Goal: Find specific page/section: Find specific page/section

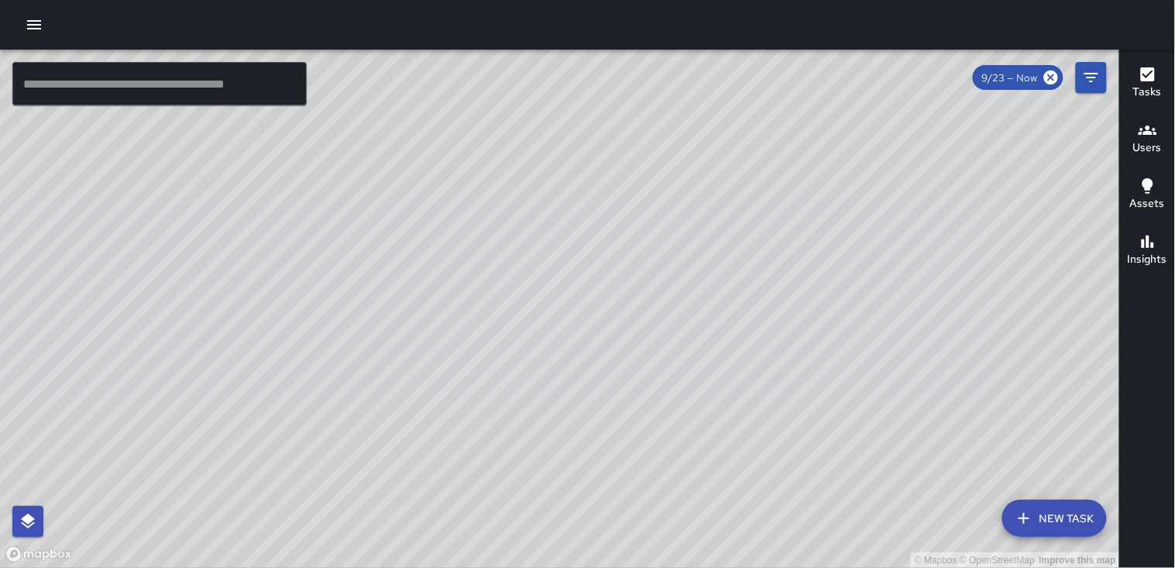
click at [1144, 144] on h6 "Users" at bounding box center [1147, 147] width 29 height 17
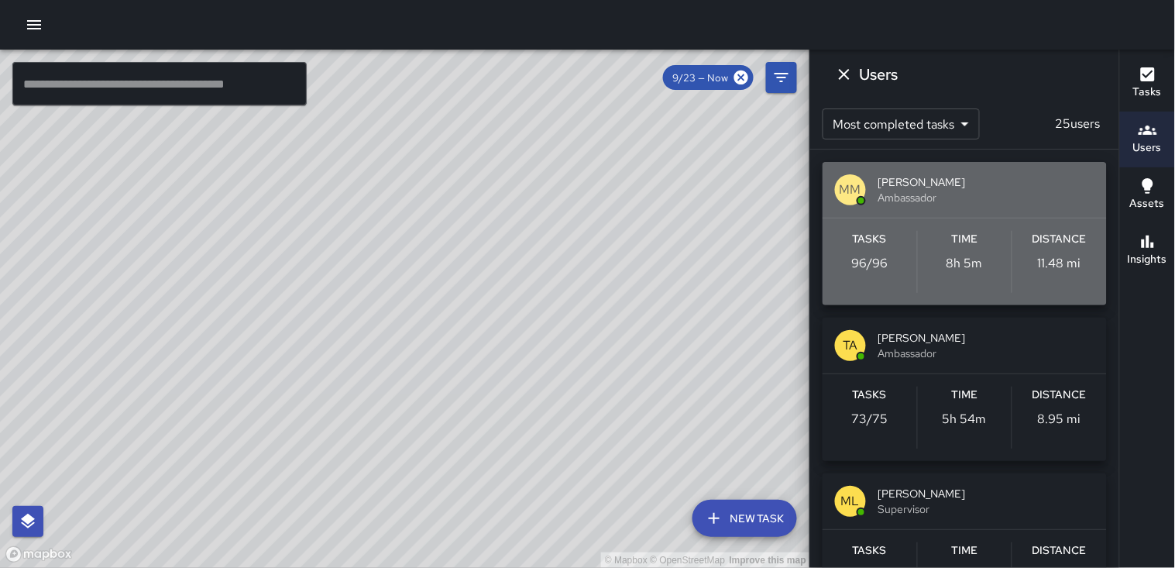
click at [1040, 249] on div "Distance 11.48 mi" at bounding box center [1059, 262] width 94 height 62
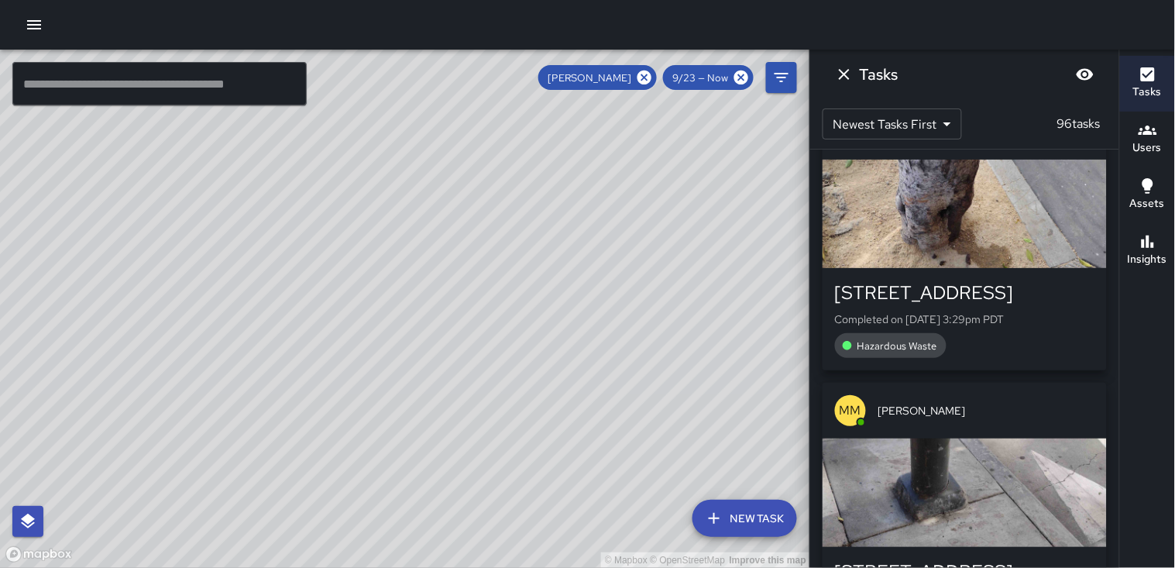
scroll to position [946, 0]
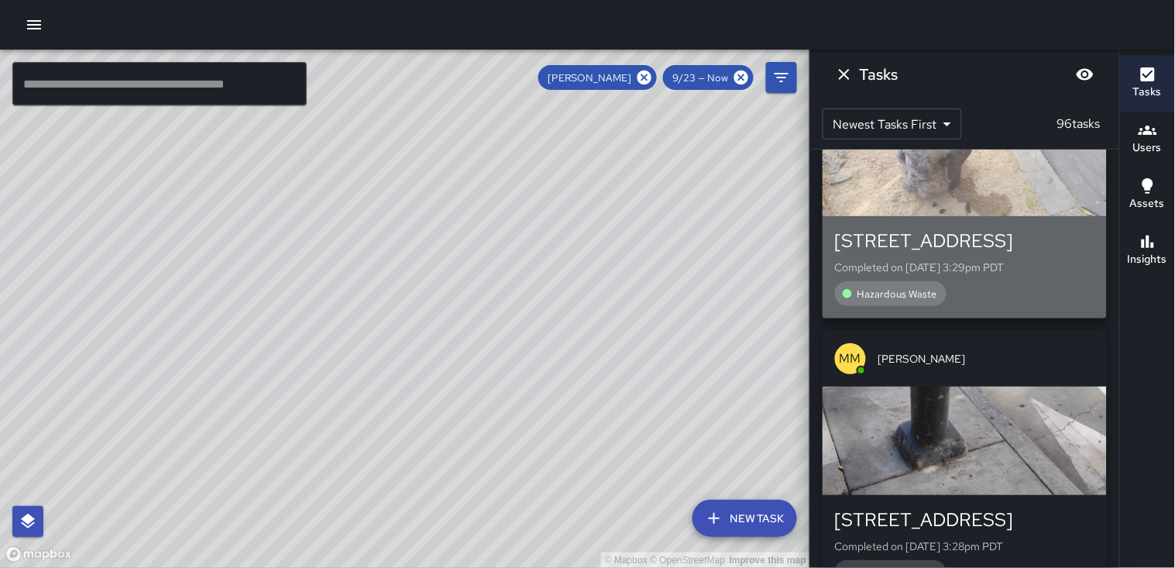
click at [1015, 187] on div "button" at bounding box center [964, 162] width 284 height 108
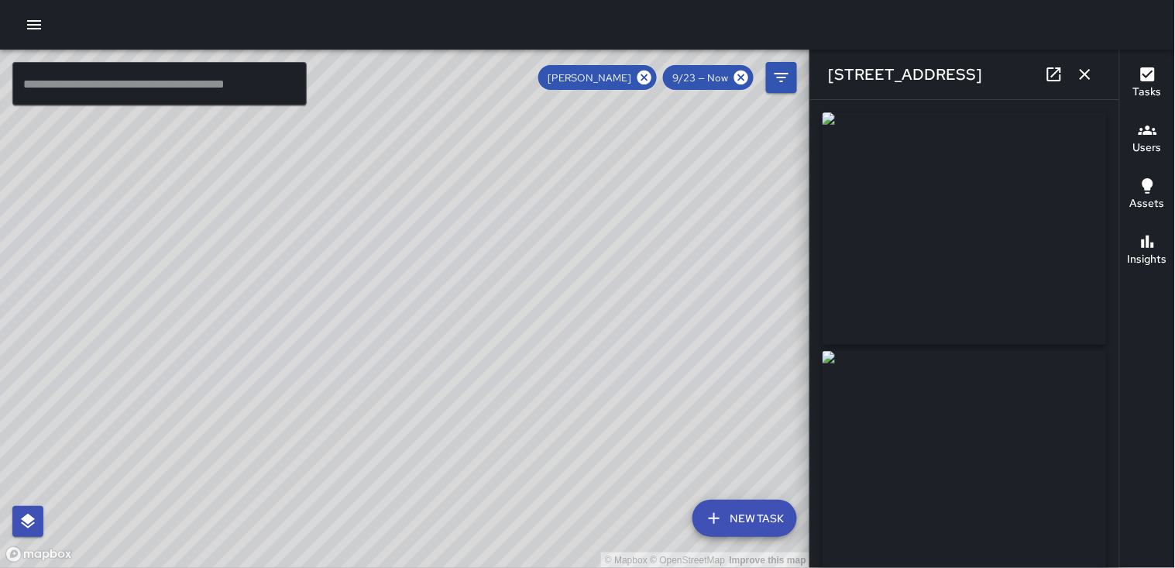
type input "**********"
drag, startPoint x: 1085, startPoint y: 74, endPoint x: 1075, endPoint y: 77, distance: 10.5
click at [1085, 74] on icon "button" at bounding box center [1084, 74] width 11 height 11
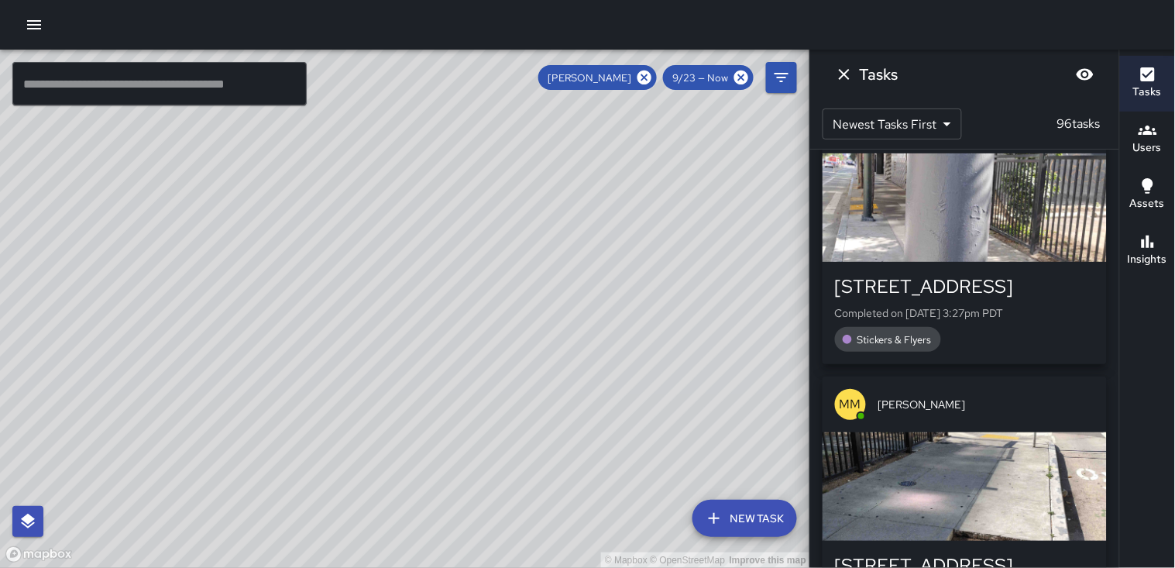
scroll to position [1462, 0]
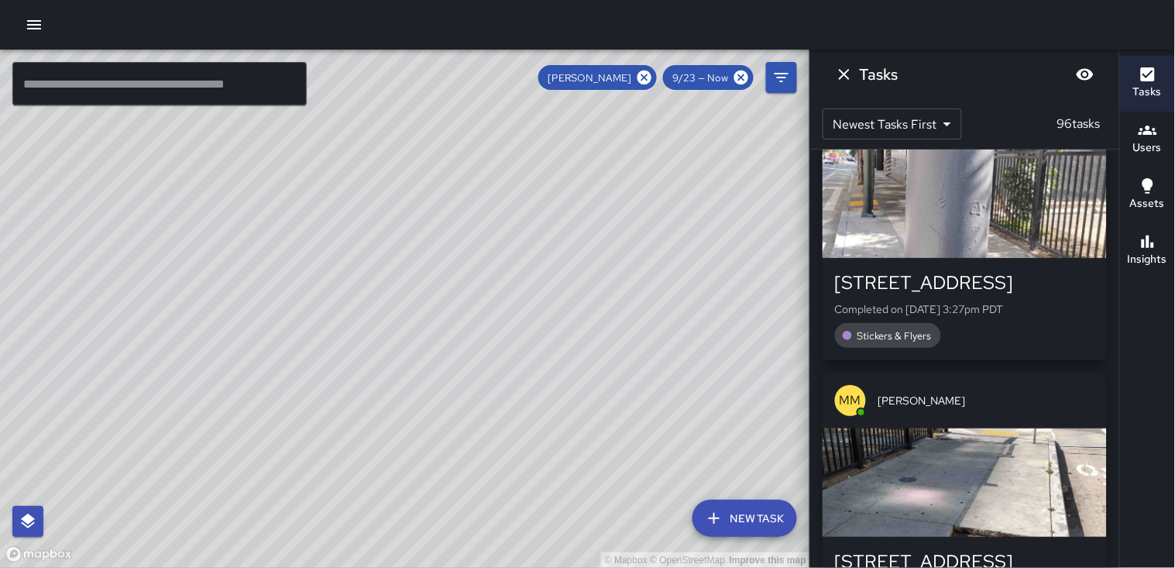
click at [932, 201] on div "button" at bounding box center [964, 203] width 284 height 108
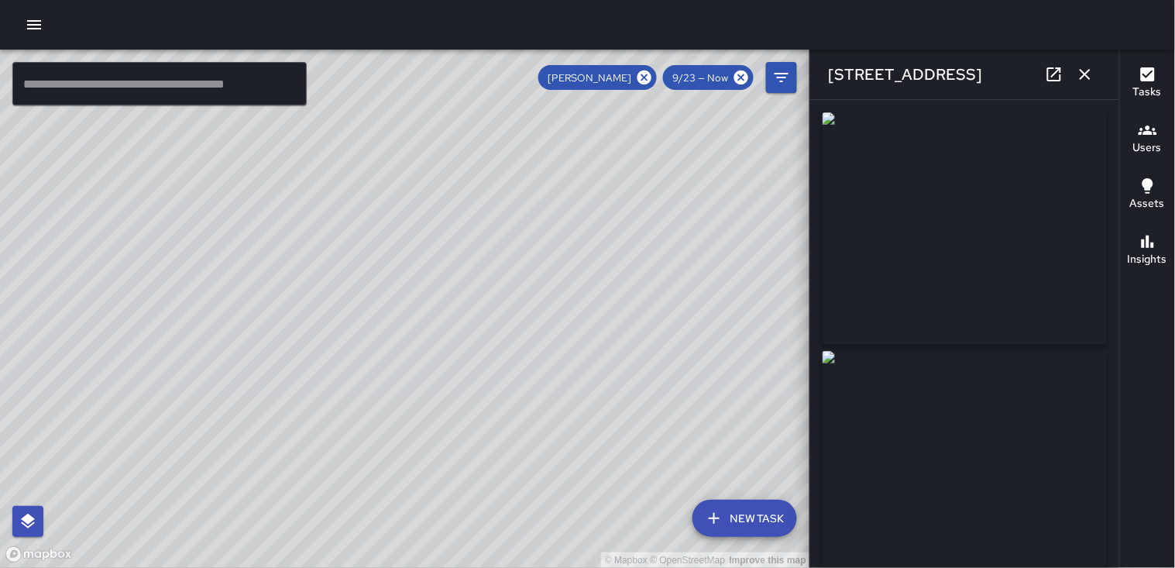
type input "**********"
click at [1080, 77] on icon "button" at bounding box center [1085, 74] width 19 height 19
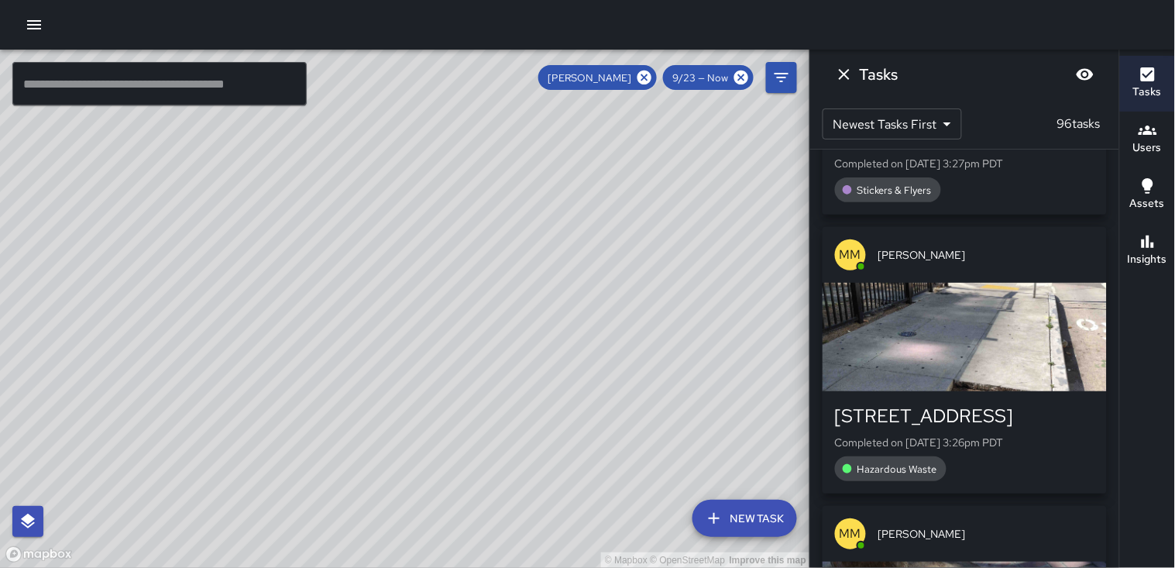
scroll to position [1635, 0]
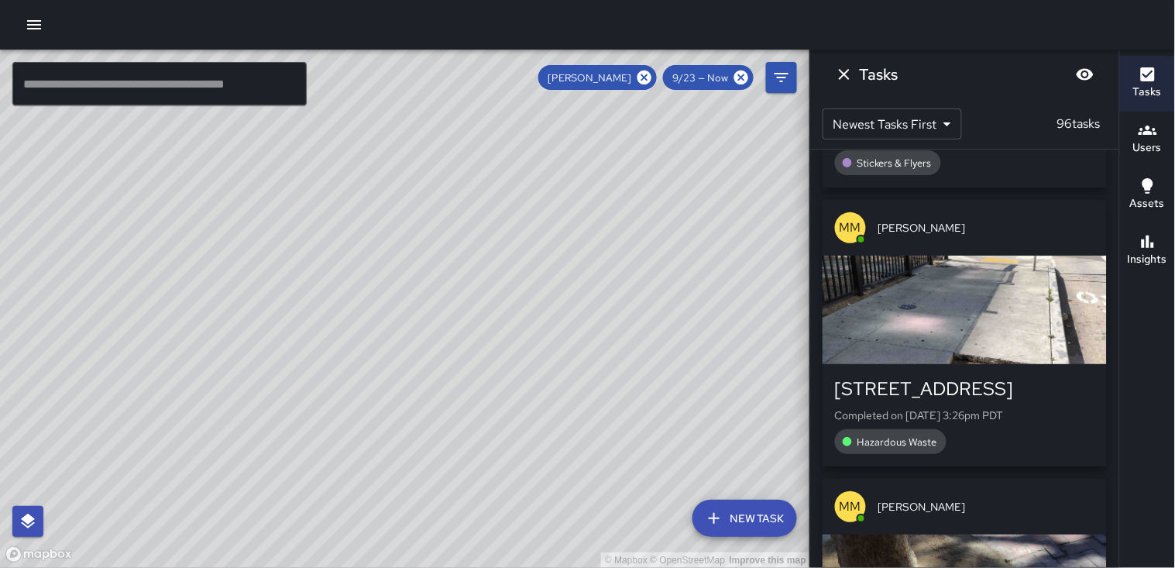
click at [987, 321] on div "button" at bounding box center [964, 310] width 284 height 108
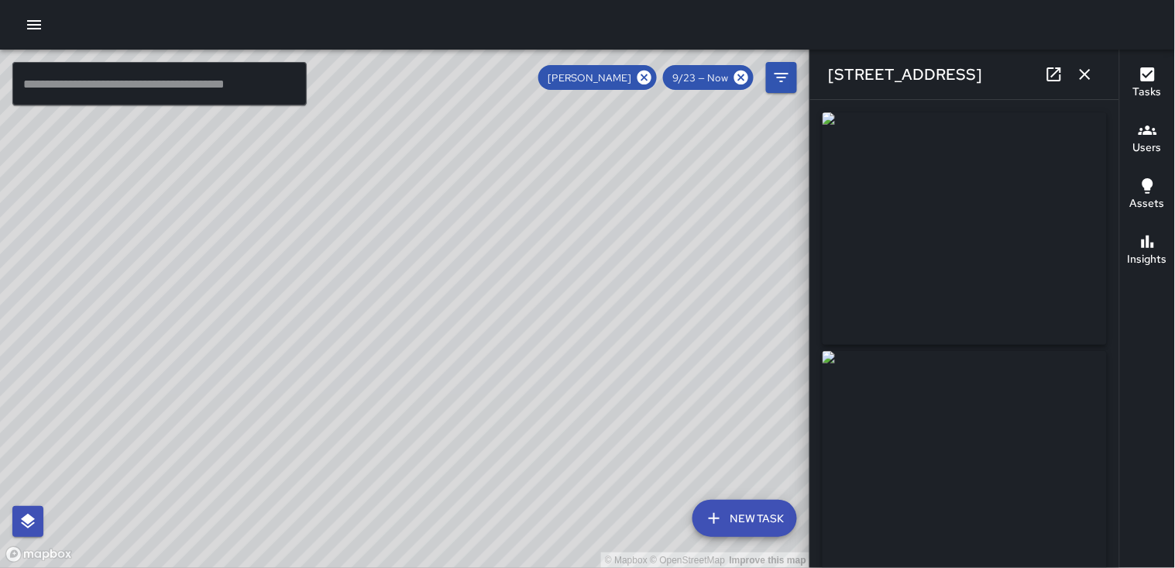
click at [1090, 80] on icon "button" at bounding box center [1085, 74] width 19 height 19
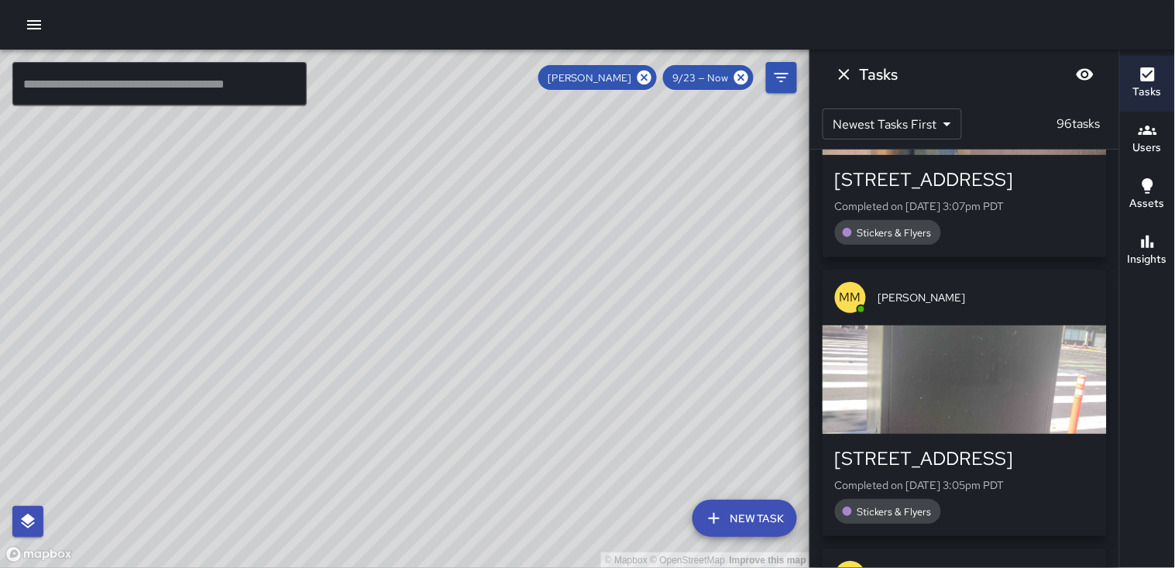
scroll to position [3011, 0]
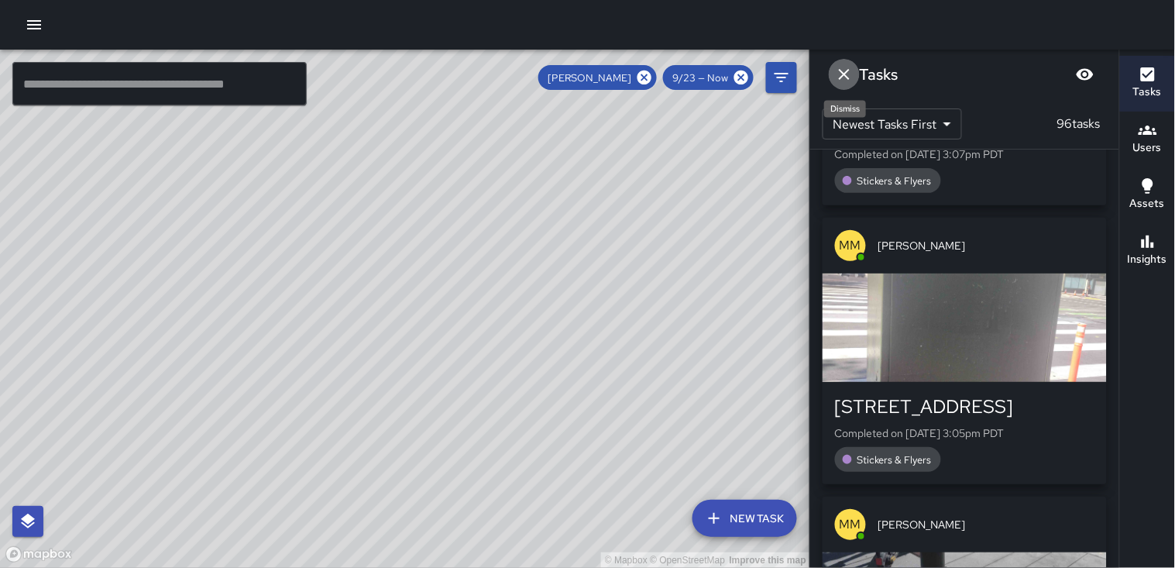
click at [841, 82] on icon "Dismiss" at bounding box center [844, 74] width 19 height 19
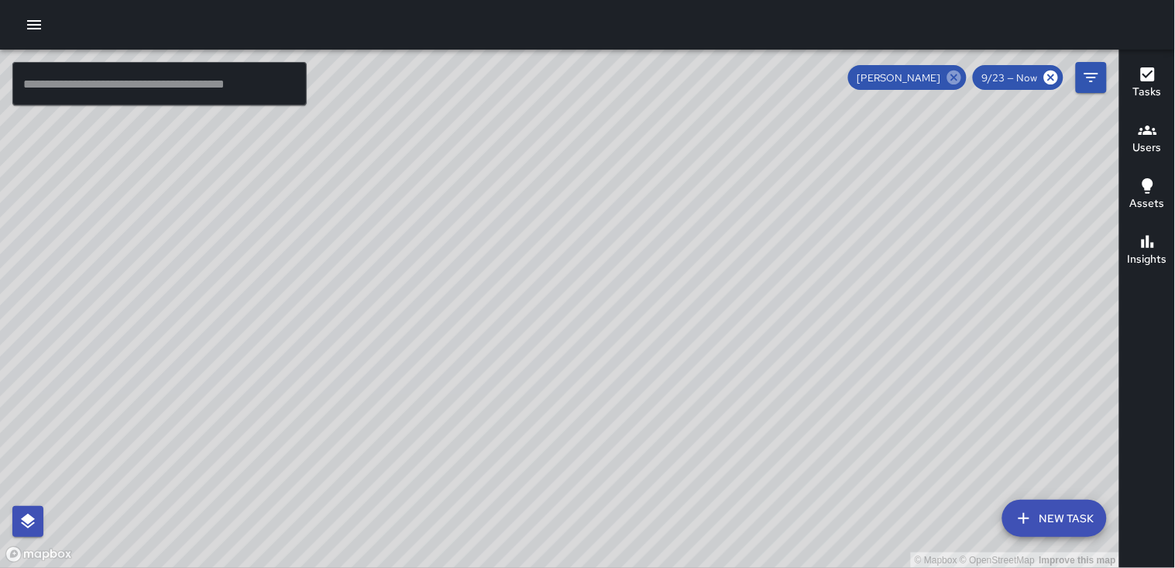
click at [956, 81] on icon at bounding box center [954, 77] width 14 height 14
click at [1168, 143] on button "Users" at bounding box center [1147, 140] width 55 height 56
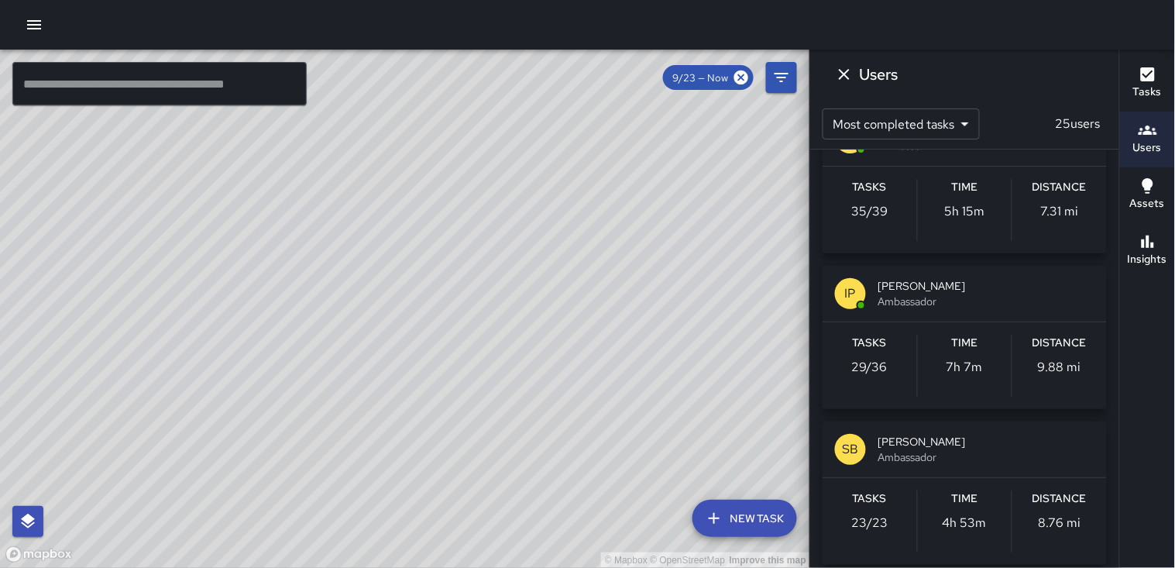
scroll to position [860, 0]
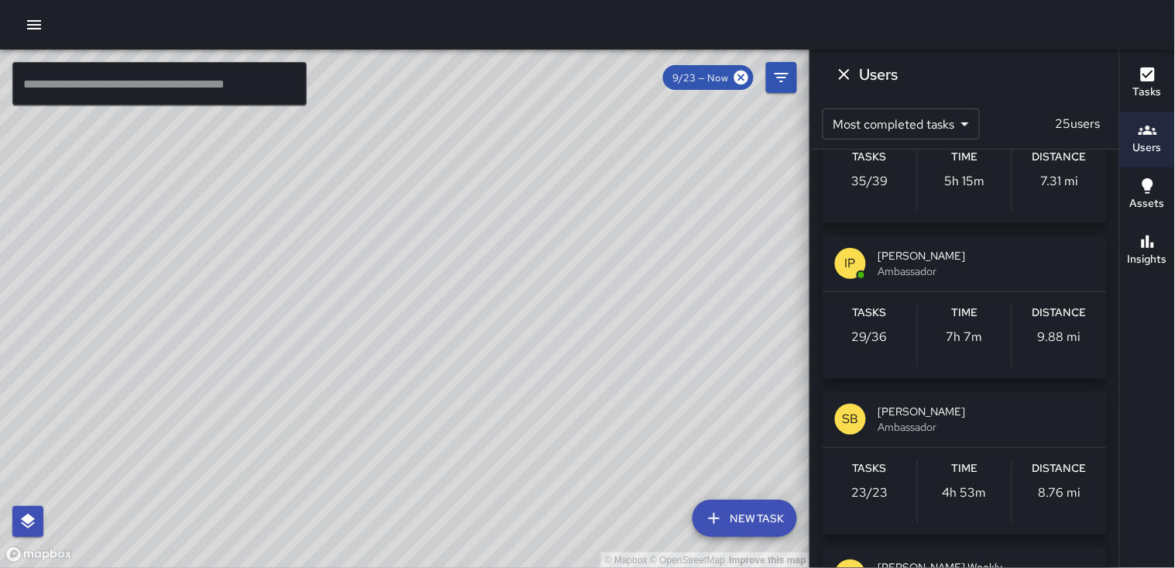
click at [1048, 333] on p "9.88 mi" at bounding box center [1059, 337] width 43 height 19
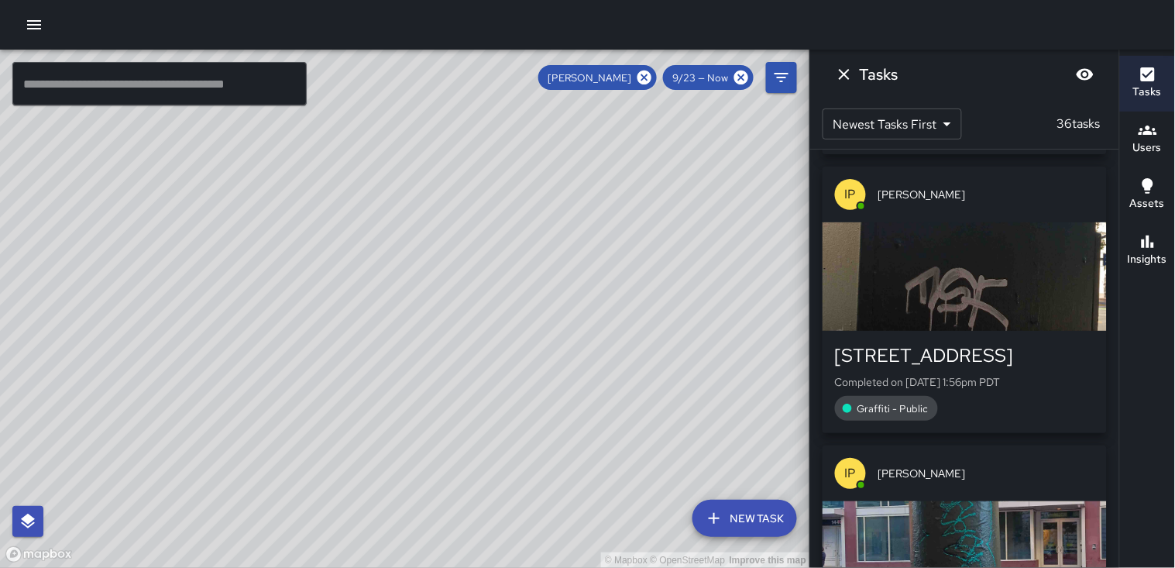
scroll to position [3183, 0]
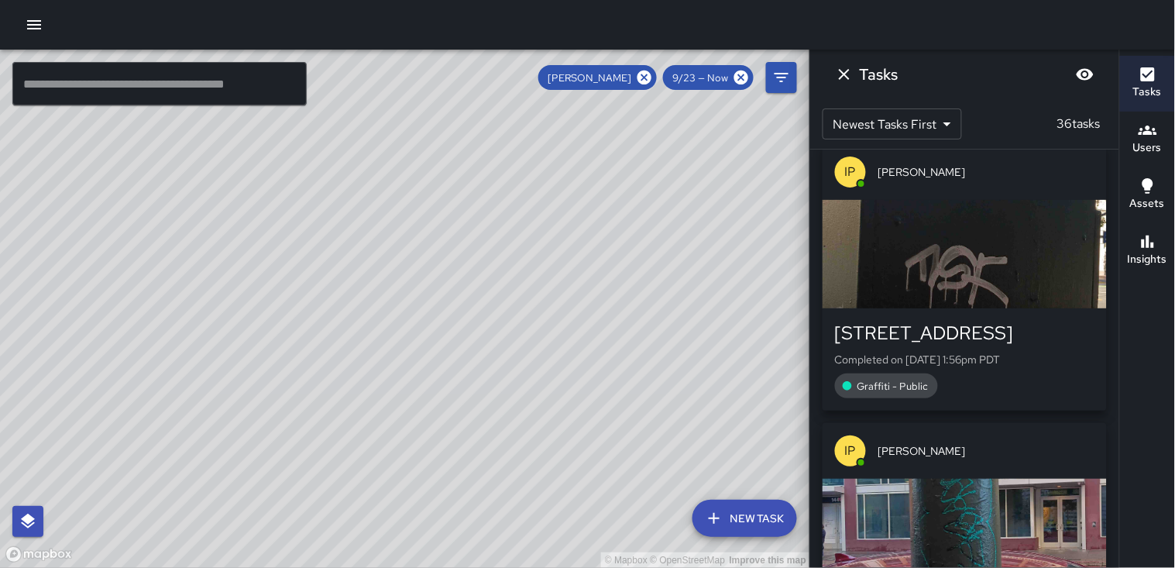
click at [1020, 200] on div "button" at bounding box center [964, 254] width 284 height 108
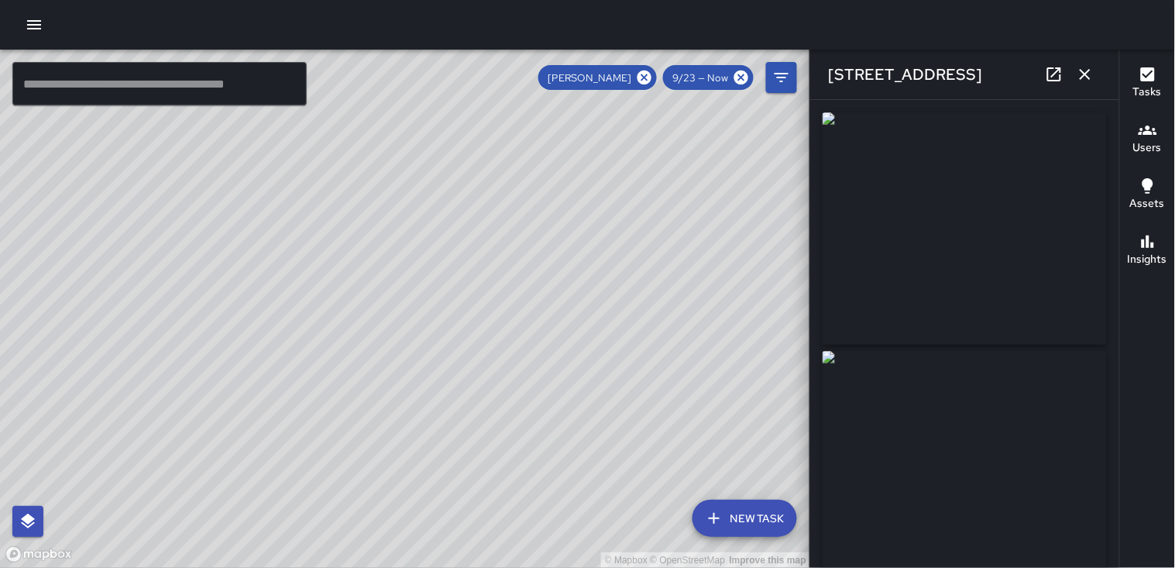
type input "**********"
click at [1089, 79] on icon "button" at bounding box center [1084, 74] width 11 height 11
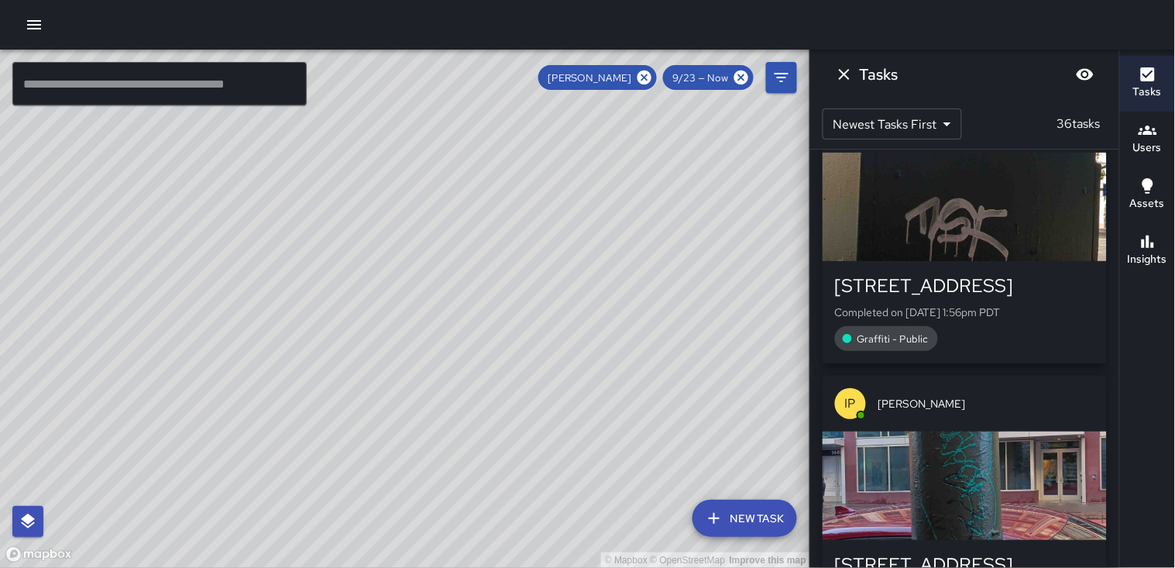
scroll to position [3269, 0]
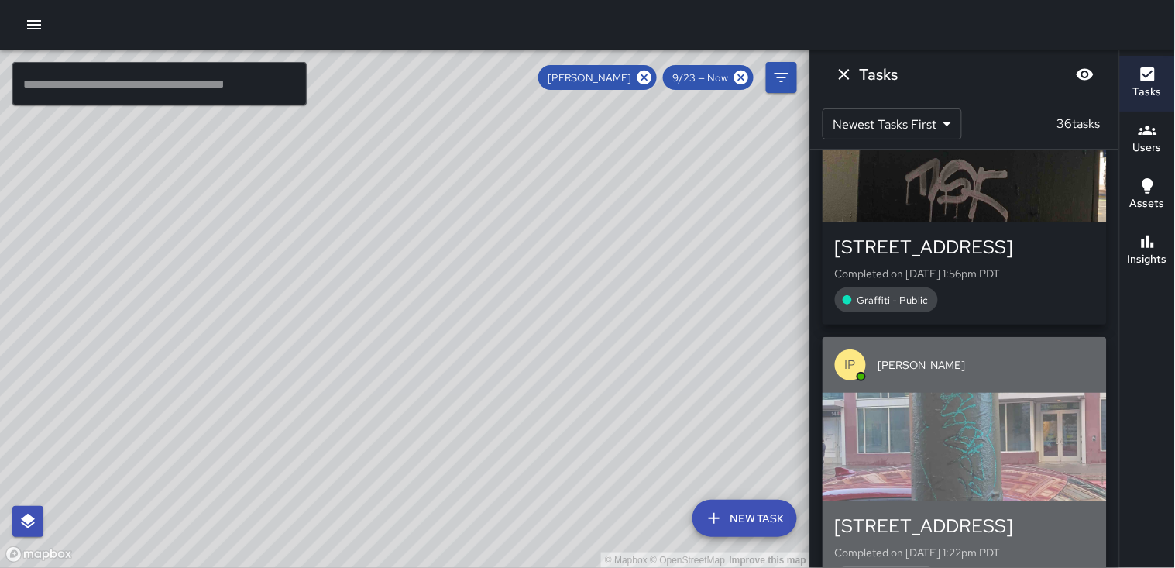
click at [943, 393] on div "button" at bounding box center [964, 447] width 284 height 108
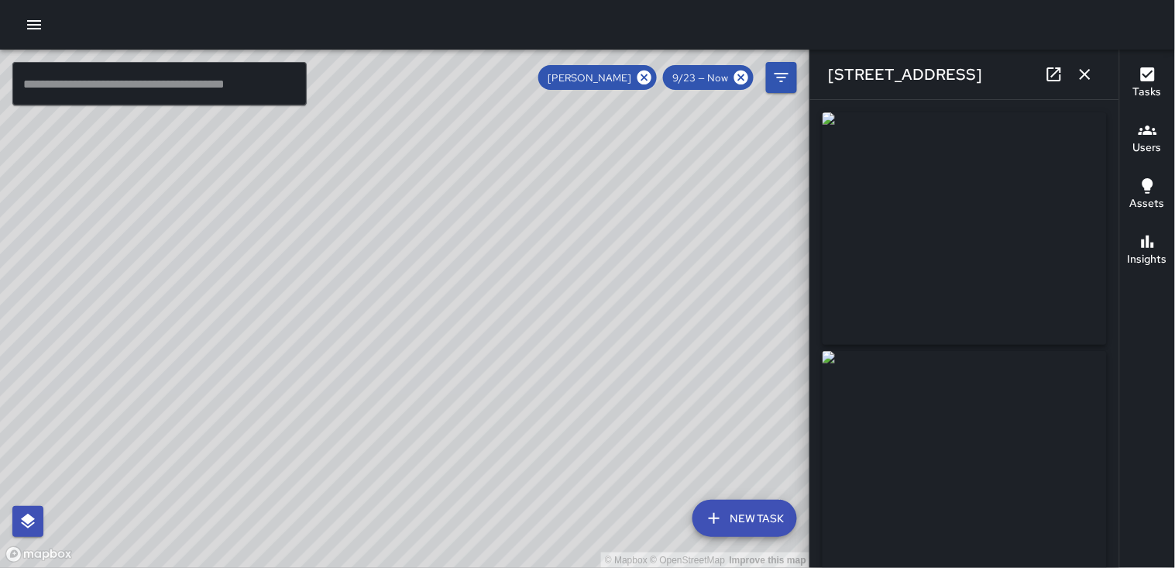
type input "**********"
click at [1082, 70] on icon "button" at bounding box center [1085, 74] width 19 height 19
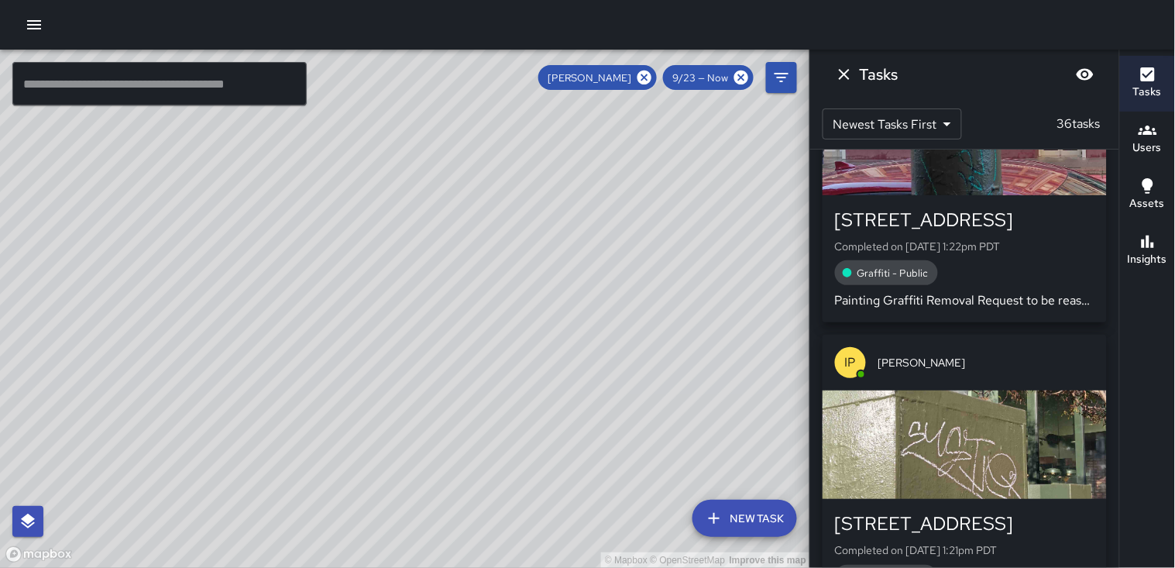
scroll to position [3613, 0]
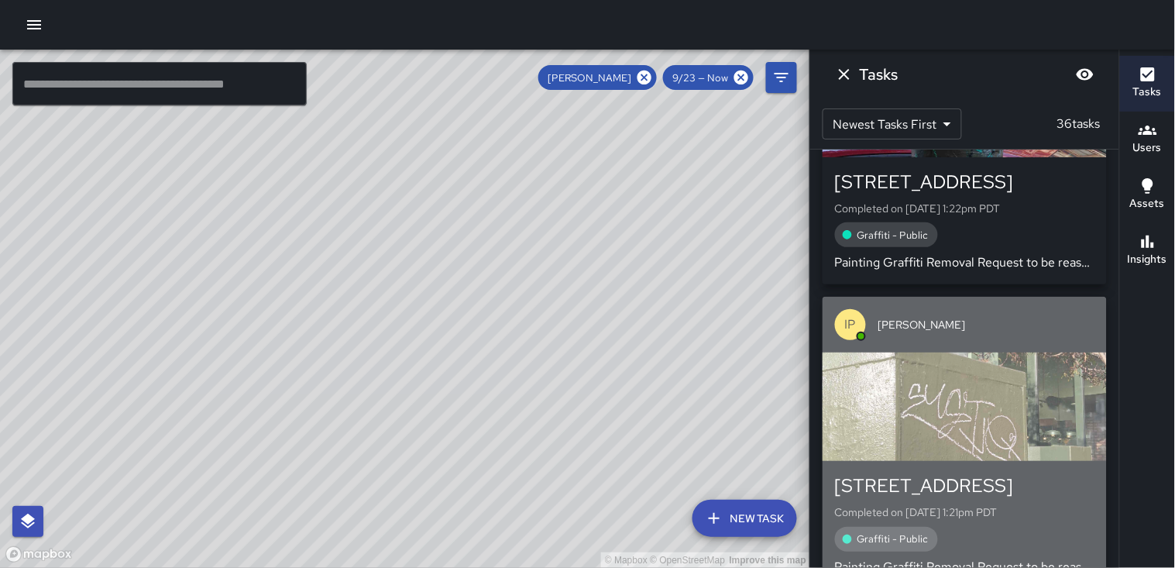
click at [915, 352] on div "button" at bounding box center [964, 406] width 284 height 108
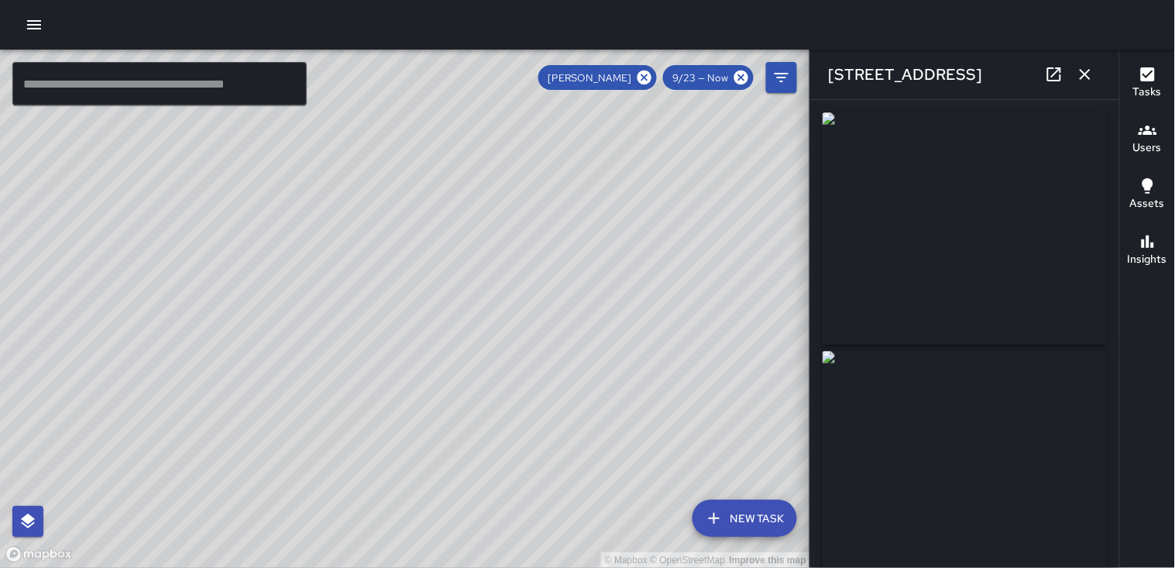
type input "**********"
drag, startPoint x: 915, startPoint y: 283, endPoint x: 1027, endPoint y: 228, distance: 124.3
click at [1027, 228] on img at bounding box center [964, 228] width 284 height 232
drag, startPoint x: 1027, startPoint y: 228, endPoint x: 1018, endPoint y: 240, distance: 15.0
click at [1083, 74] on icon "button" at bounding box center [1085, 74] width 19 height 19
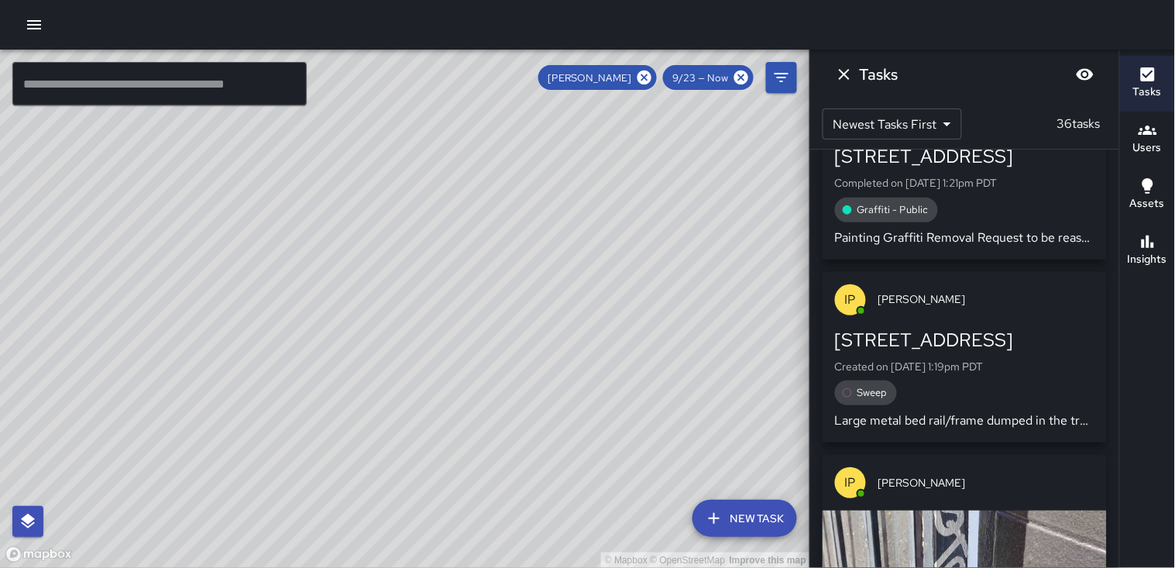
scroll to position [3958, 0]
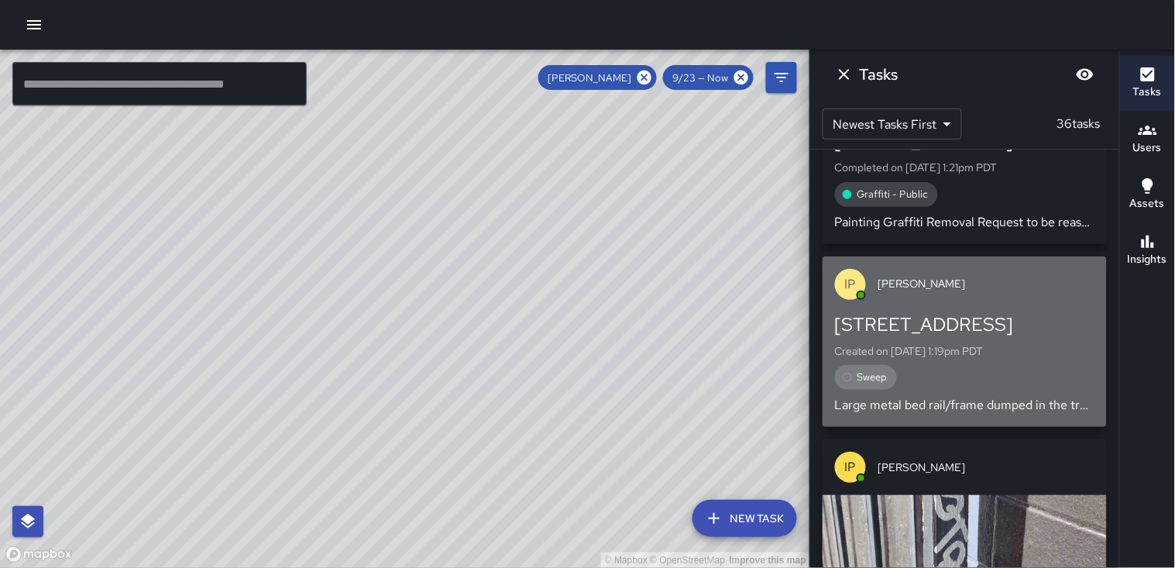
click at [1012, 312] on div "[STREET_ADDRESS]" at bounding box center [964, 324] width 259 height 25
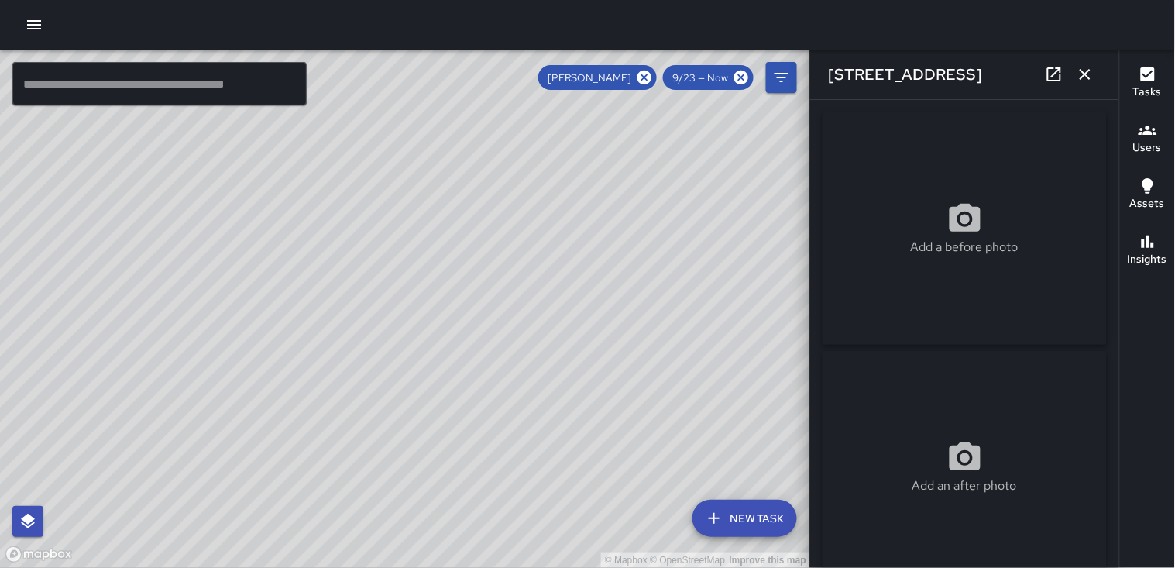
type input "**********"
click at [1093, 68] on icon "button" at bounding box center [1085, 74] width 19 height 19
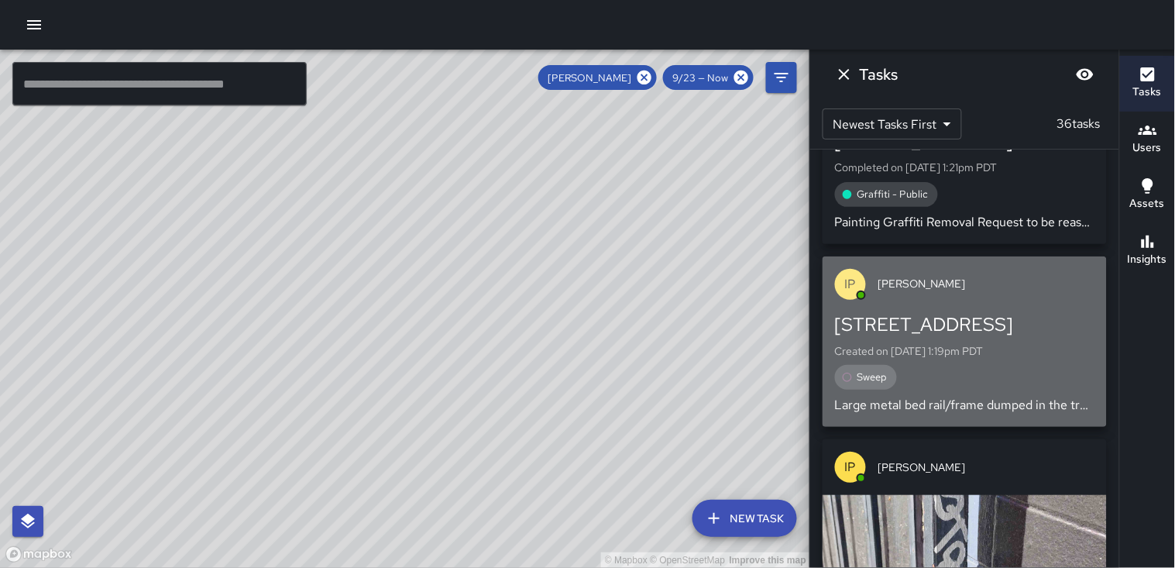
click at [1005, 343] on p "Created on [DATE] 1:19pm PDT" at bounding box center [964, 350] width 259 height 15
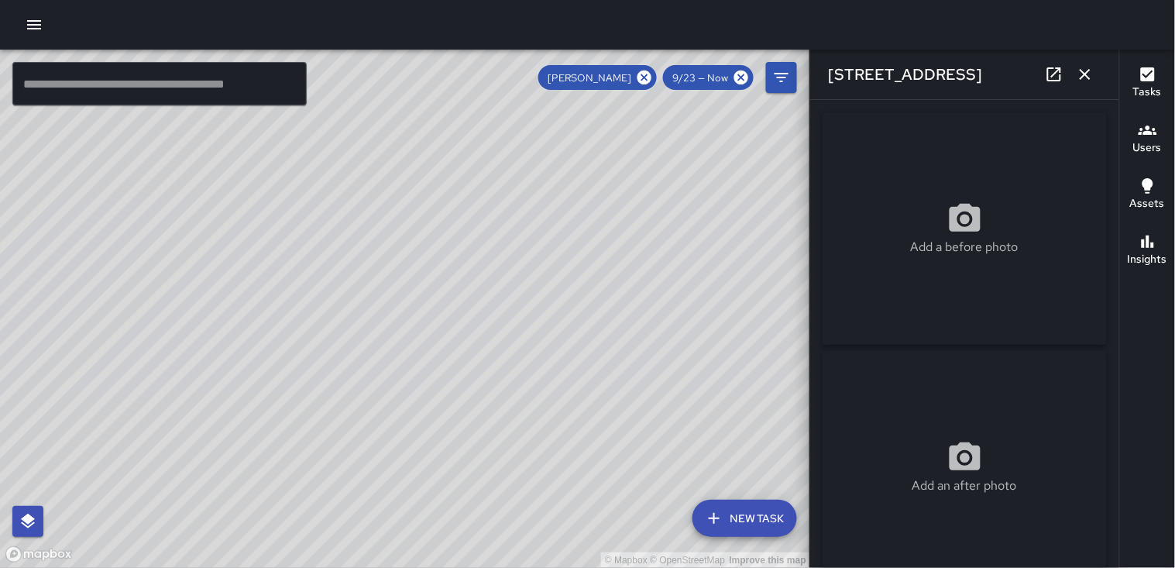
type input "**********"
click at [1084, 62] on button "button" at bounding box center [1084, 74] width 31 height 31
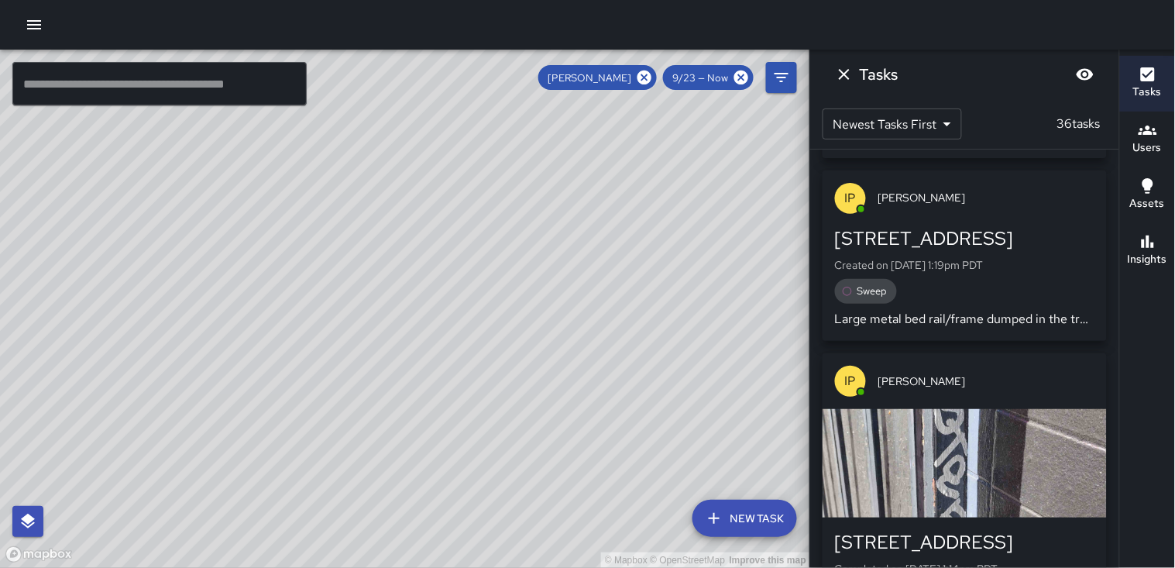
scroll to position [4130, 0]
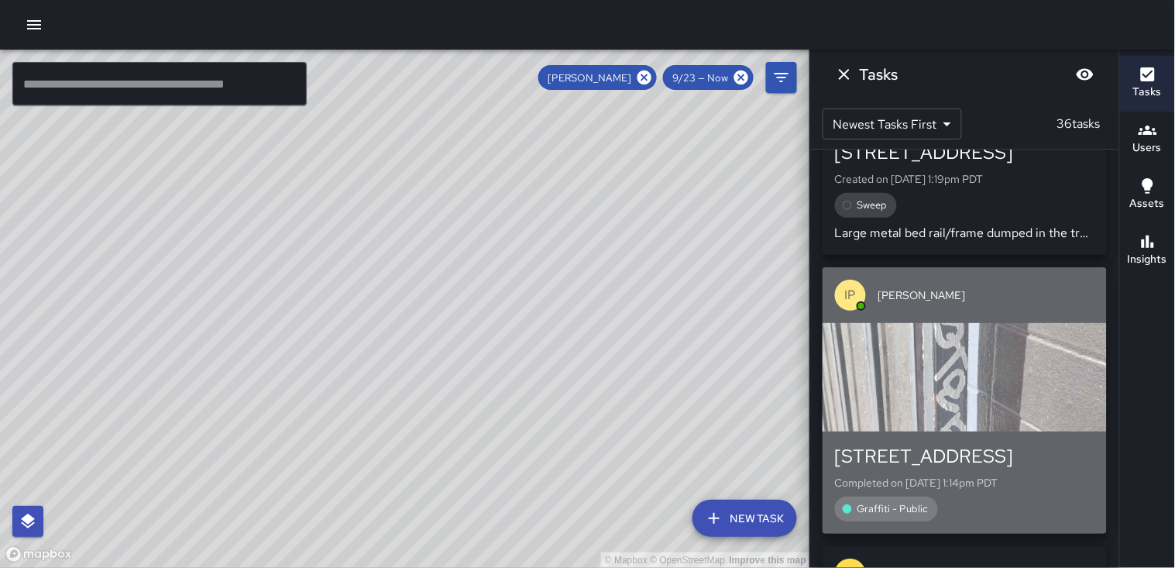
click at [983, 323] on div "button" at bounding box center [964, 377] width 284 height 108
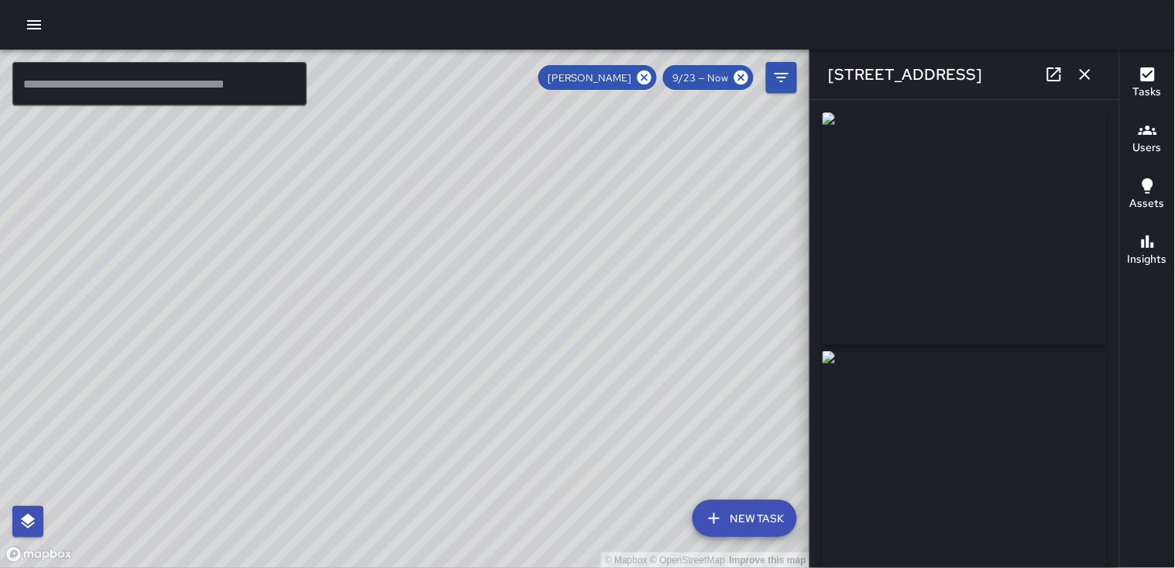
type input "**********"
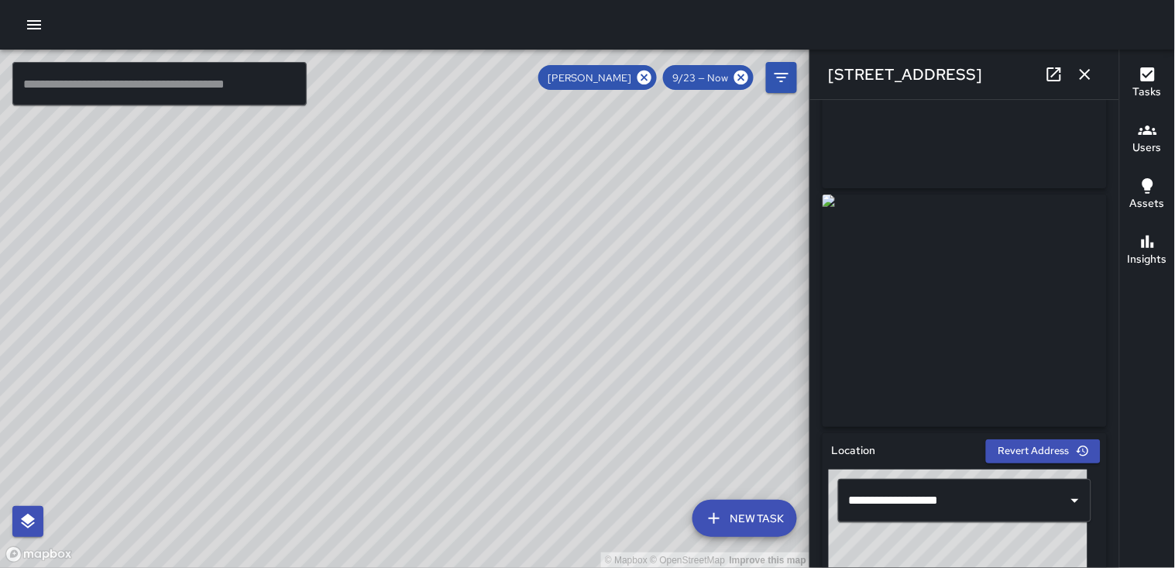
scroll to position [258, 0]
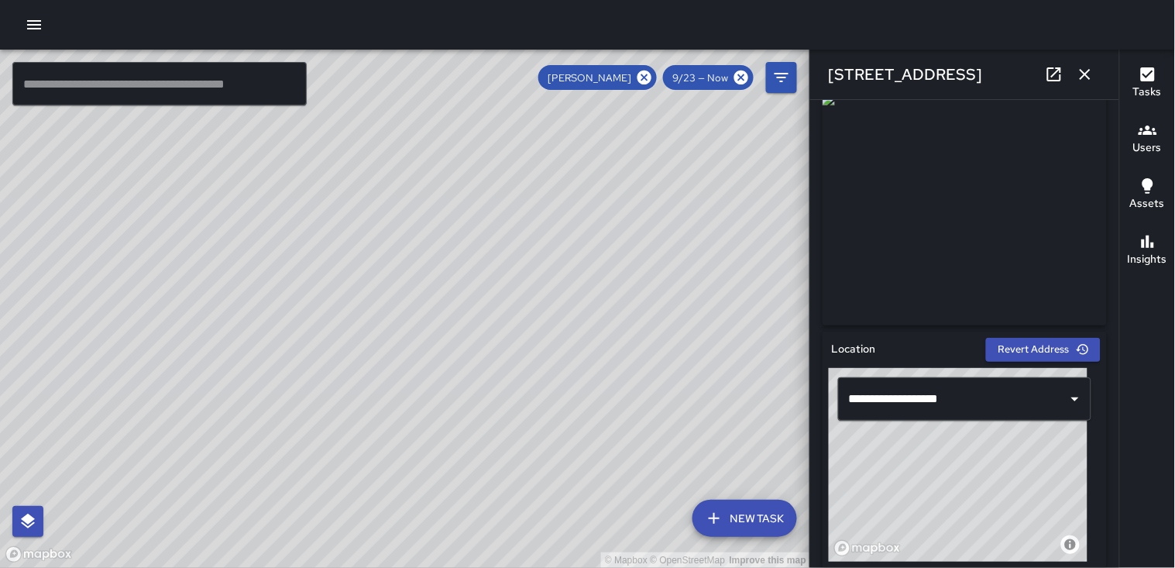
click at [1083, 78] on icon "button" at bounding box center [1085, 74] width 19 height 19
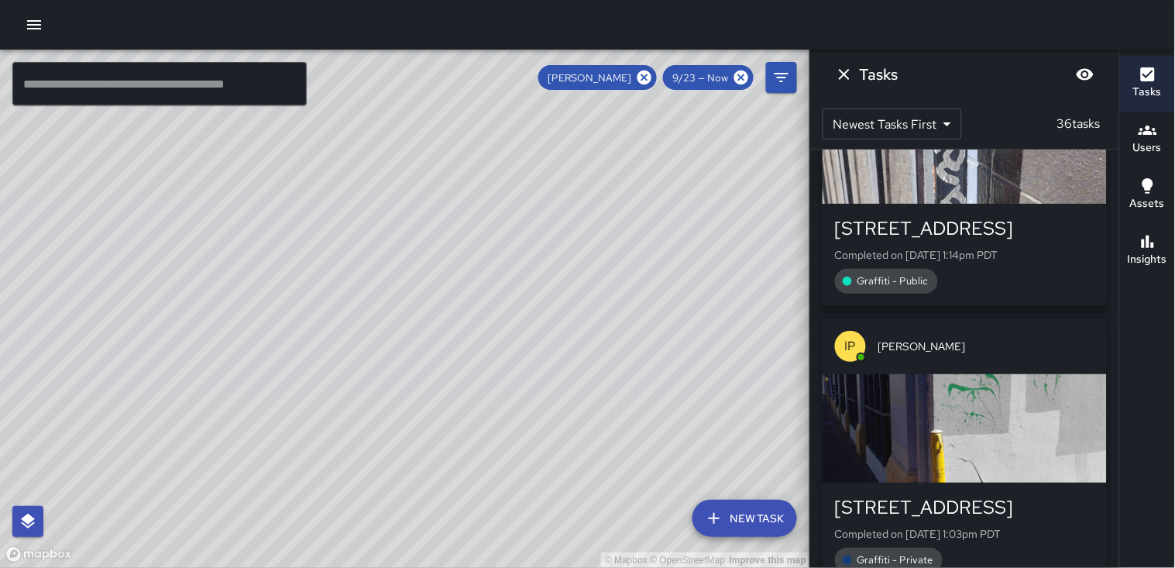
scroll to position [4388, 0]
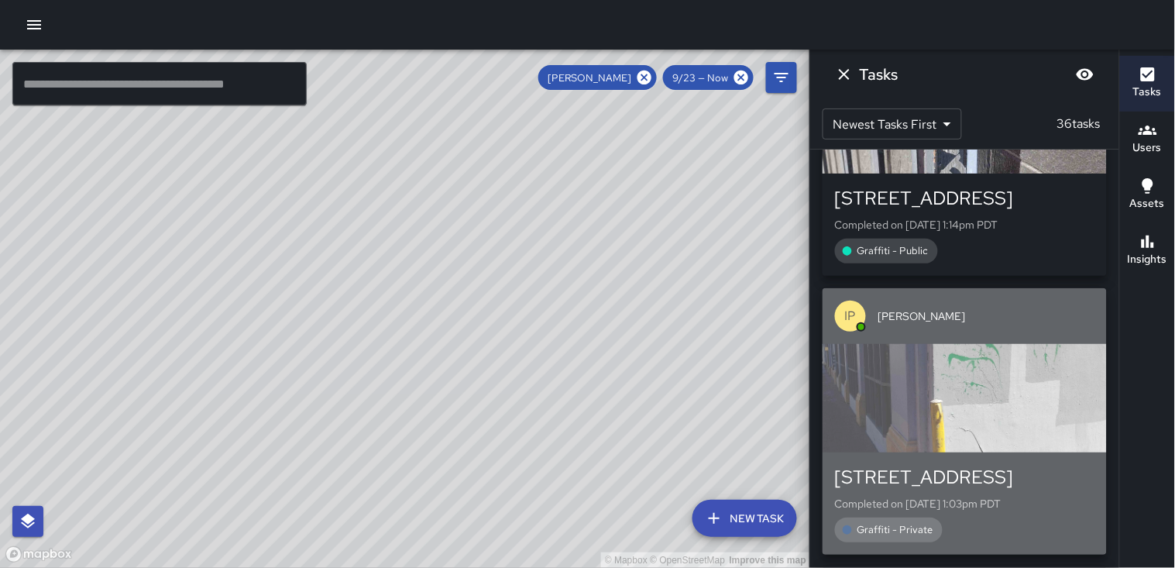
click at [999, 344] on div "button" at bounding box center [964, 398] width 284 height 108
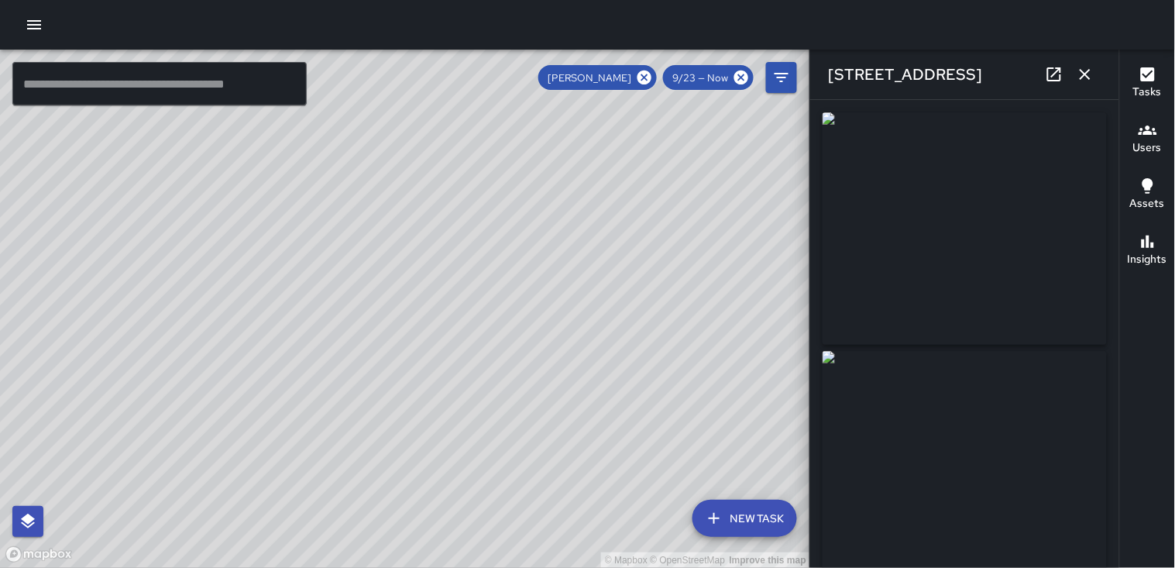
type input "**********"
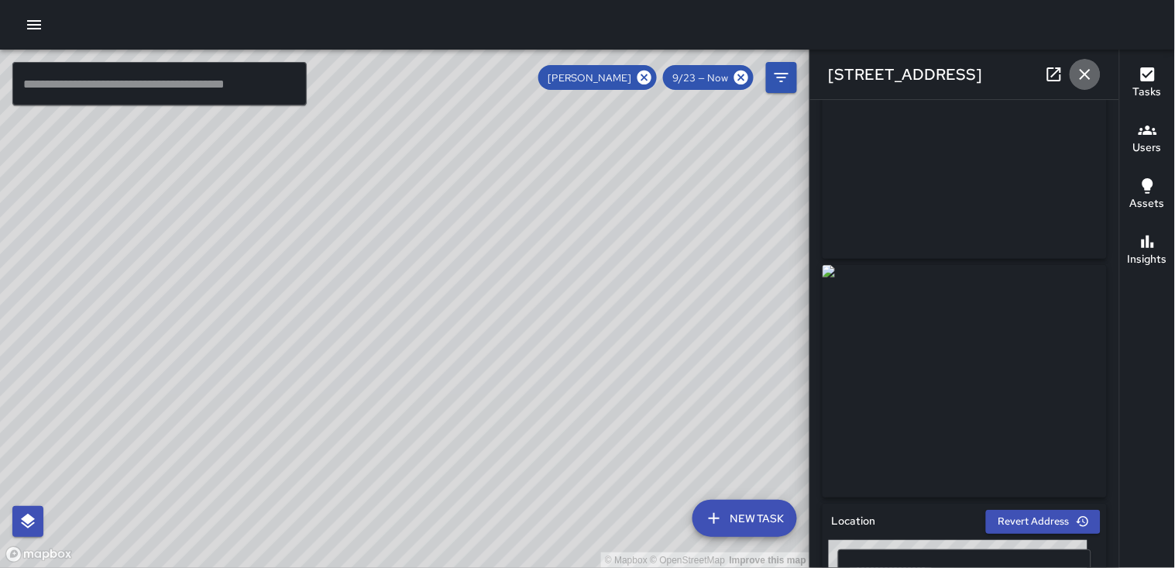
drag, startPoint x: 1083, startPoint y: 68, endPoint x: 1079, endPoint y: 76, distance: 8.3
click at [1082, 70] on icon "button" at bounding box center [1085, 74] width 19 height 19
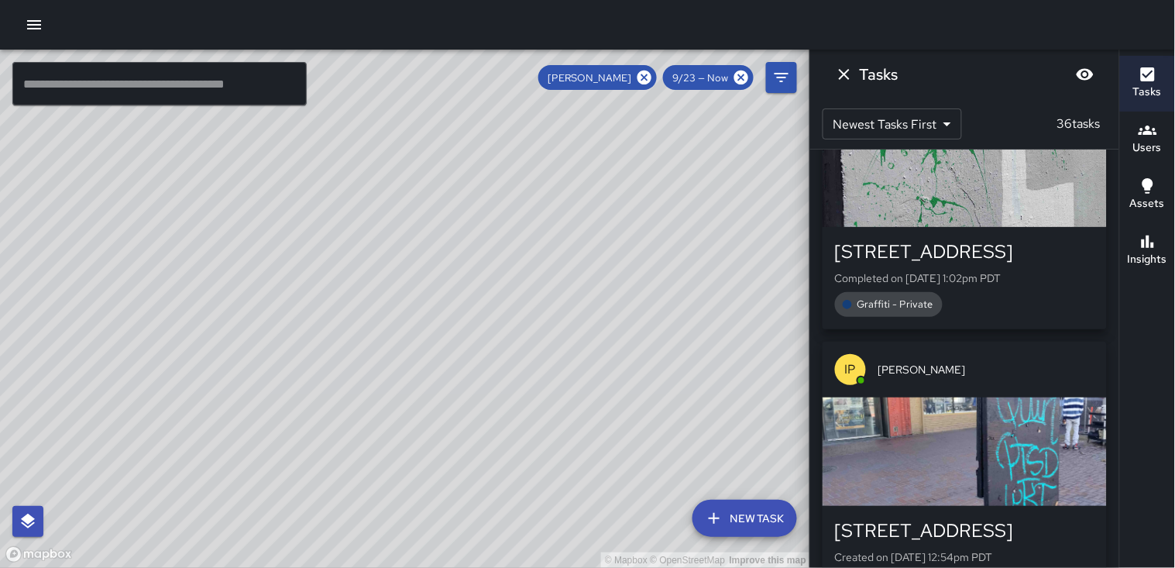
scroll to position [4904, 0]
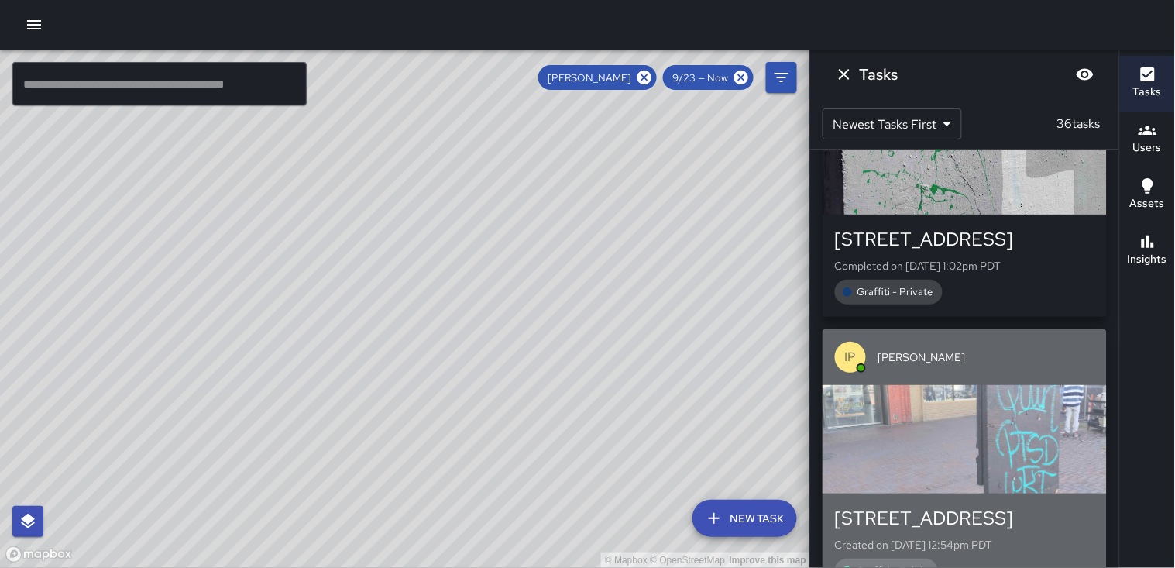
click at [987, 385] on div "button" at bounding box center [964, 439] width 284 height 108
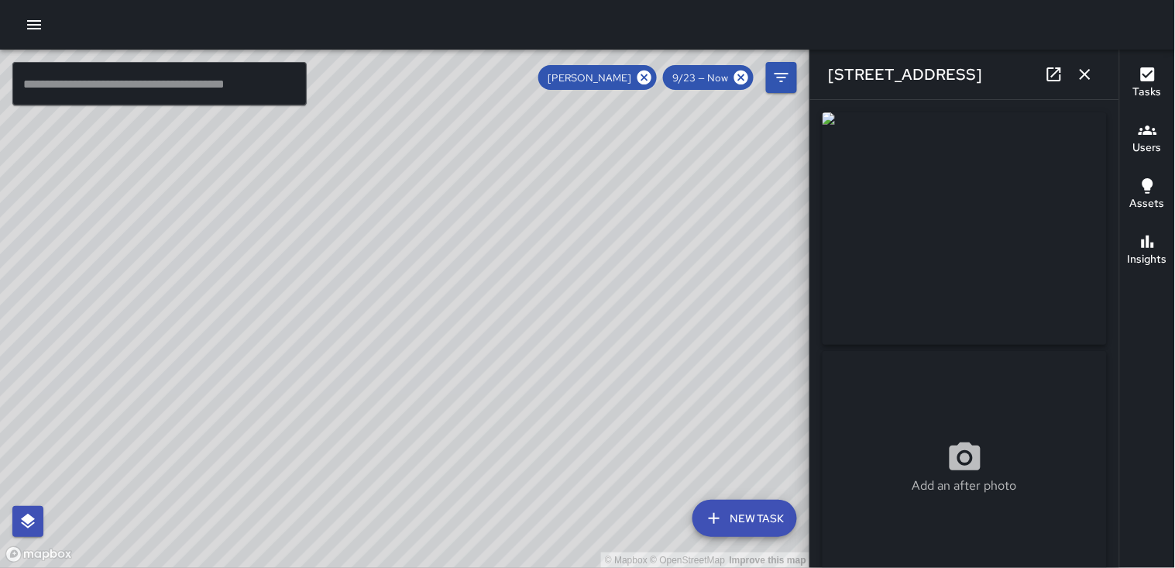
click at [965, 250] on img at bounding box center [964, 228] width 284 height 232
click at [1085, 76] on icon "button" at bounding box center [1085, 74] width 19 height 19
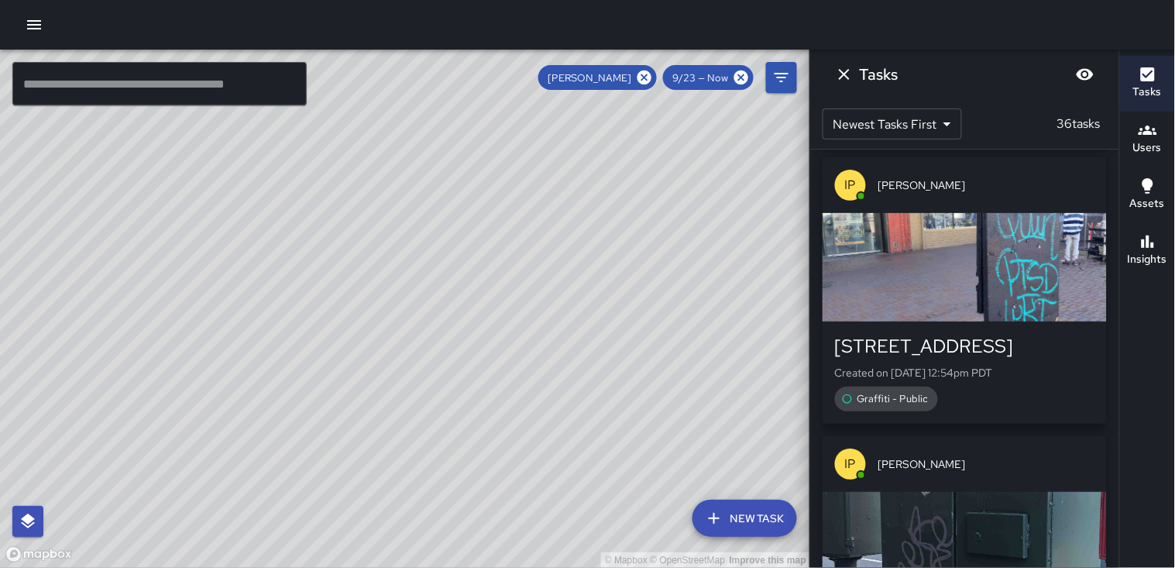
scroll to position [5162, 0]
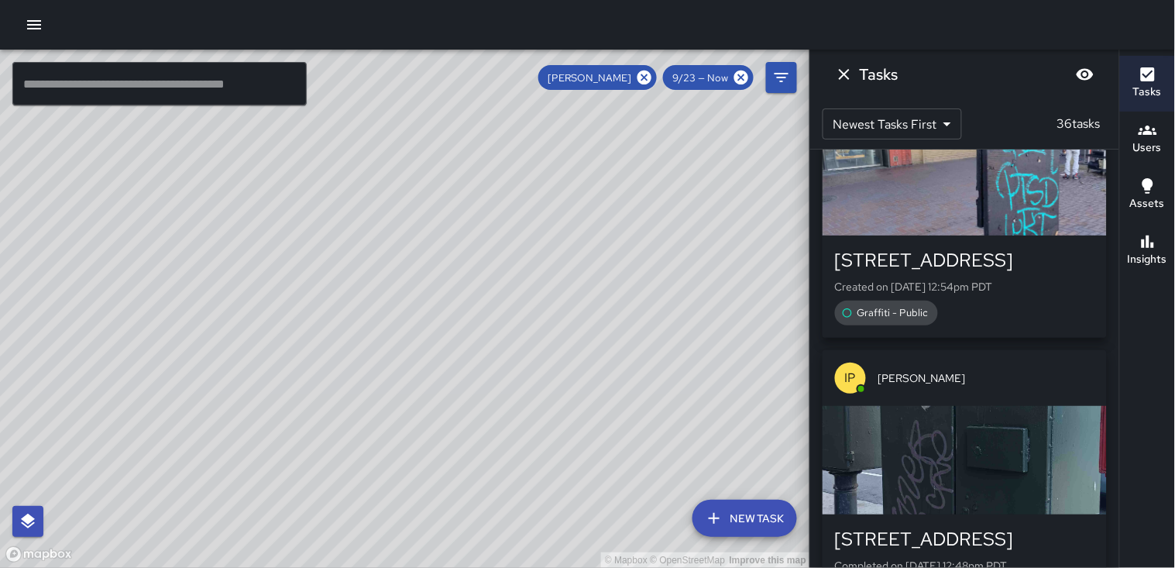
click at [953, 406] on div "button" at bounding box center [964, 460] width 284 height 108
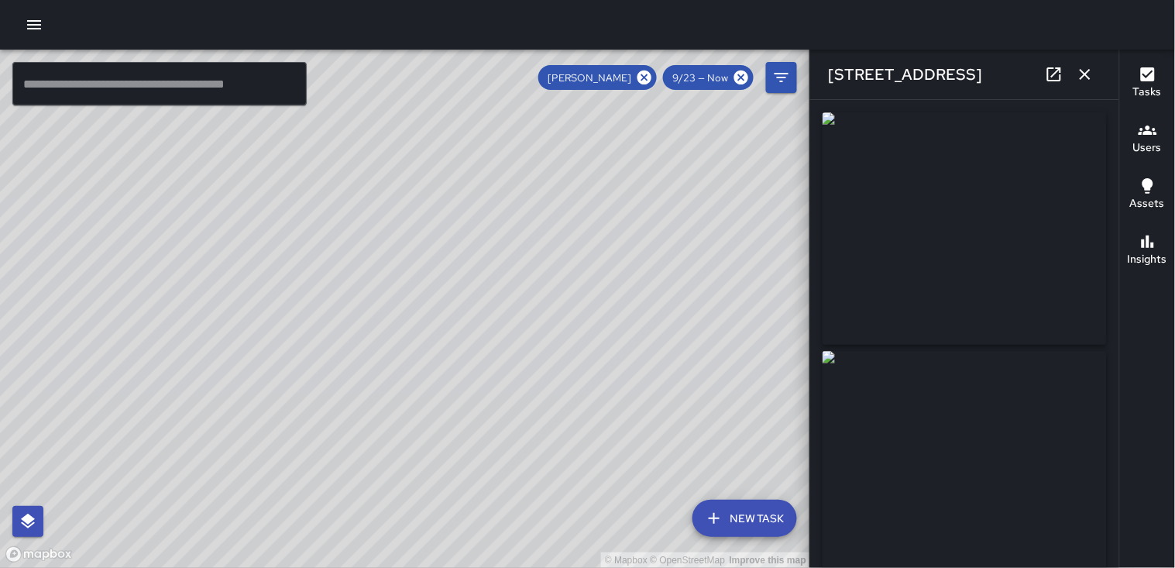
type input "**********"
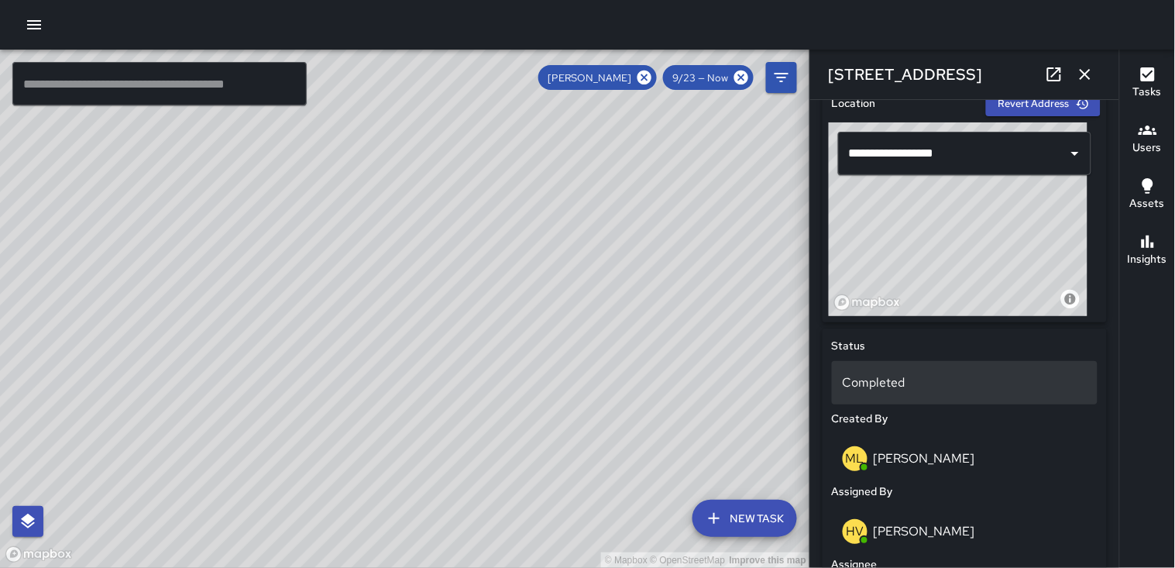
scroll to position [516, 0]
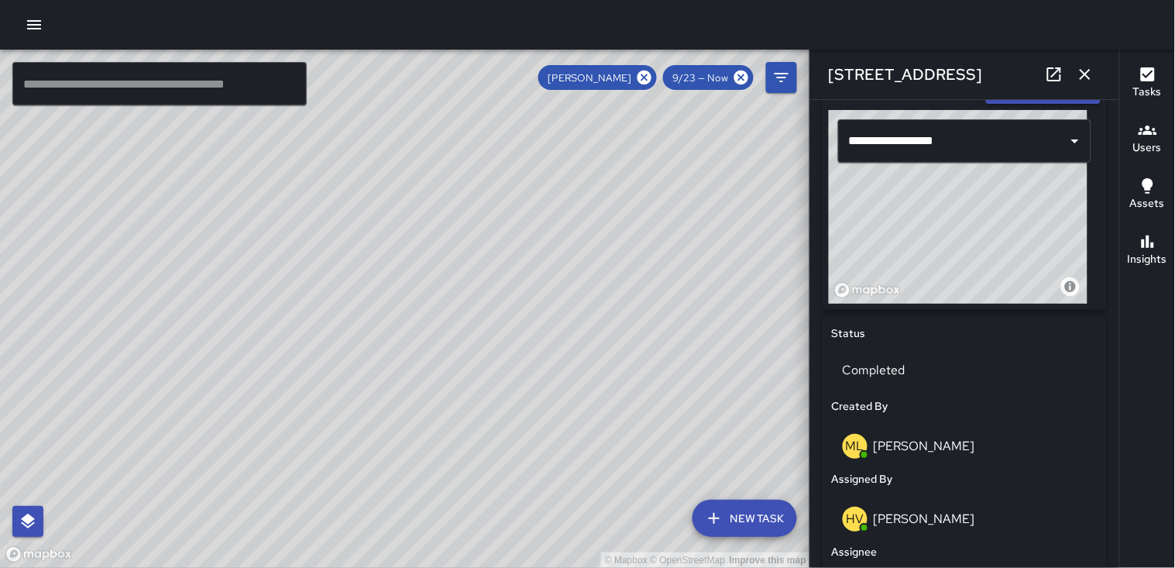
click at [1087, 59] on button "button" at bounding box center [1084, 74] width 31 height 31
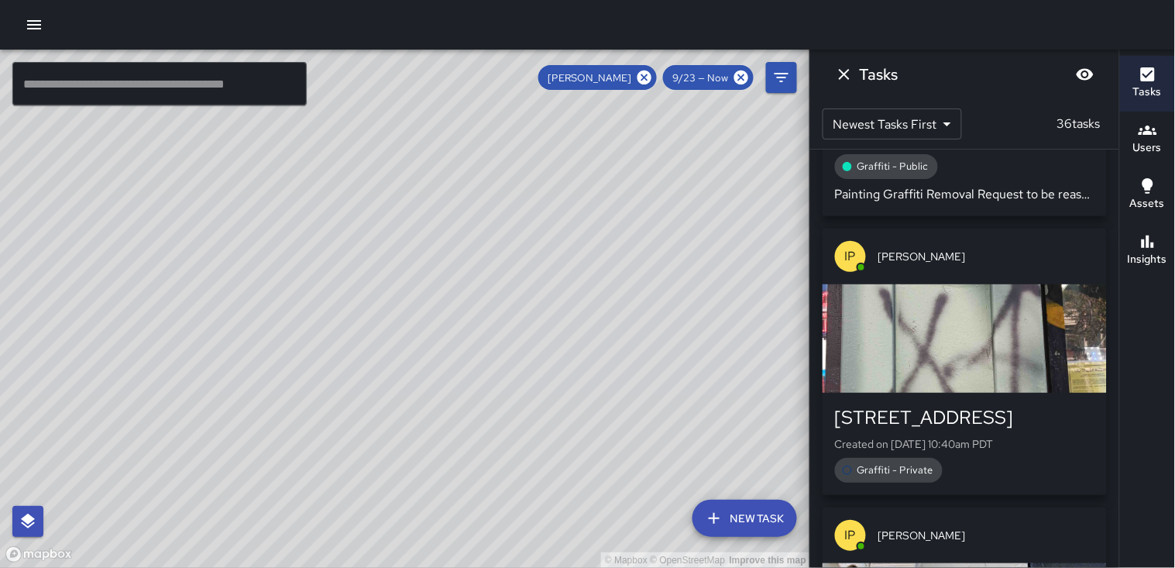
scroll to position [5592, 0]
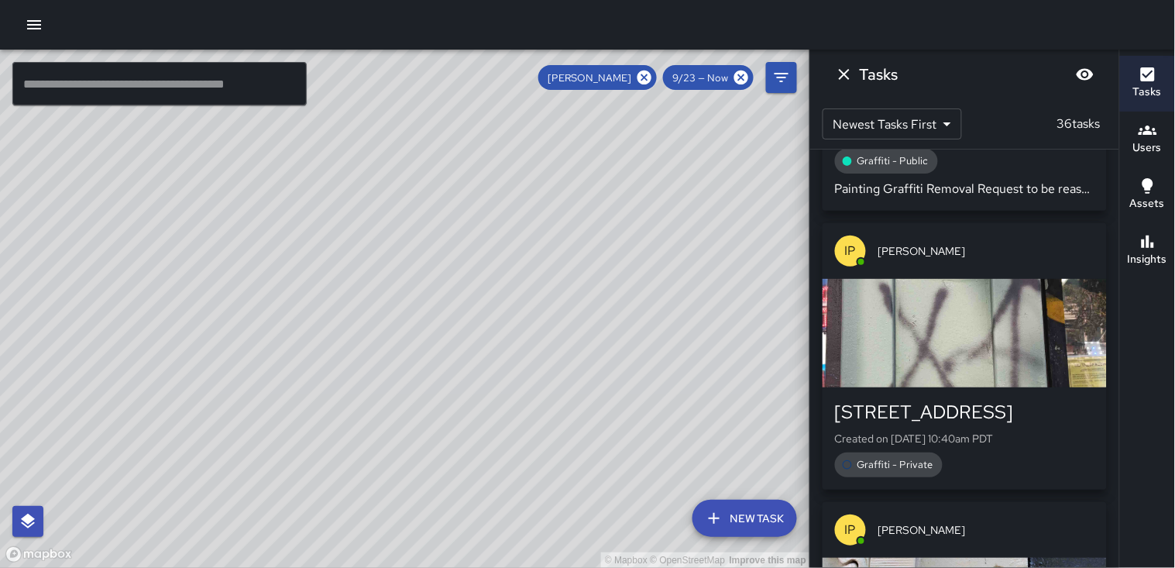
click at [916, 279] on div "button" at bounding box center [964, 333] width 284 height 108
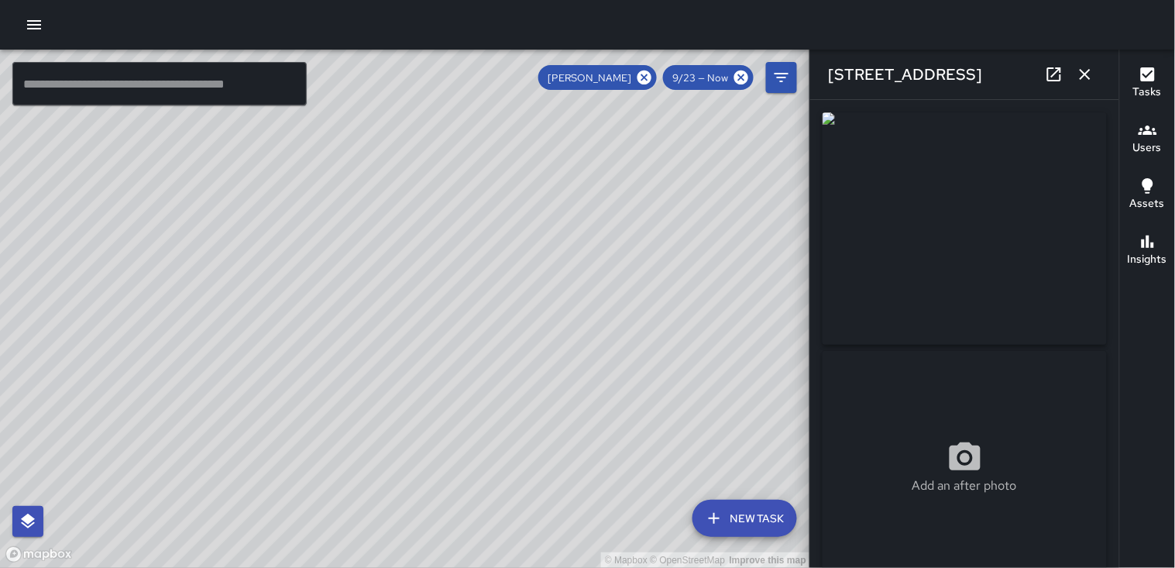
type input "**********"
click at [1090, 76] on icon "button" at bounding box center [1085, 74] width 19 height 19
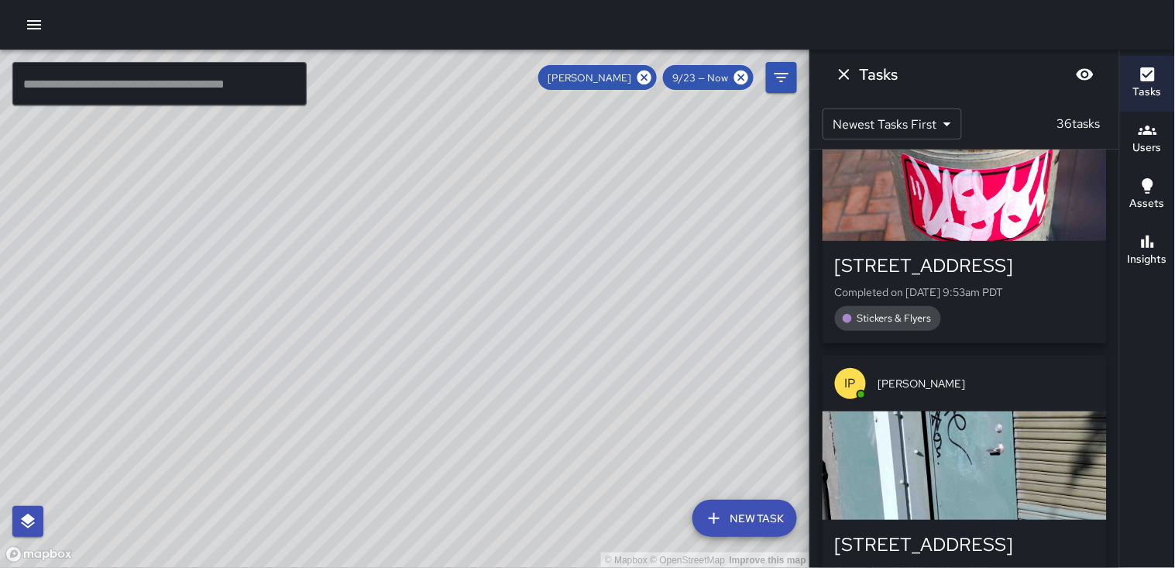
scroll to position [6883, 0]
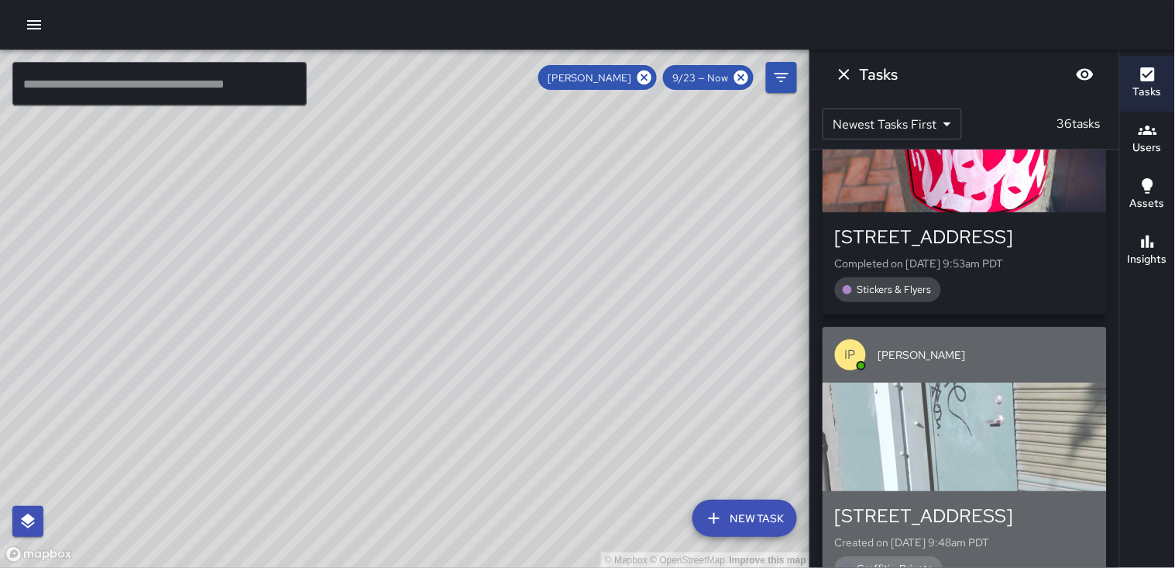
click at [974, 383] on div "button" at bounding box center [964, 437] width 284 height 108
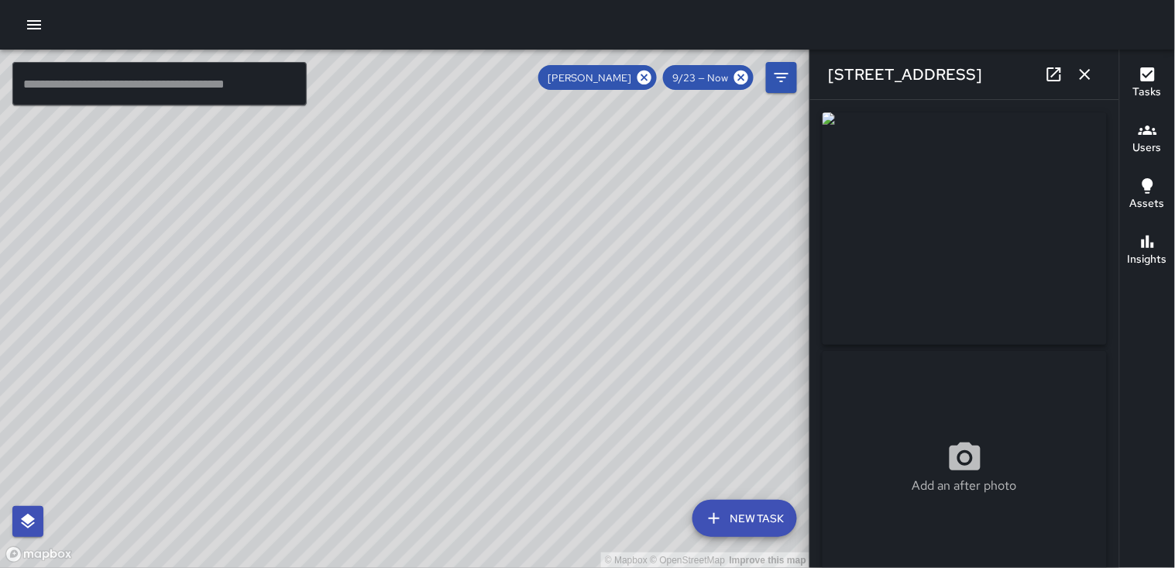
type input "**********"
click at [1084, 80] on icon "button" at bounding box center [1085, 74] width 19 height 19
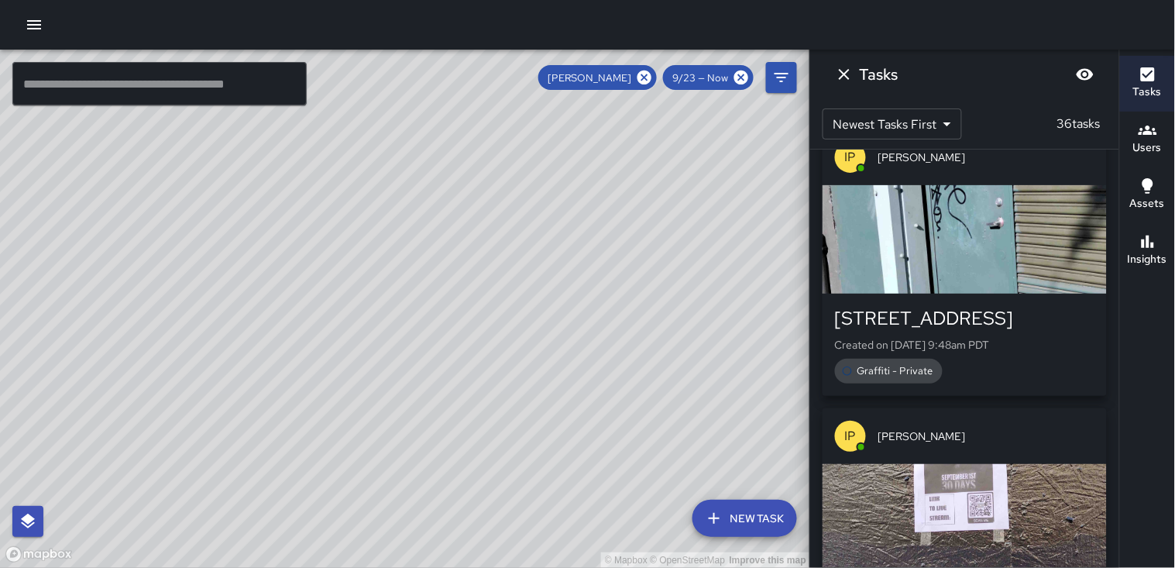
scroll to position [7141, 0]
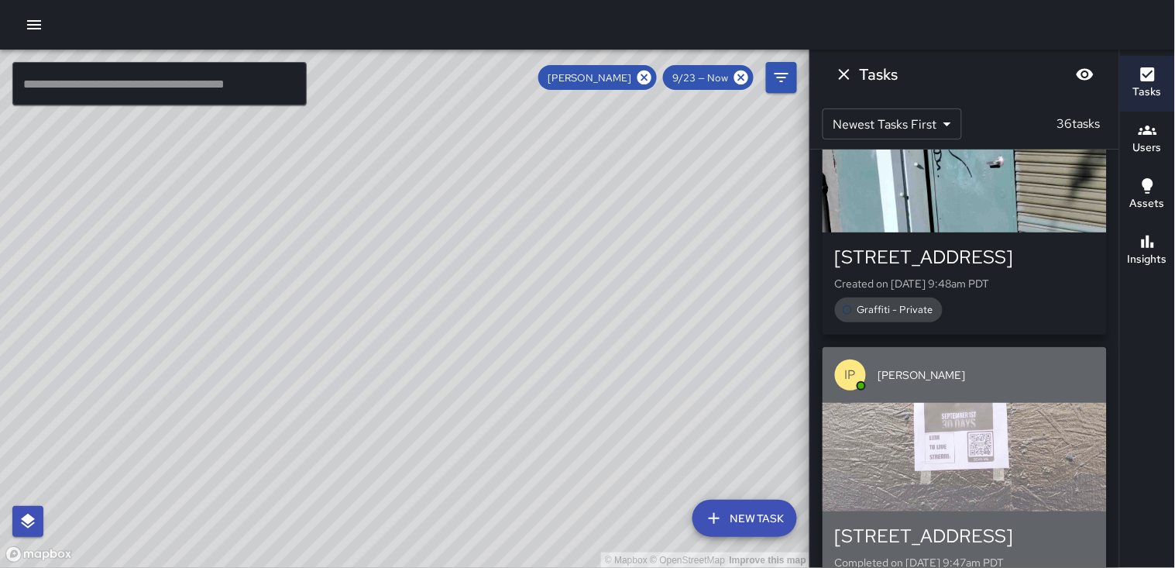
click at [1000, 403] on div "button" at bounding box center [964, 457] width 284 height 108
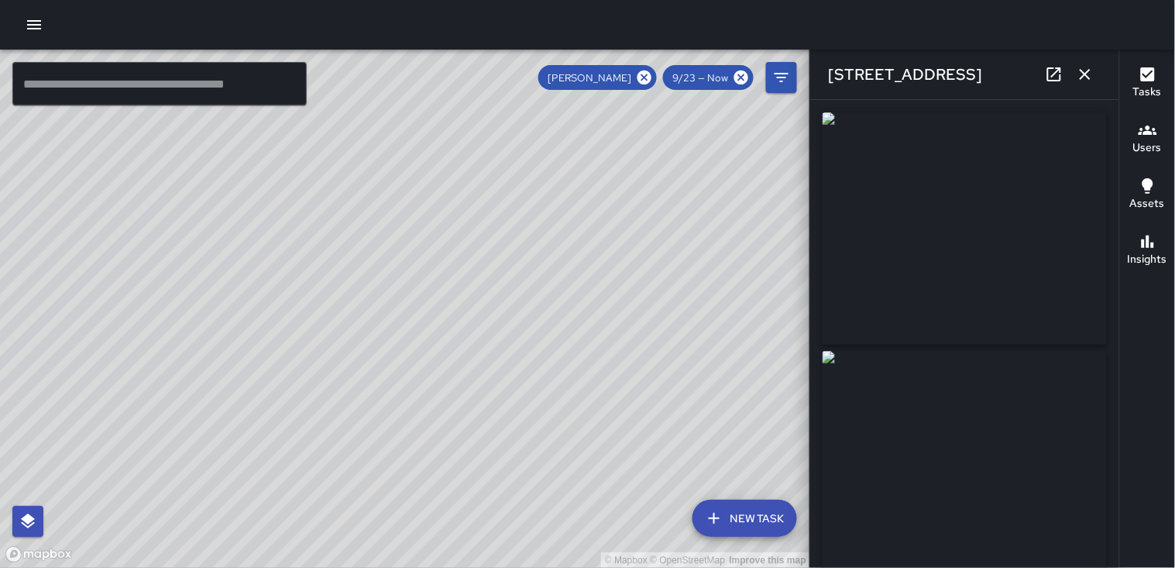
type input "**********"
click at [1082, 78] on icon "button" at bounding box center [1084, 74] width 11 height 11
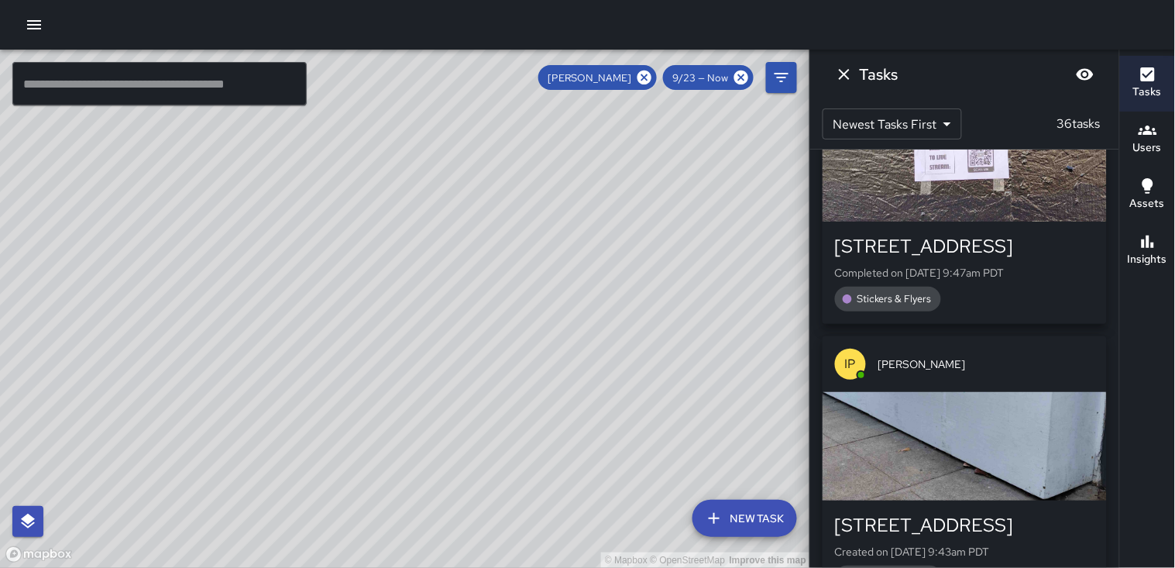
scroll to position [7485, 0]
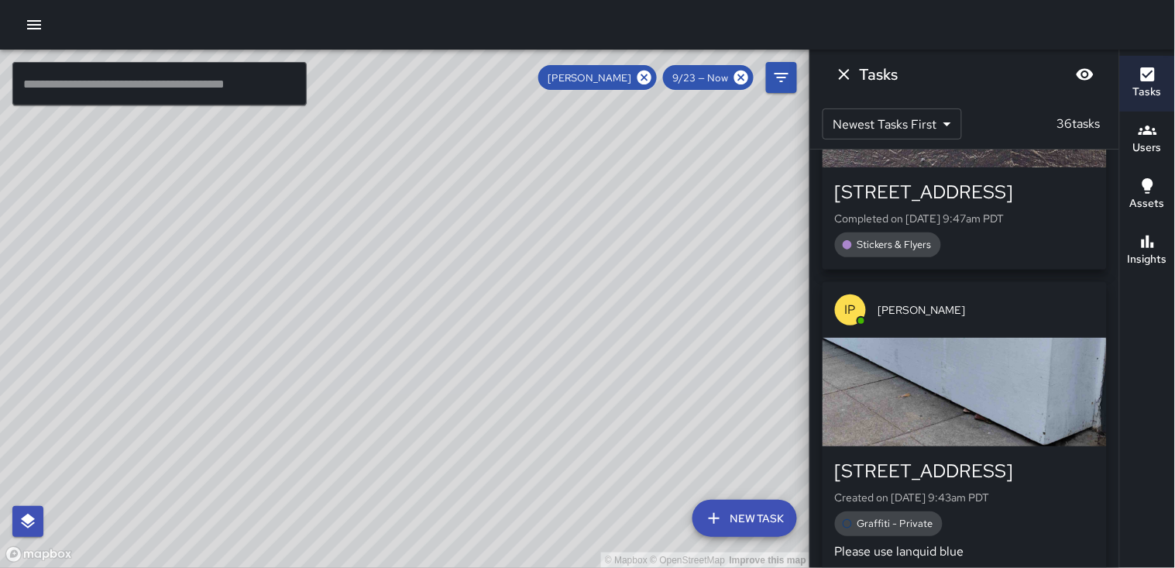
click at [1012, 338] on div "button" at bounding box center [964, 392] width 284 height 108
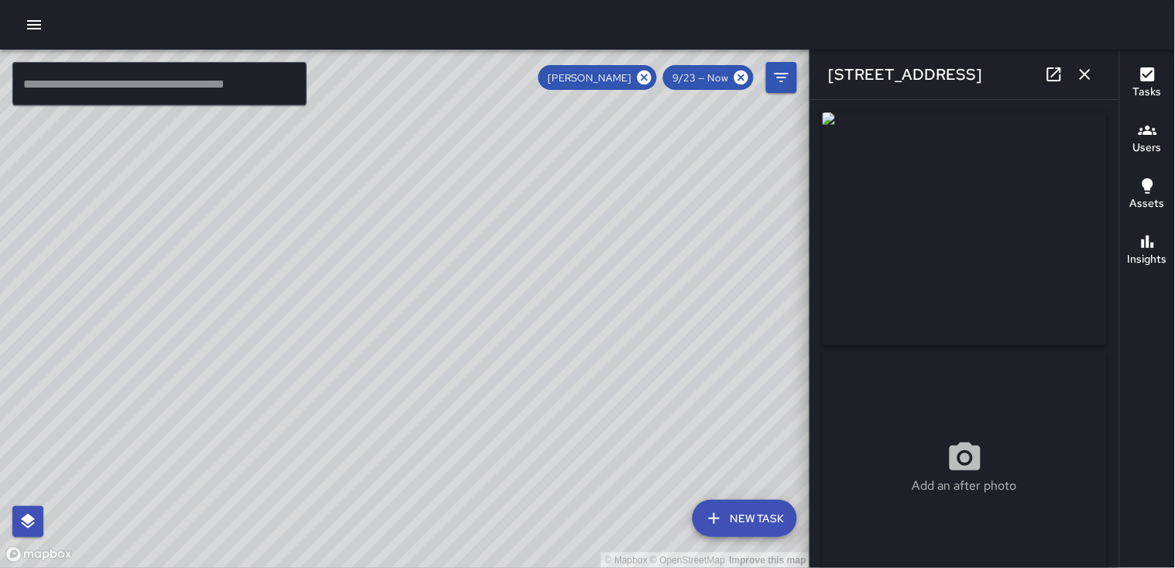
type input "**********"
click at [1087, 80] on icon "button" at bounding box center [1085, 74] width 19 height 19
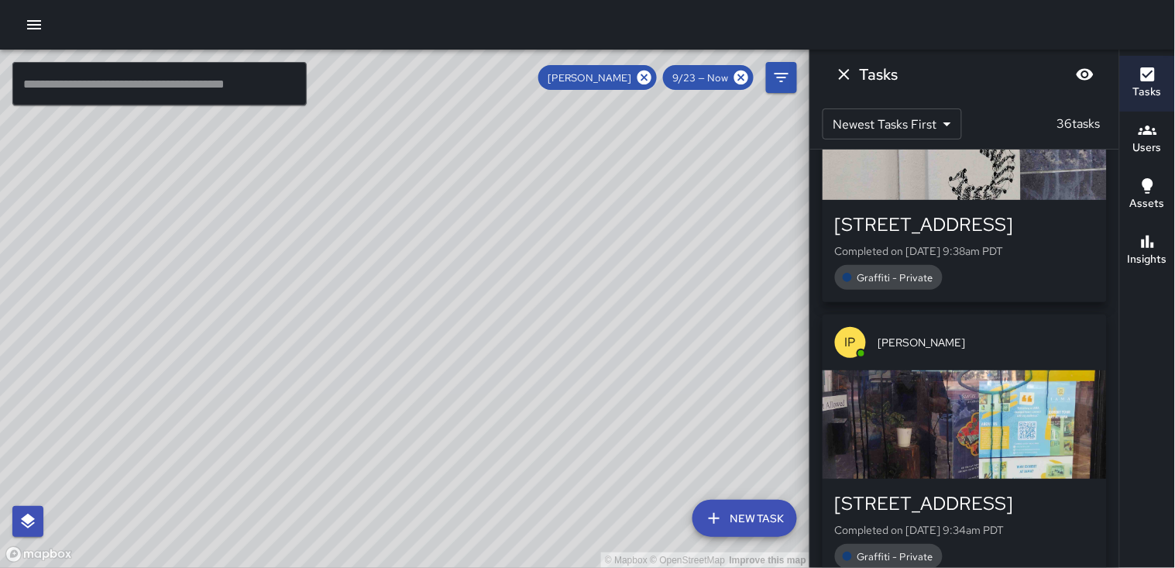
scroll to position [8604, 0]
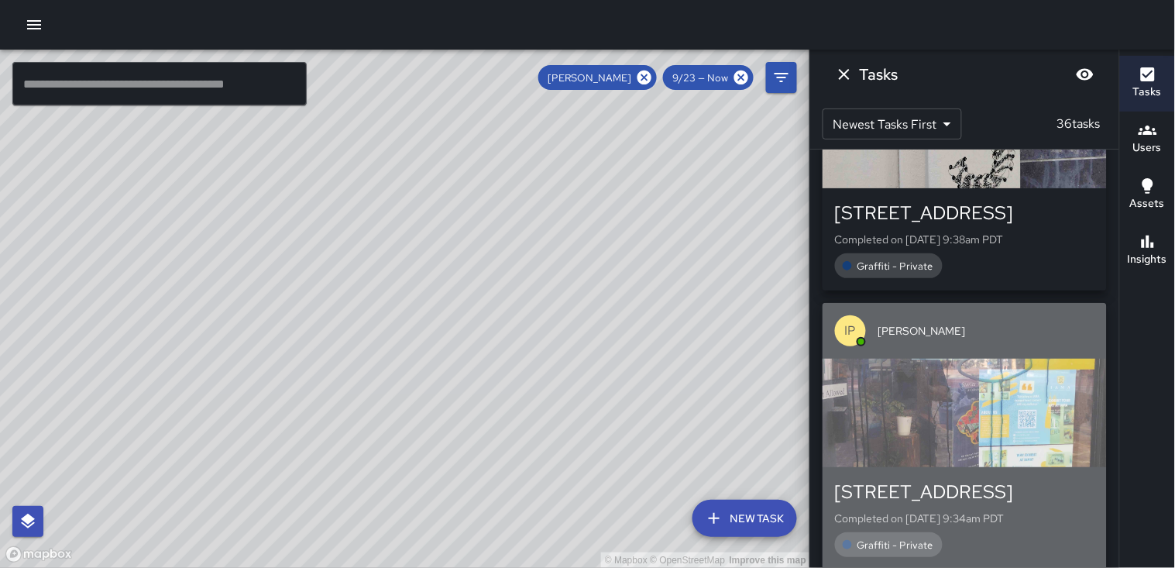
click at [987, 359] on div "button" at bounding box center [964, 413] width 284 height 108
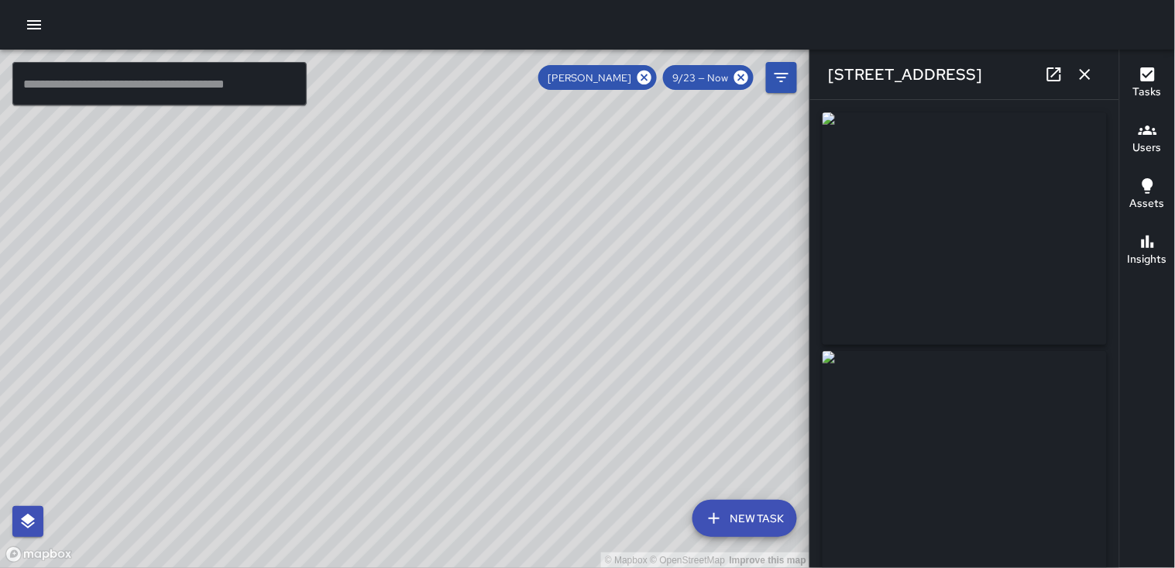
type input "**********"
click at [1086, 71] on icon "button" at bounding box center [1085, 74] width 19 height 19
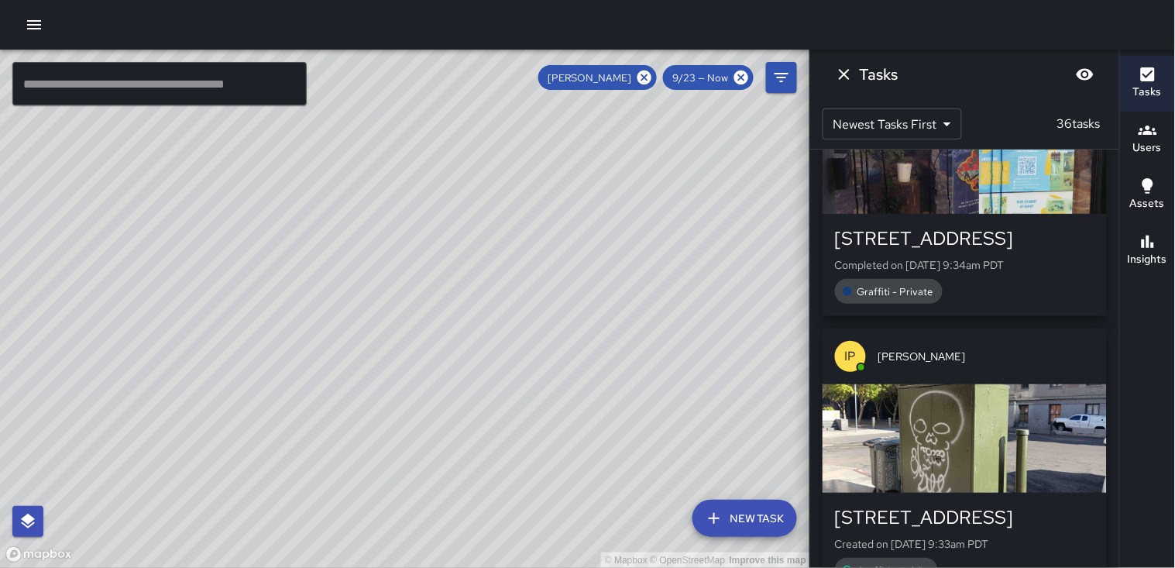
scroll to position [8862, 0]
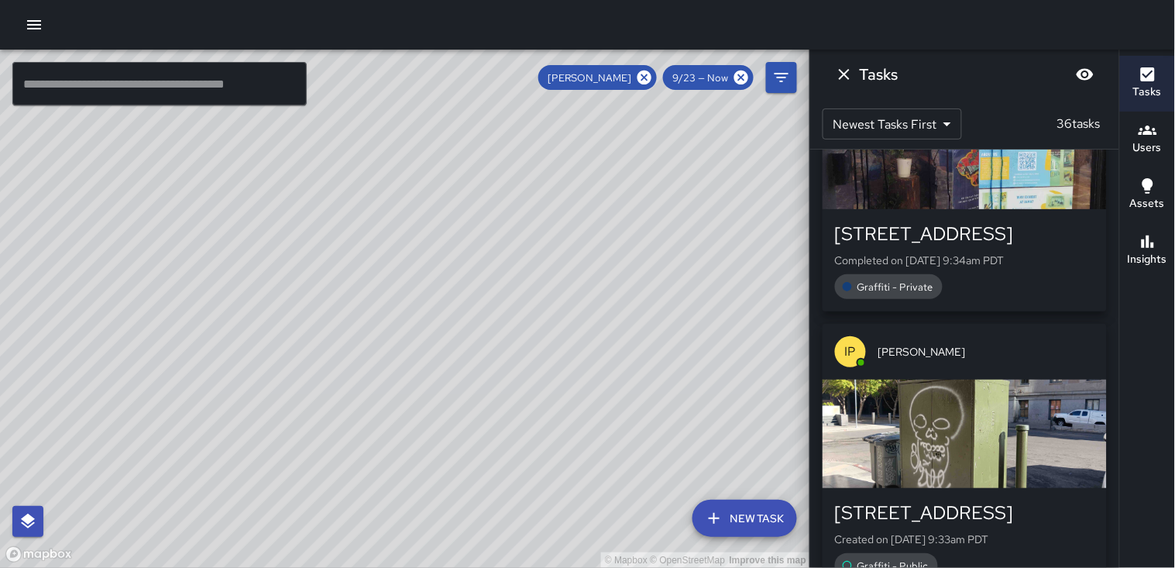
click at [945, 379] on div "button" at bounding box center [964, 433] width 284 height 108
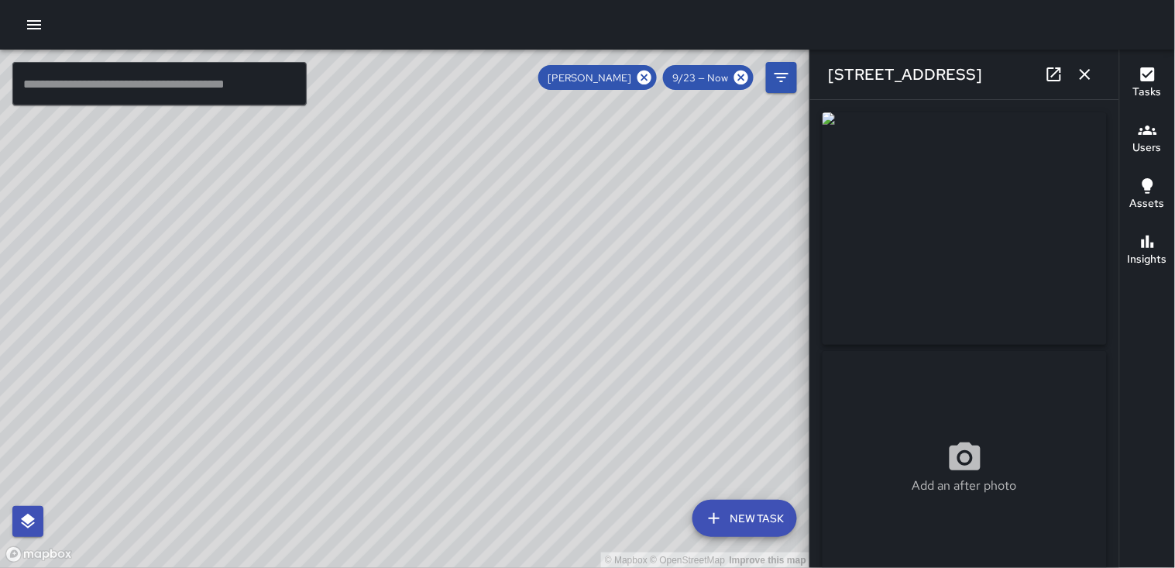
type input "**********"
click at [1079, 78] on icon "button" at bounding box center [1085, 74] width 19 height 19
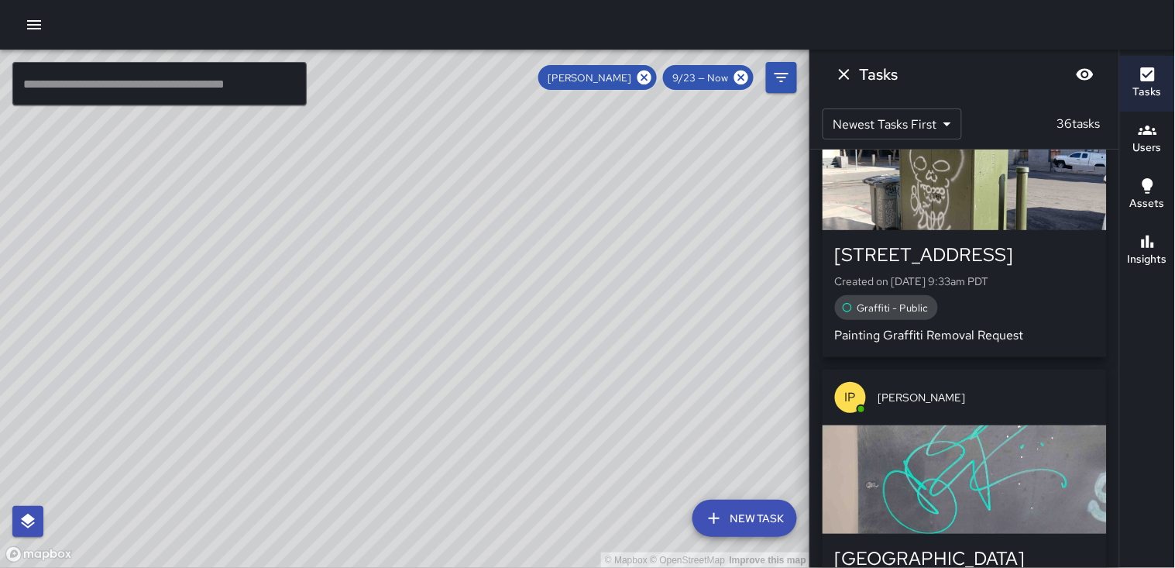
scroll to position [9206, 0]
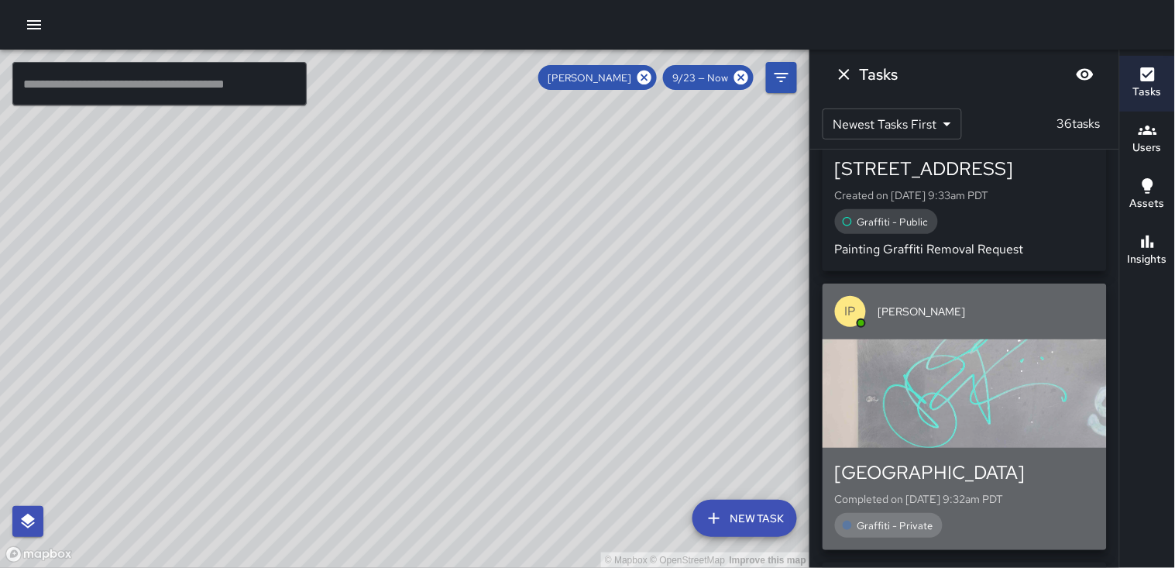
click at [992, 339] on div "button" at bounding box center [964, 393] width 284 height 108
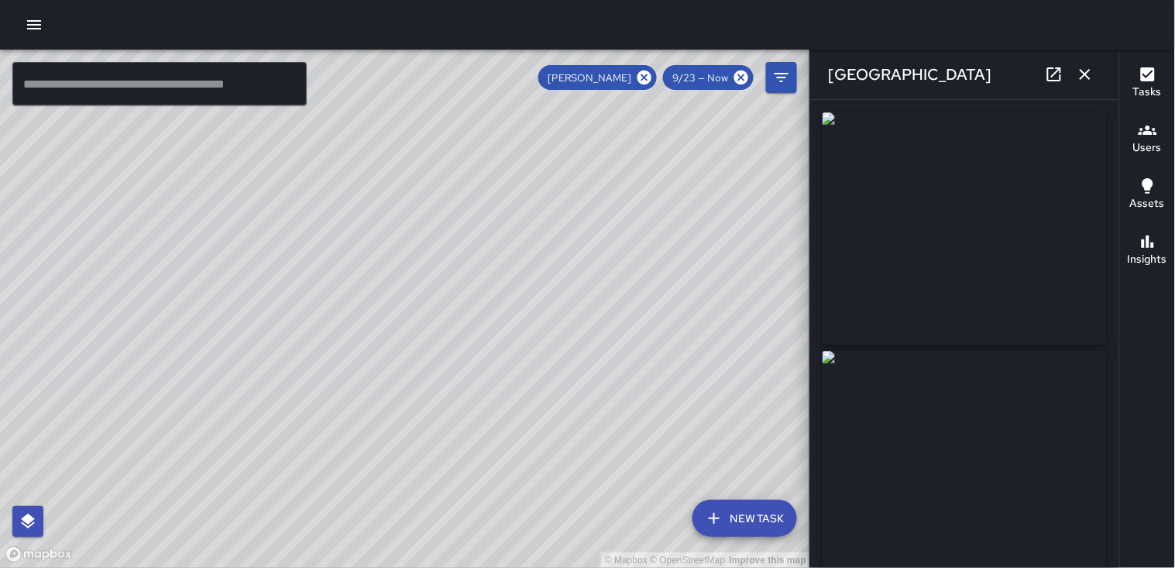
type input "**********"
click at [1087, 77] on icon "button" at bounding box center [1084, 74] width 11 height 11
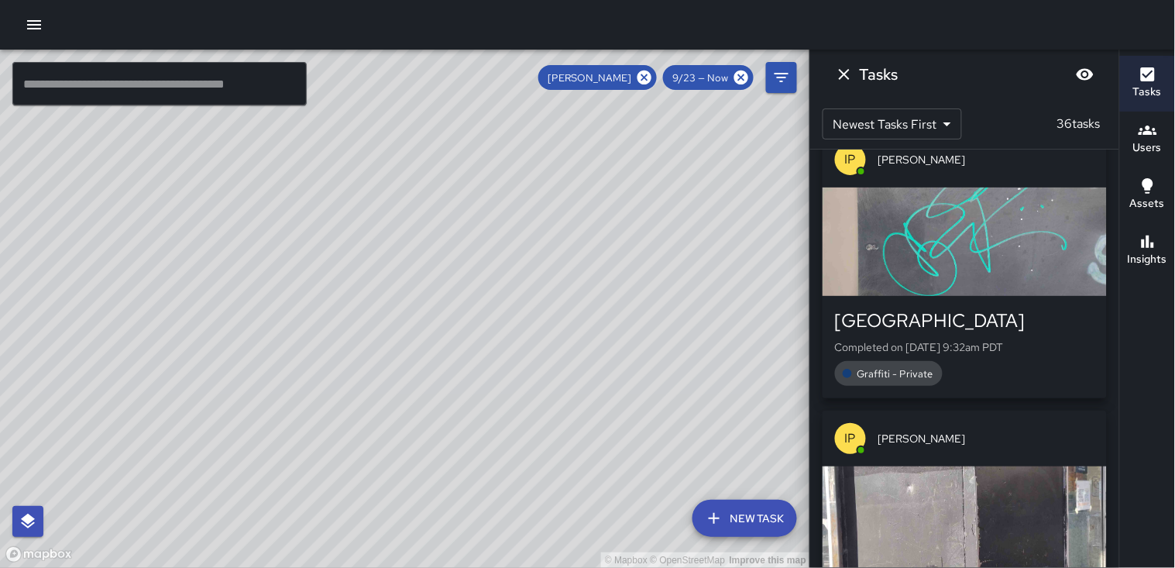
scroll to position [9464, 0]
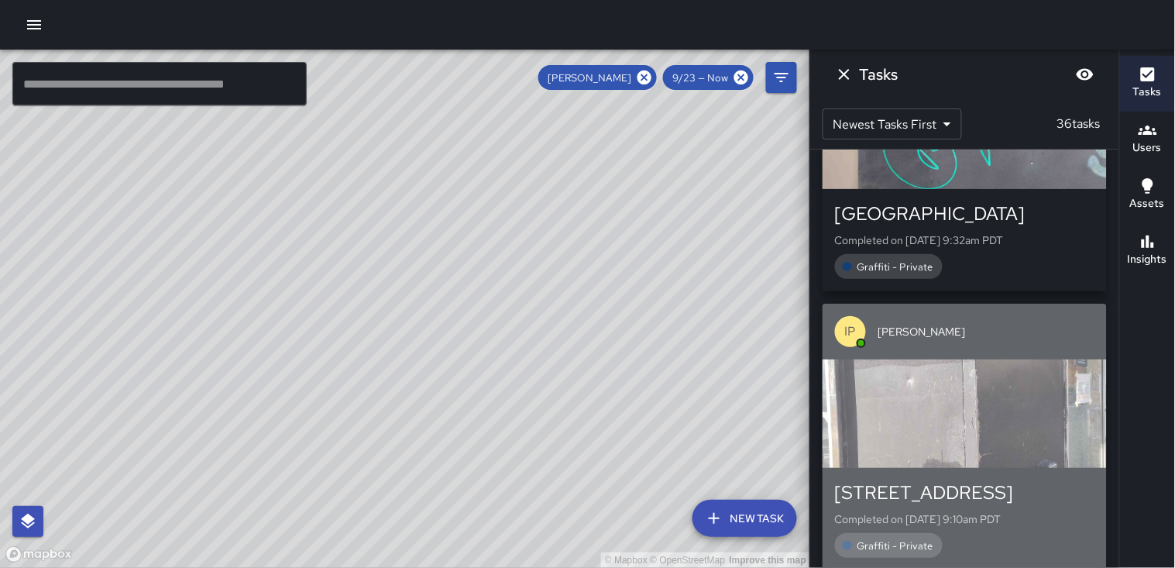
click at [980, 359] on div "button" at bounding box center [964, 413] width 284 height 108
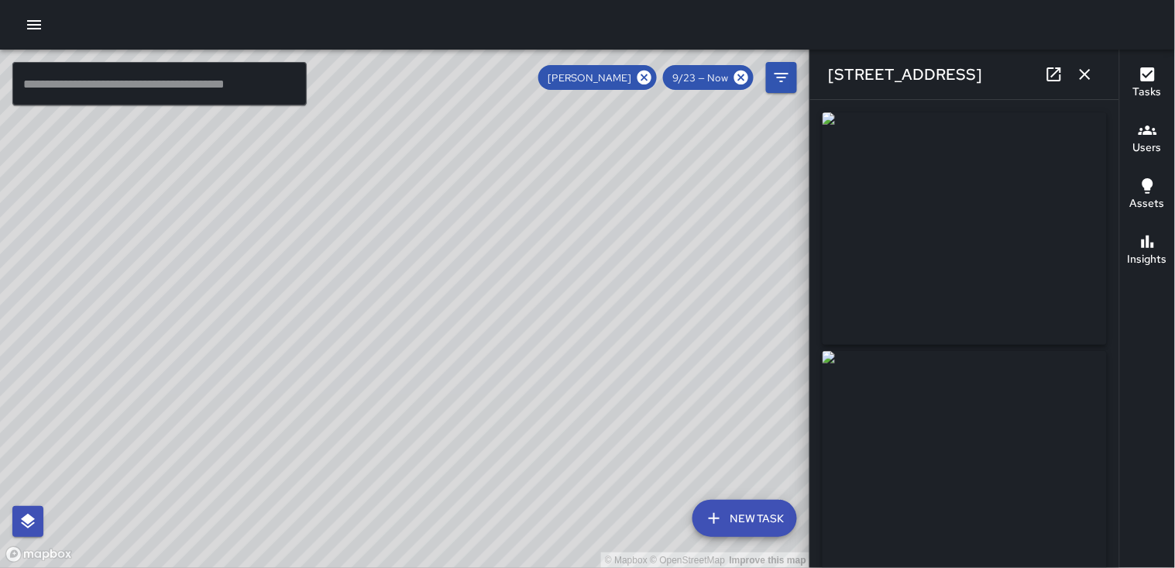
type input "**********"
click at [1083, 78] on icon "button" at bounding box center [1085, 74] width 19 height 19
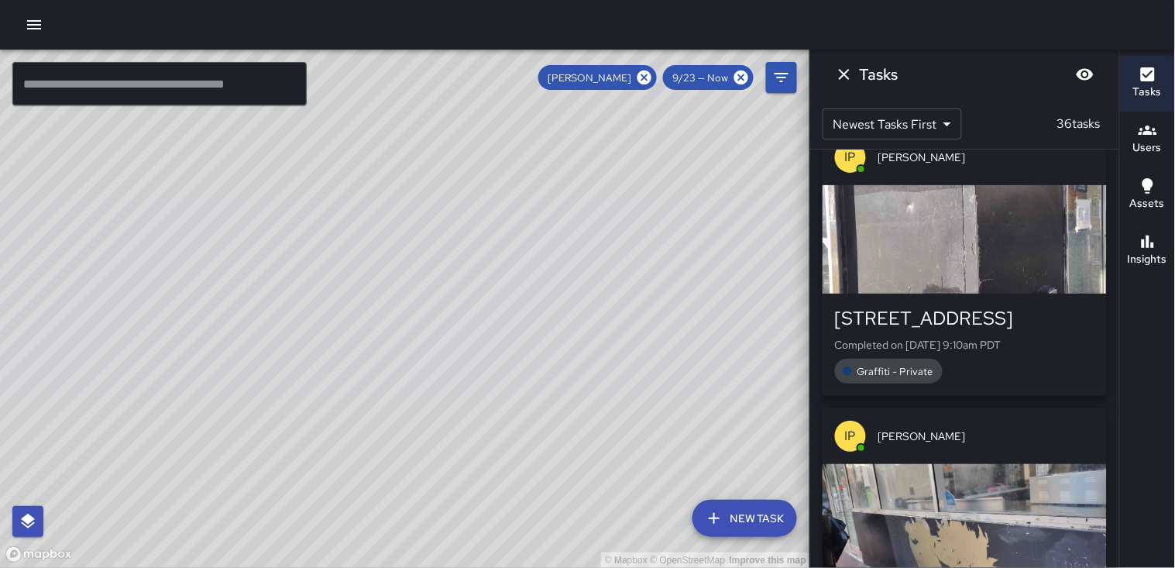
scroll to position [9655, 0]
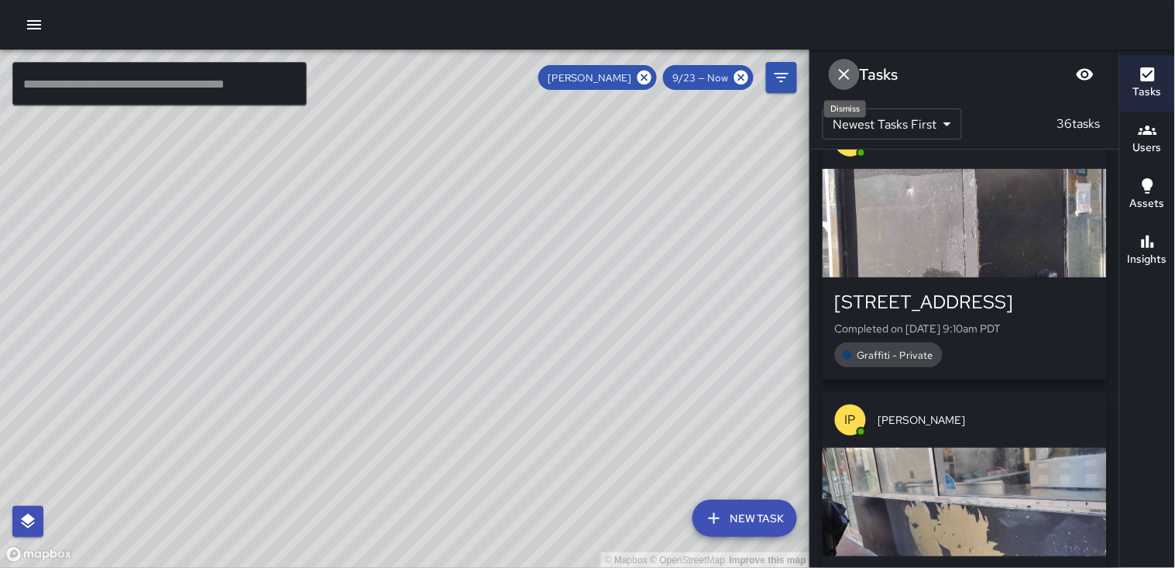
click at [844, 74] on icon "Dismiss" at bounding box center [844, 74] width 11 height 11
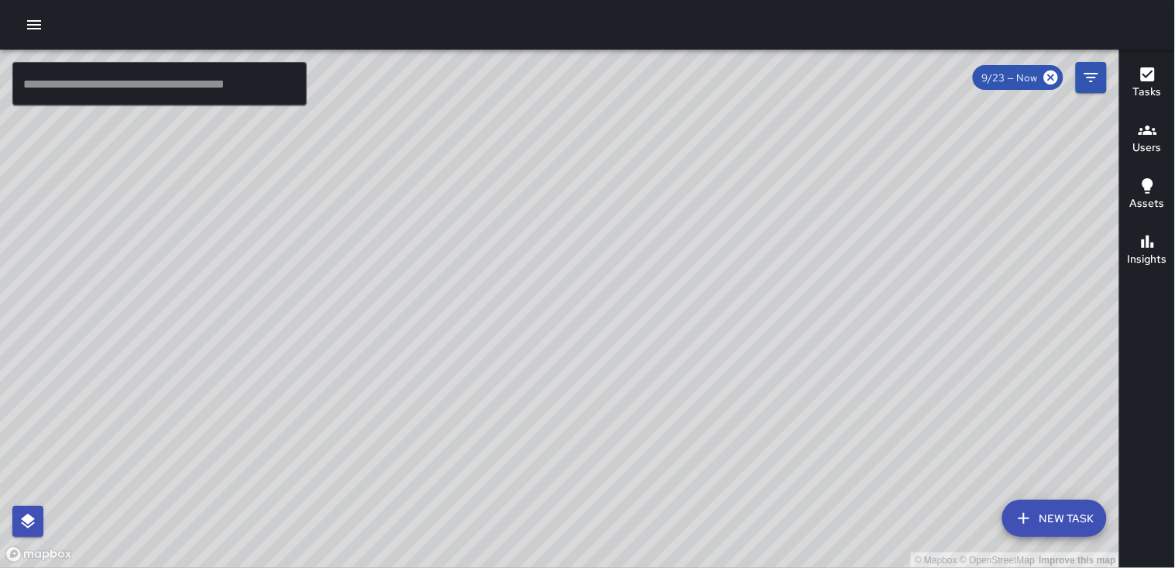
click at [36, 26] on icon "button" at bounding box center [34, 24] width 19 height 19
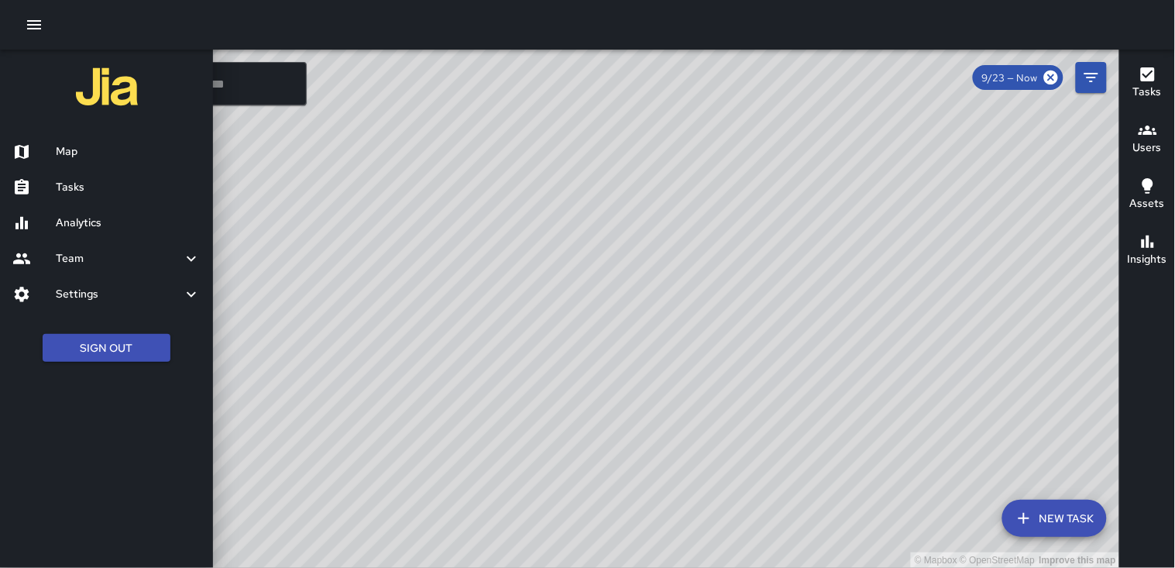
click at [75, 153] on h6 "Map" at bounding box center [128, 151] width 145 height 17
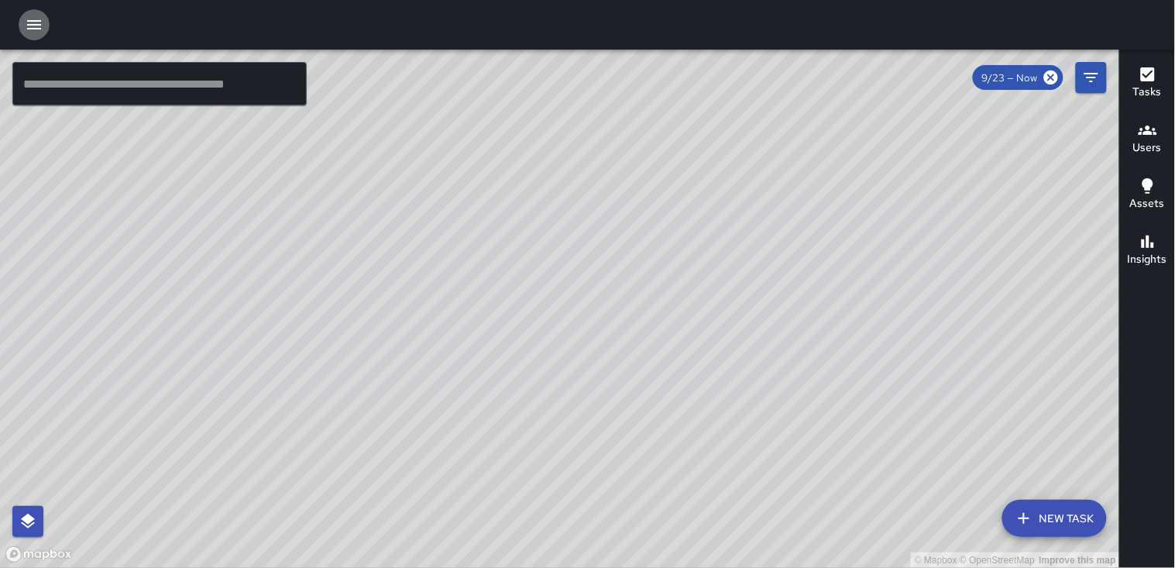
click at [32, 29] on icon "button" at bounding box center [34, 24] width 14 height 9
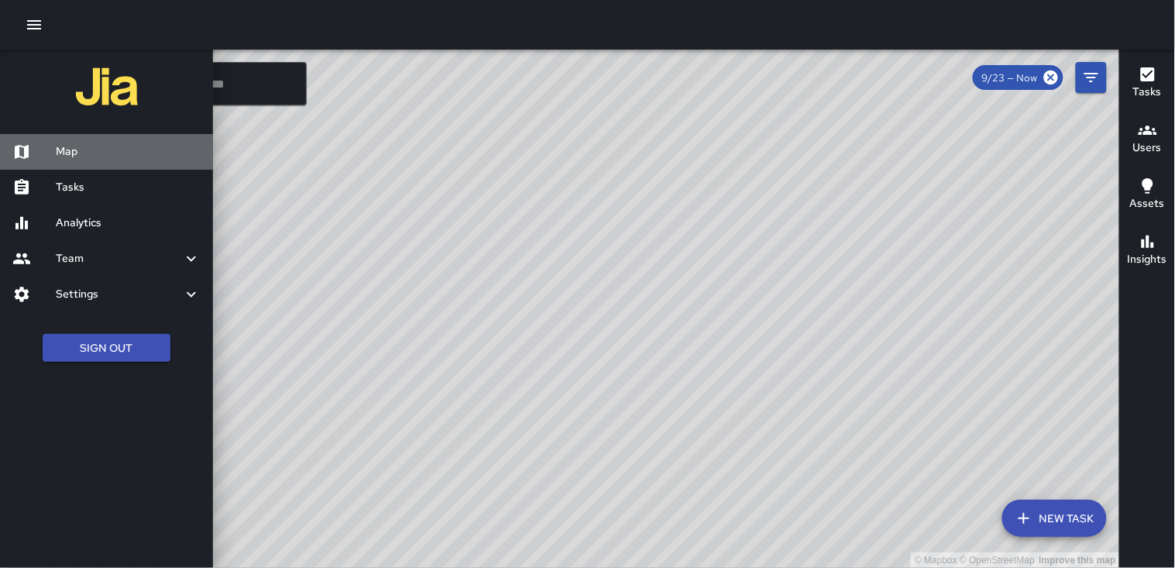
click at [66, 148] on h6 "Map" at bounding box center [128, 151] width 145 height 17
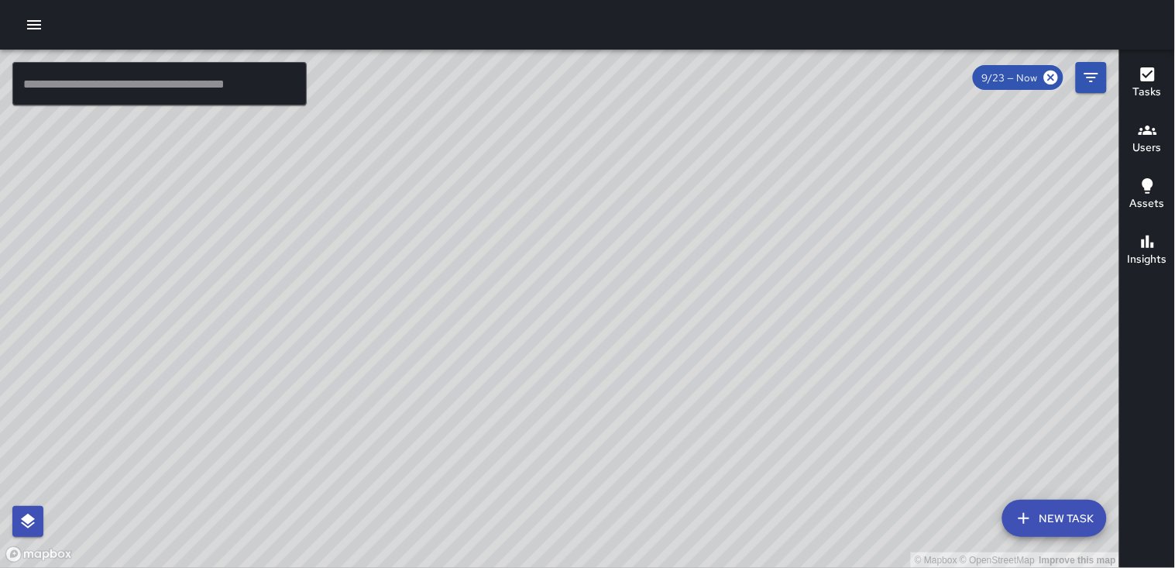
click at [36, 27] on icon "button" at bounding box center [34, 24] width 19 height 19
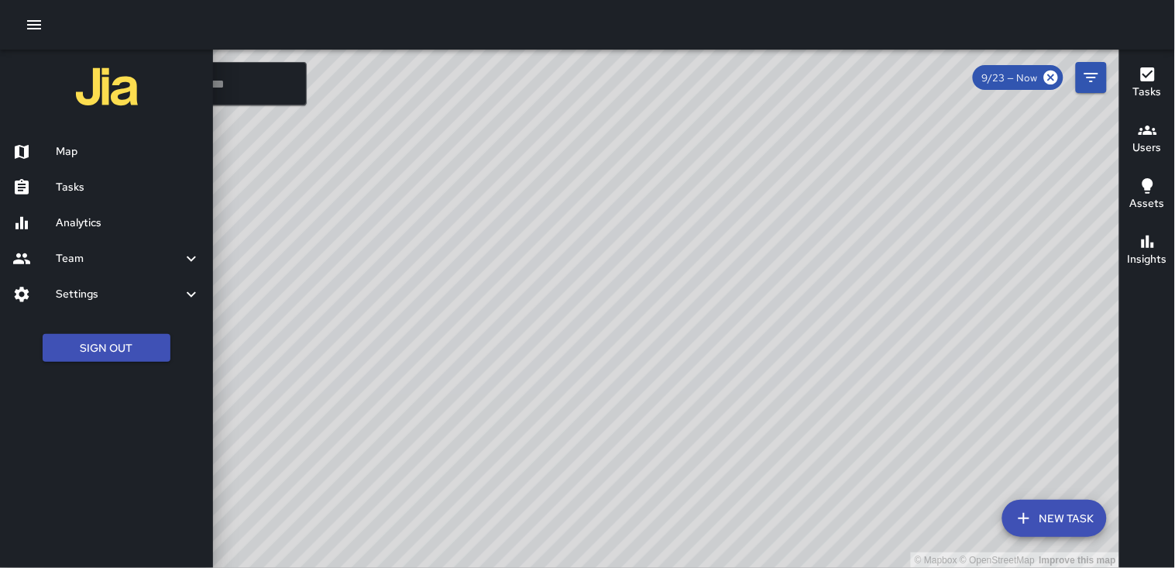
click at [84, 187] on h6 "Tasks" at bounding box center [128, 187] width 145 height 17
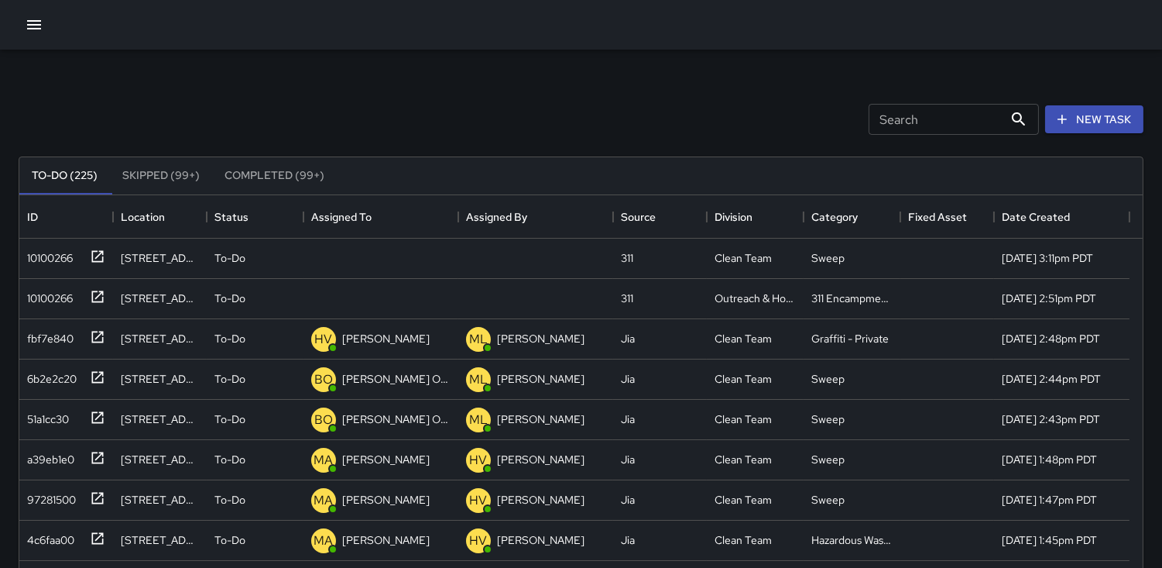
scroll to position [643, 1110]
click at [39, 245] on div "10100266" at bounding box center [47, 255] width 52 height 22
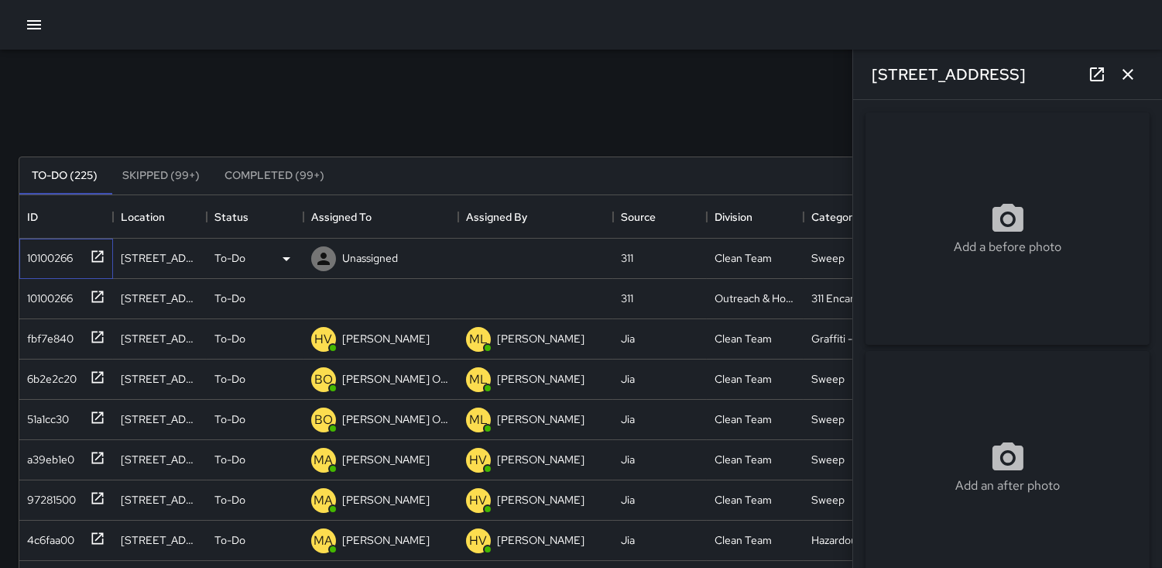
type input "**********"
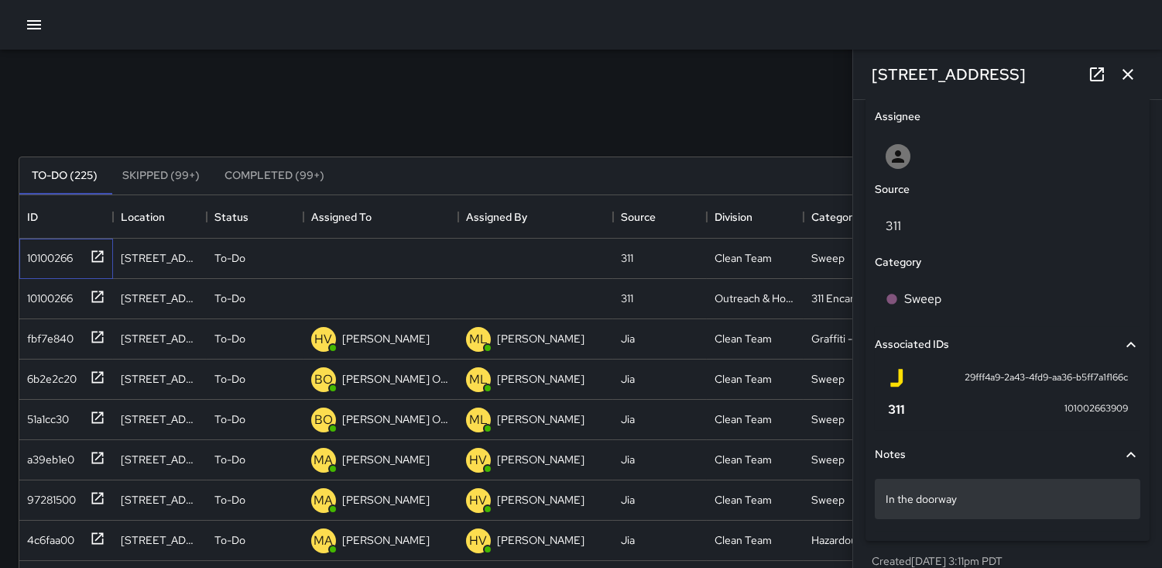
scroll to position [823, 0]
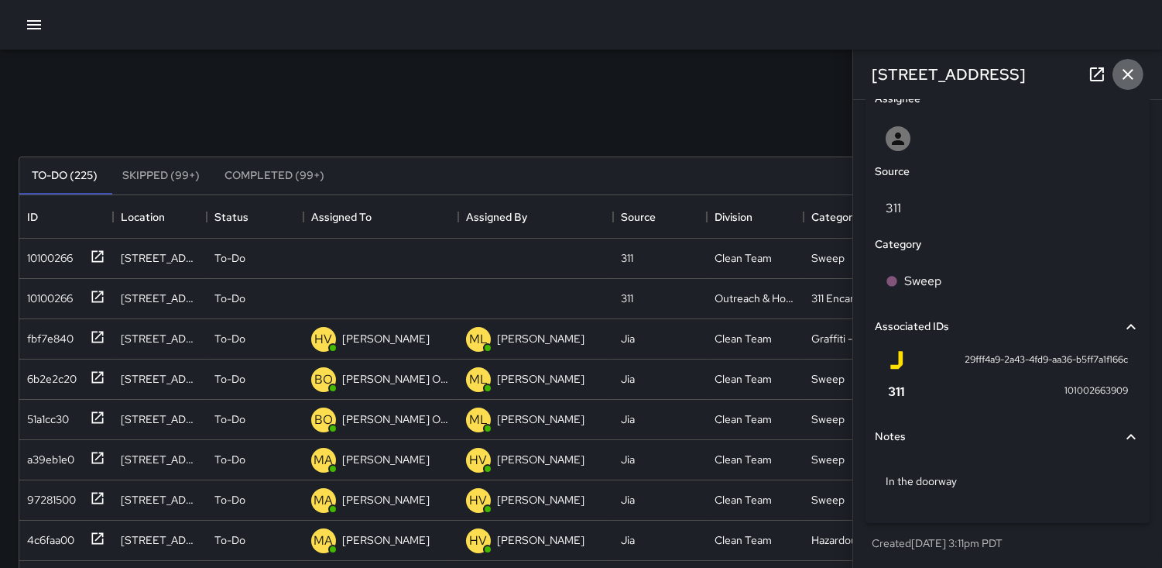
click at [1132, 79] on icon "button" at bounding box center [1128, 74] width 11 height 11
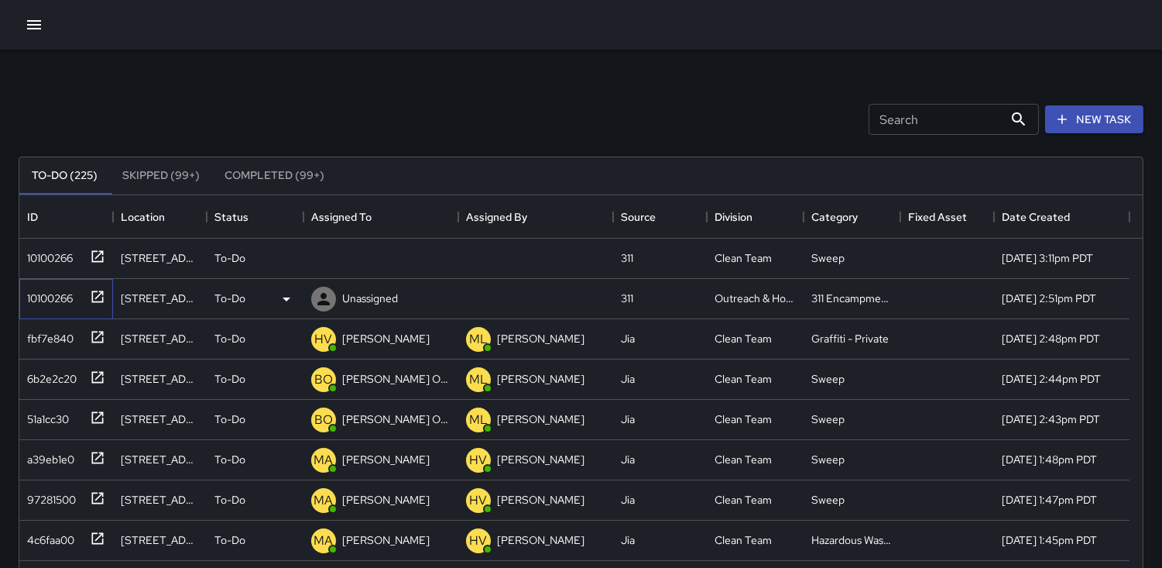
click at [65, 284] on div "10100266" at bounding box center [47, 295] width 52 height 22
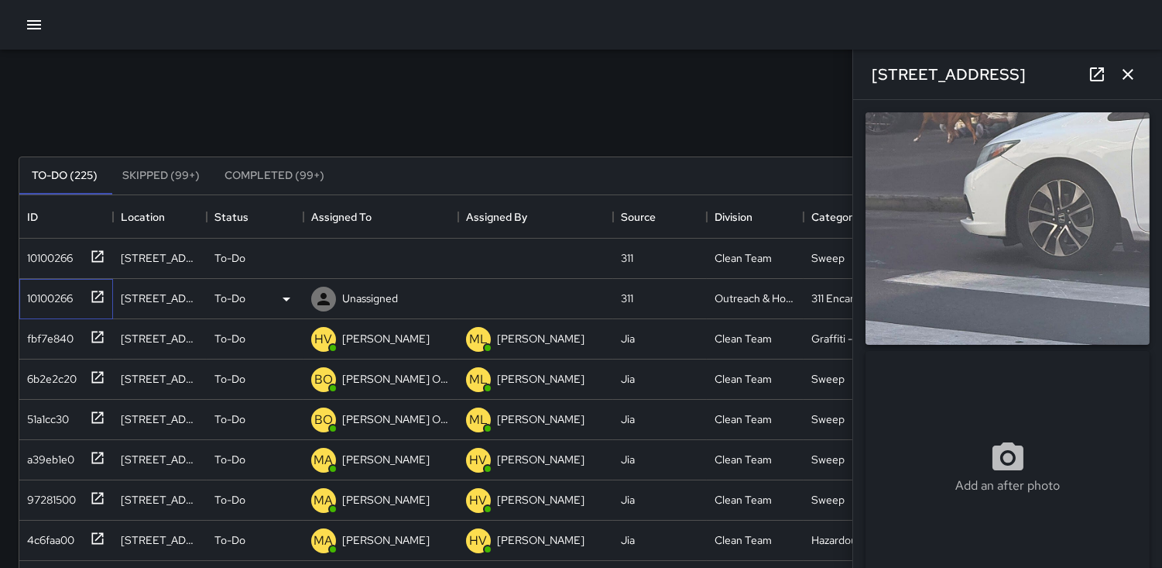
type input "**********"
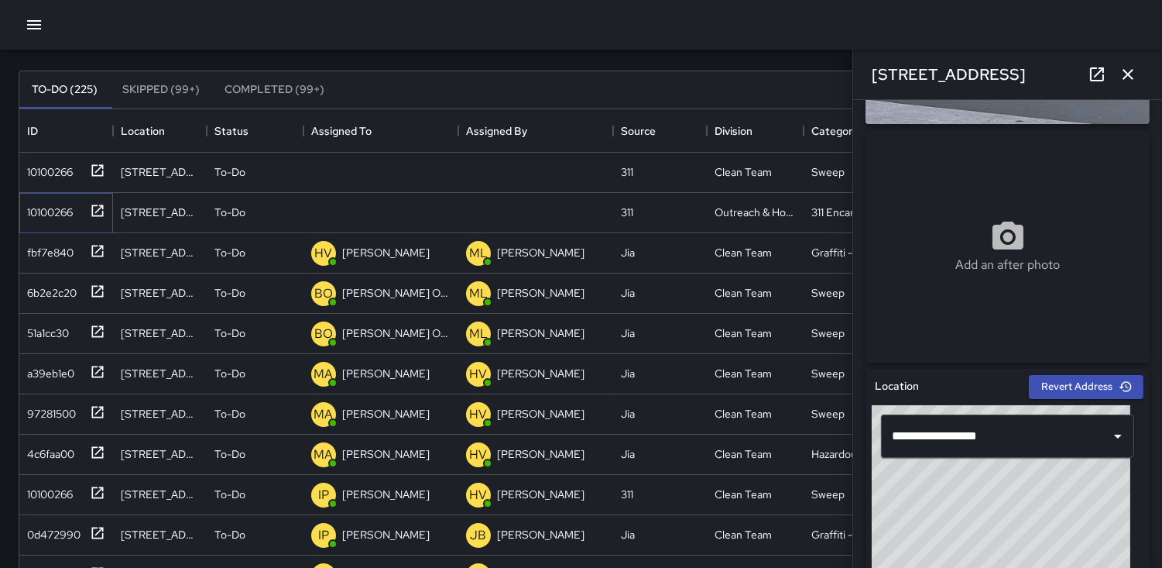
scroll to position [0, 0]
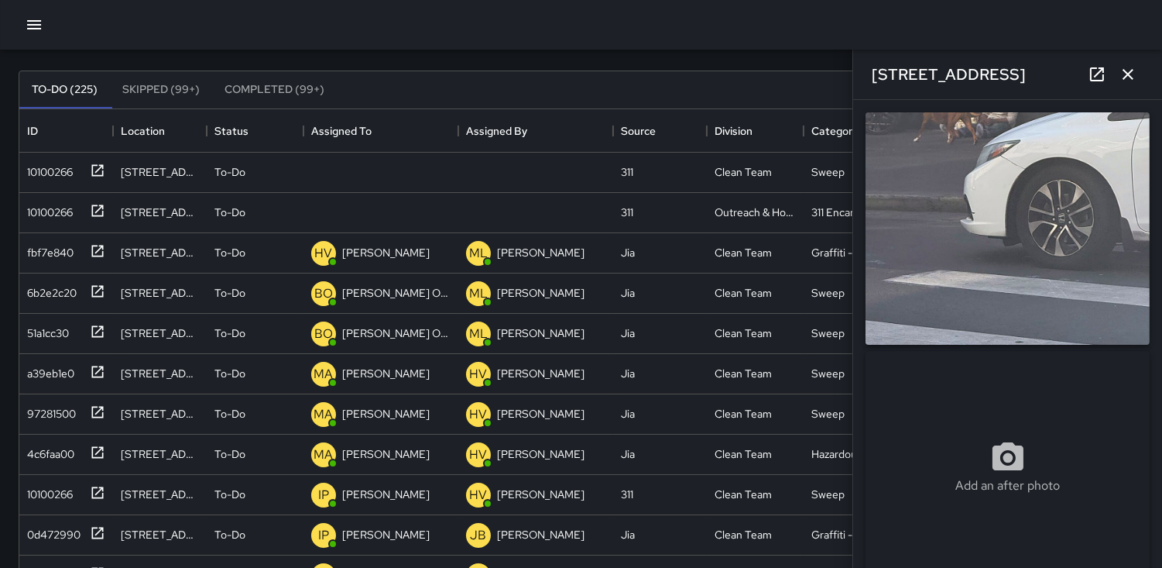
click at [980, 204] on img at bounding box center [1008, 228] width 284 height 232
click at [1021, 202] on img at bounding box center [1008, 228] width 284 height 232
click at [1125, 73] on icon "button" at bounding box center [1128, 74] width 19 height 19
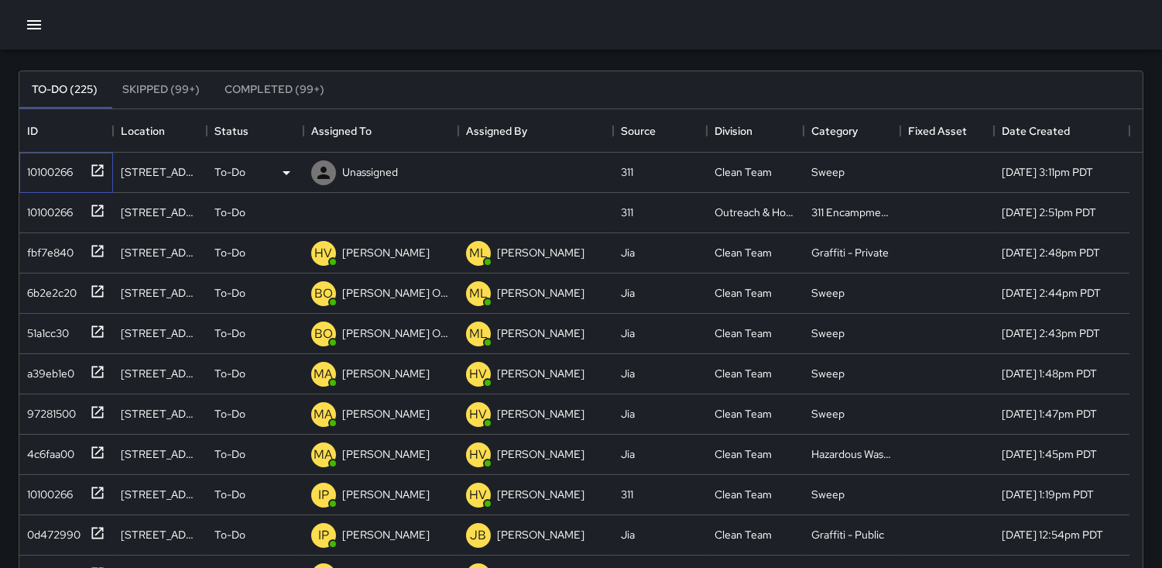
click at [52, 157] on div "10100266" at bounding box center [63, 169] width 84 height 26
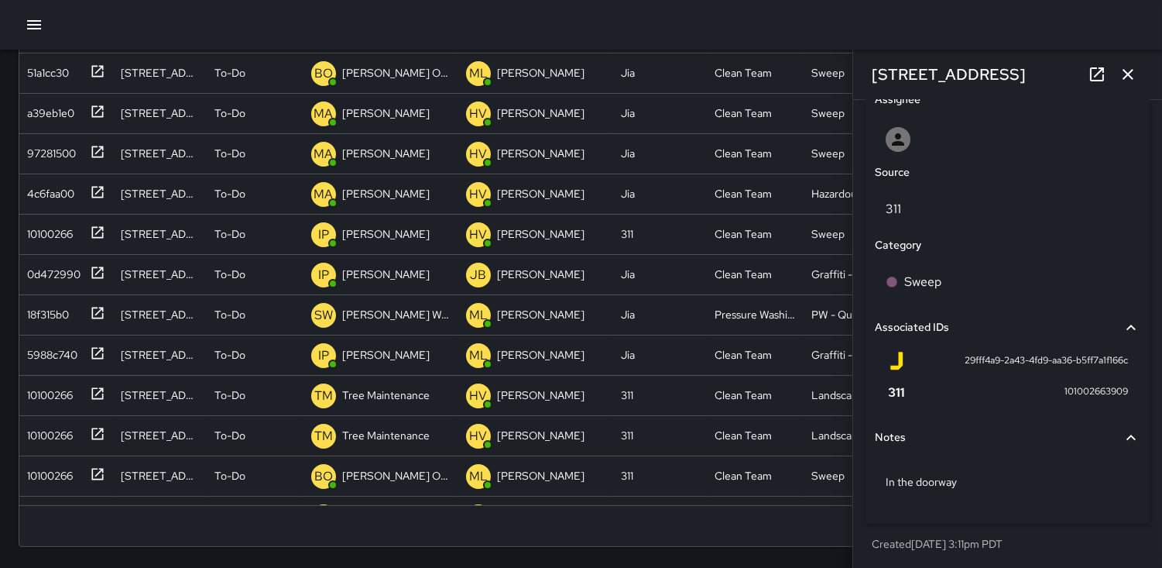
scroll to position [823, 0]
click at [1128, 74] on icon "button" at bounding box center [1128, 74] width 11 height 11
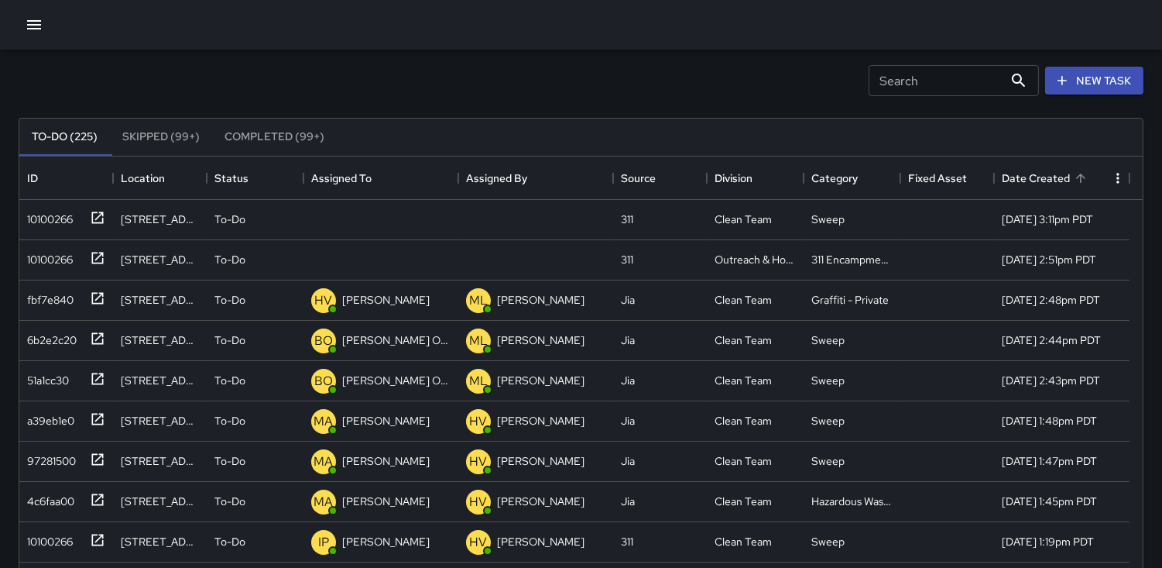
scroll to position [0, 0]
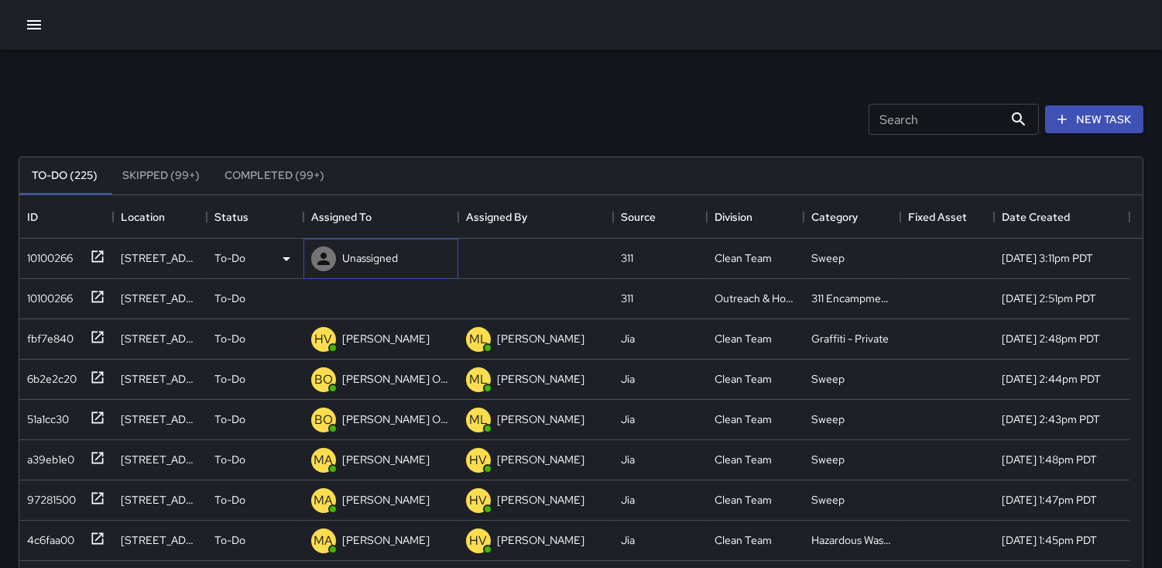
click at [317, 251] on icon at bounding box center [323, 258] width 19 height 19
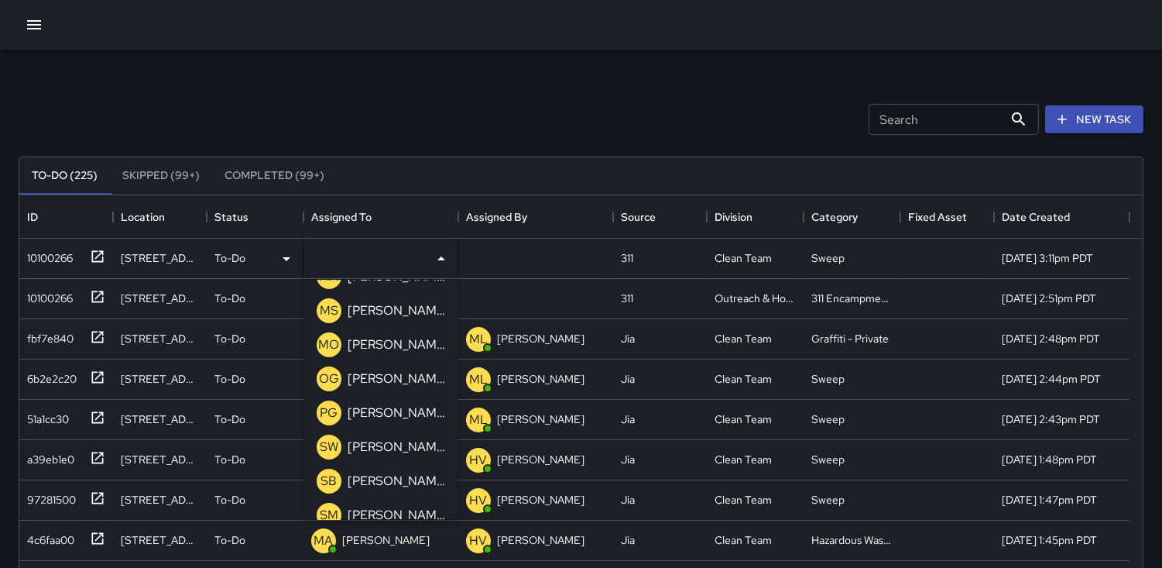
scroll to position [602, 0]
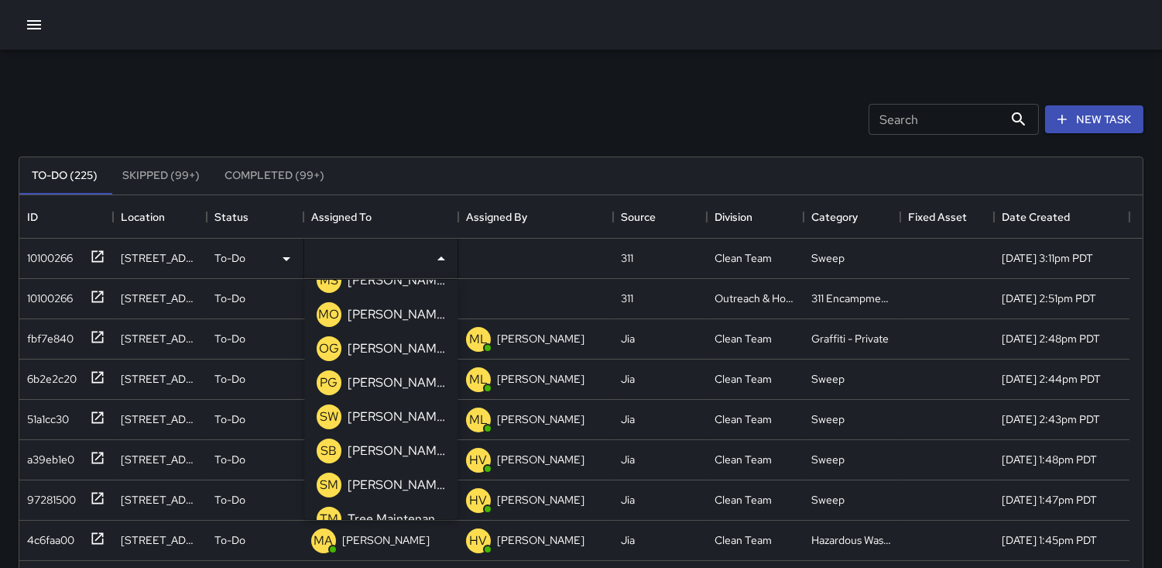
click at [331, 448] on p "SB" at bounding box center [329, 450] width 16 height 19
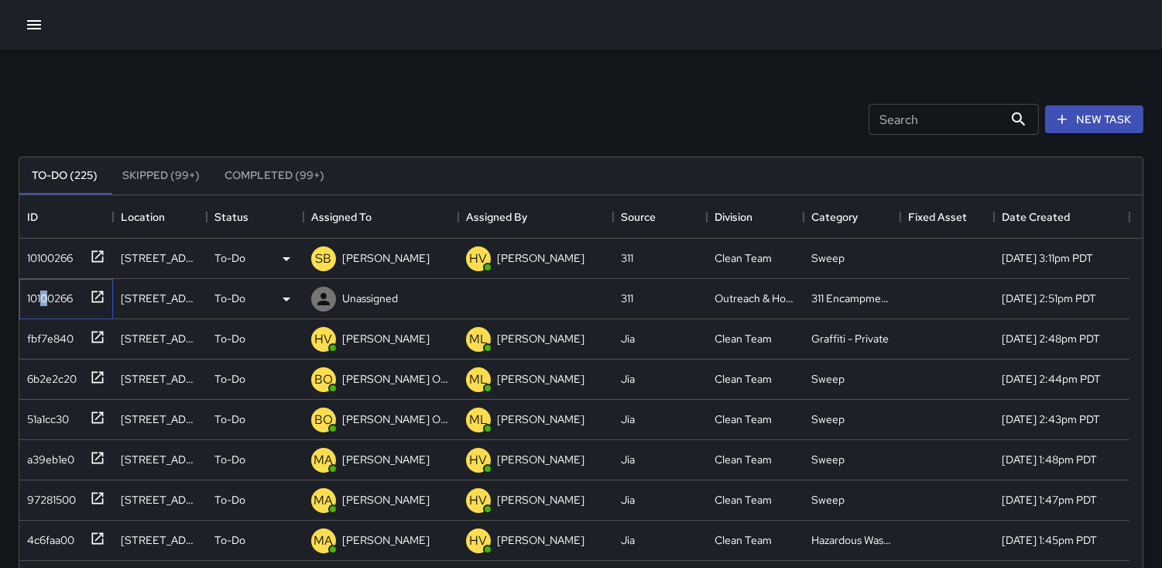
click at [46, 304] on div "10100266" at bounding box center [47, 295] width 52 height 22
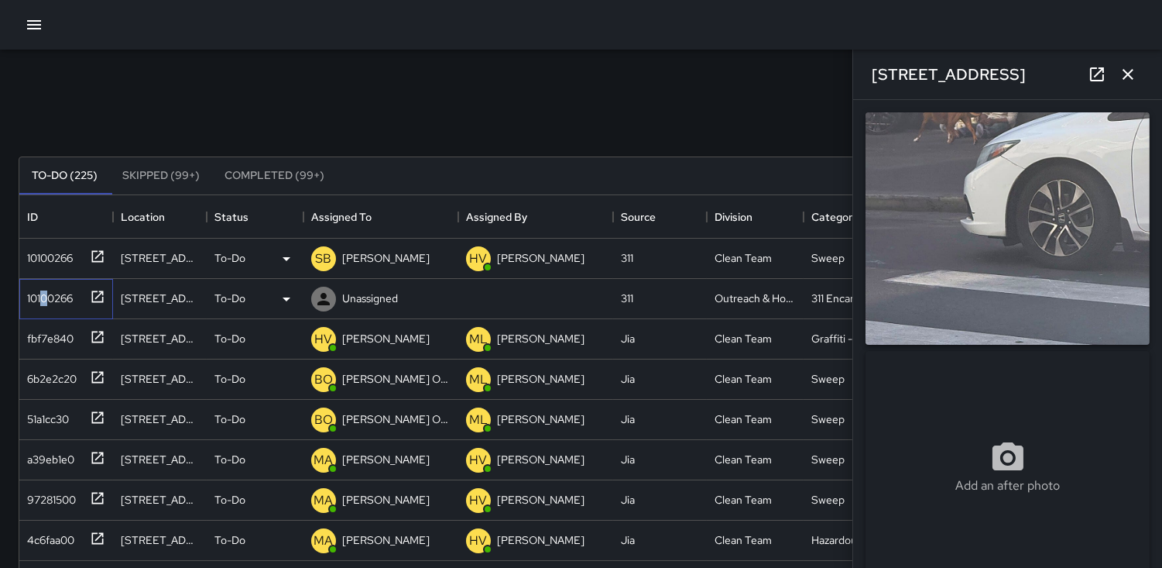
type input "**********"
click at [324, 300] on icon at bounding box center [323, 299] width 12 height 12
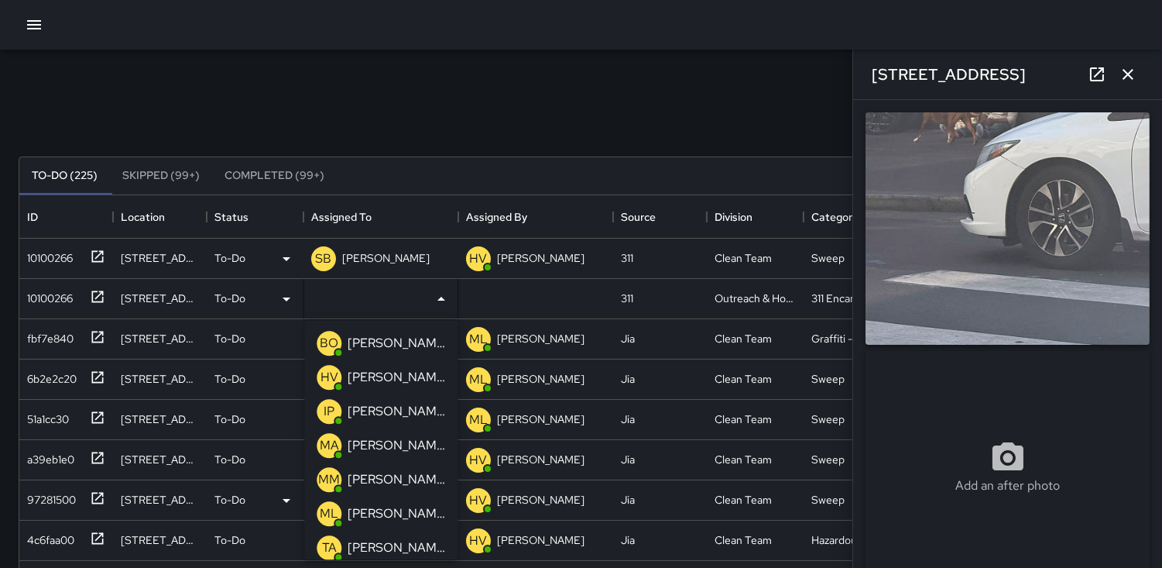
click at [328, 513] on p "ML" at bounding box center [329, 513] width 19 height 19
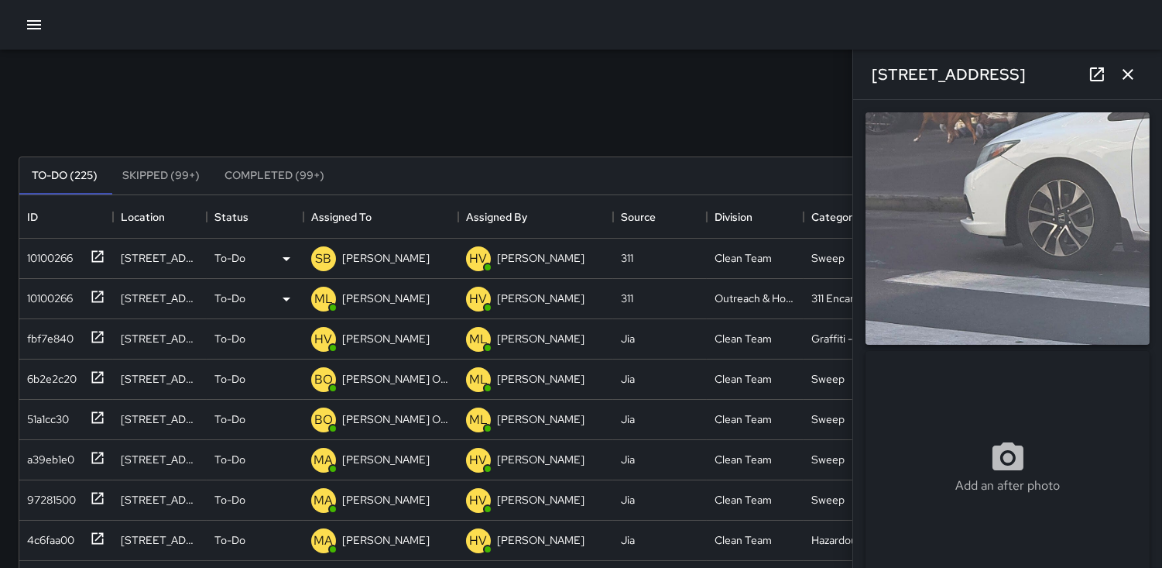
click at [1120, 75] on icon "button" at bounding box center [1128, 74] width 19 height 19
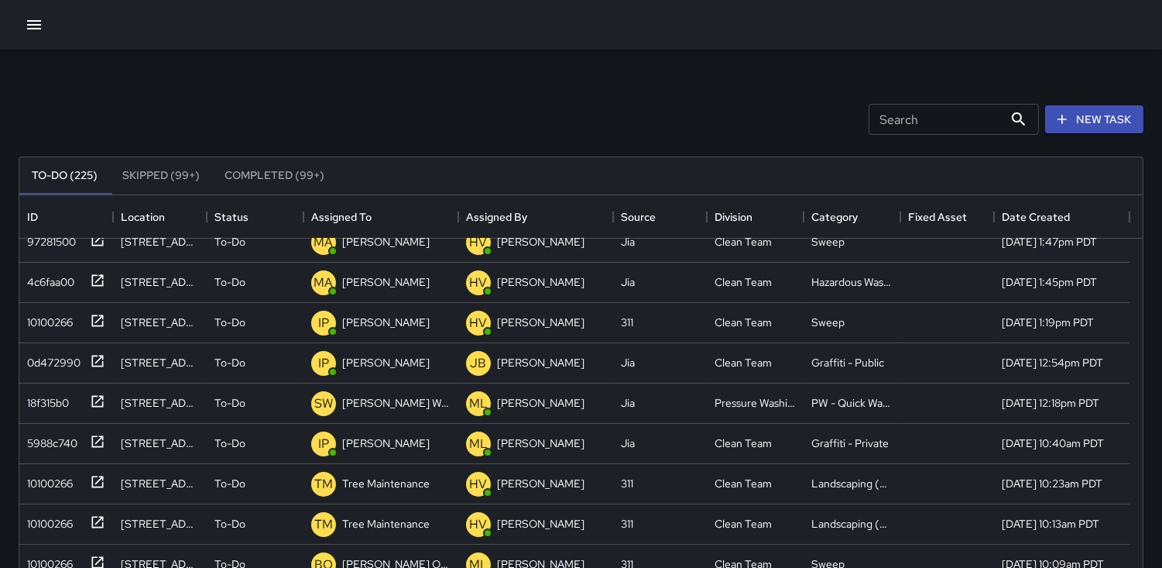
scroll to position [344, 0]
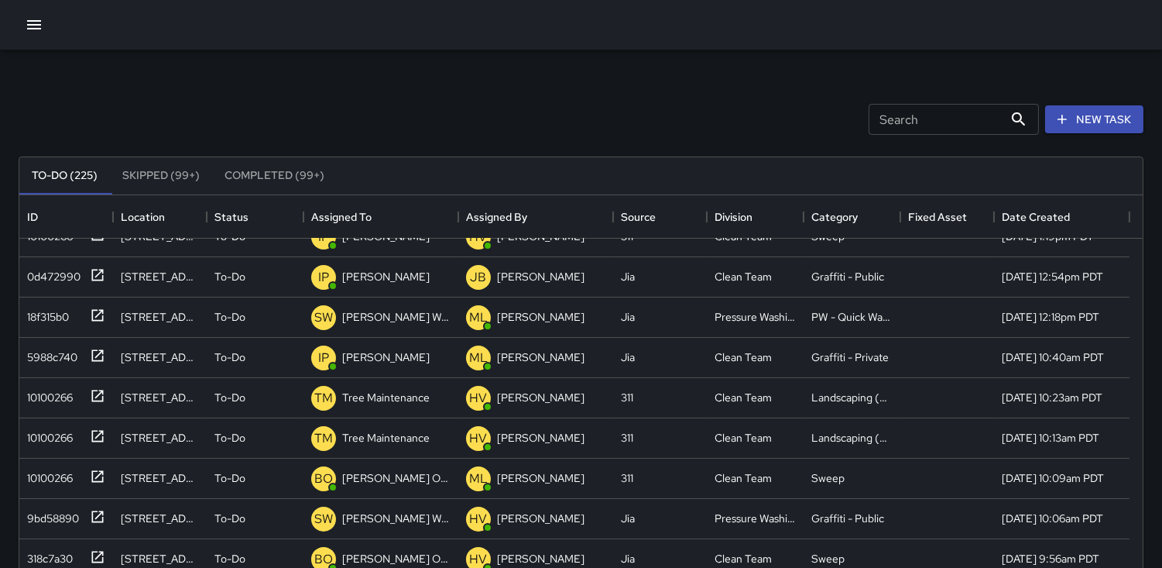
click at [34, 26] on icon "button" at bounding box center [34, 24] width 19 height 19
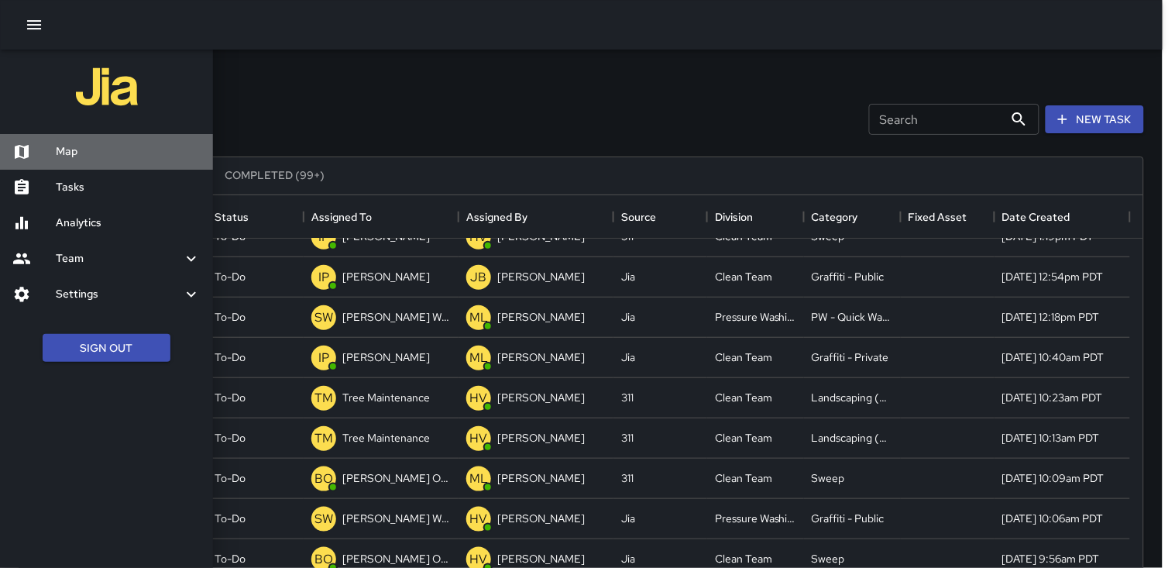
click at [125, 153] on h6 "Map" at bounding box center [128, 151] width 145 height 17
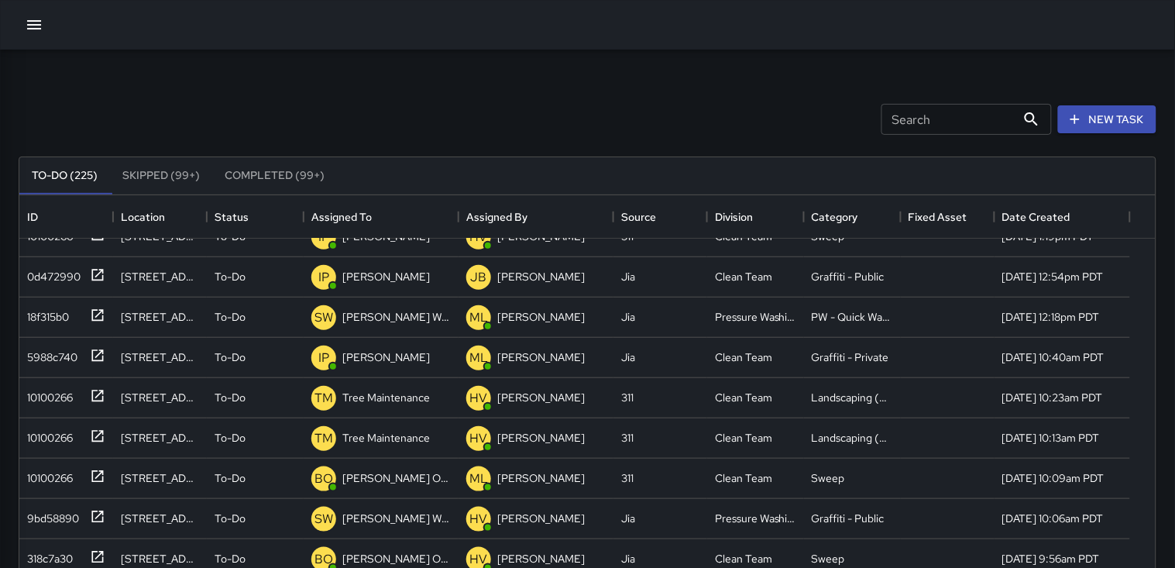
scroll to position [13, 13]
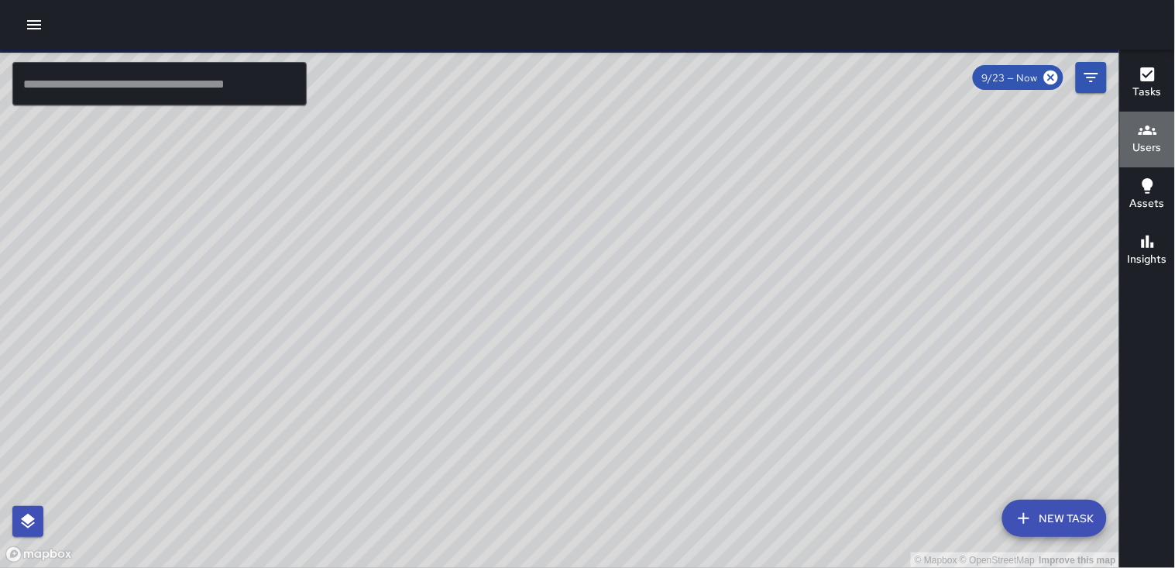
click at [1157, 138] on div "Users" at bounding box center [1147, 139] width 29 height 36
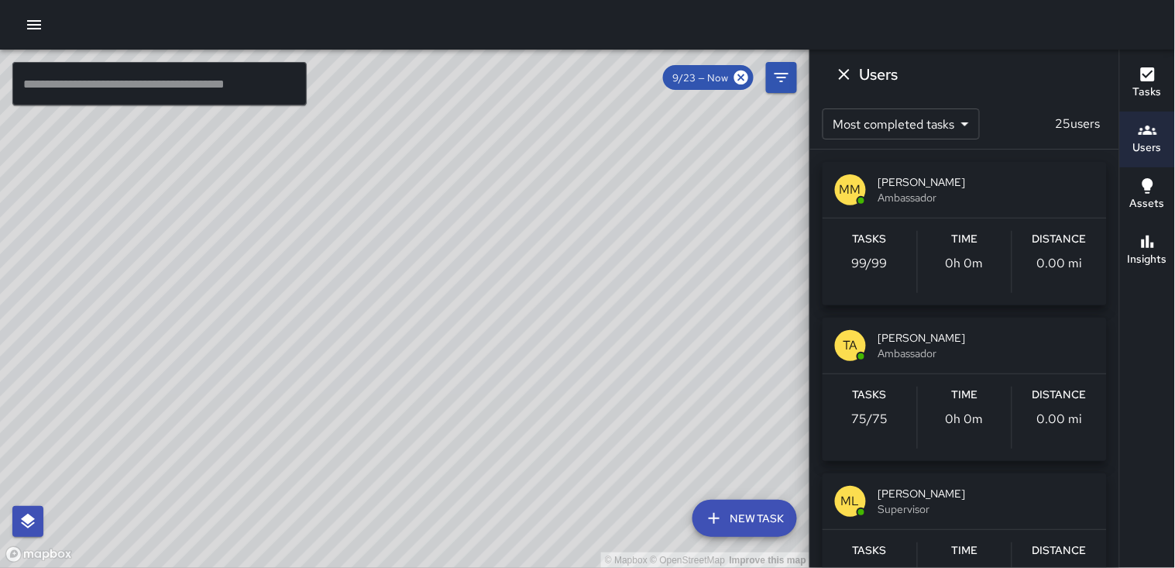
drag, startPoint x: 1015, startPoint y: 269, endPoint x: 1028, endPoint y: 261, distance: 15.7
click at [1024, 262] on div "Distance 0.00 mi" at bounding box center [1059, 262] width 94 height 62
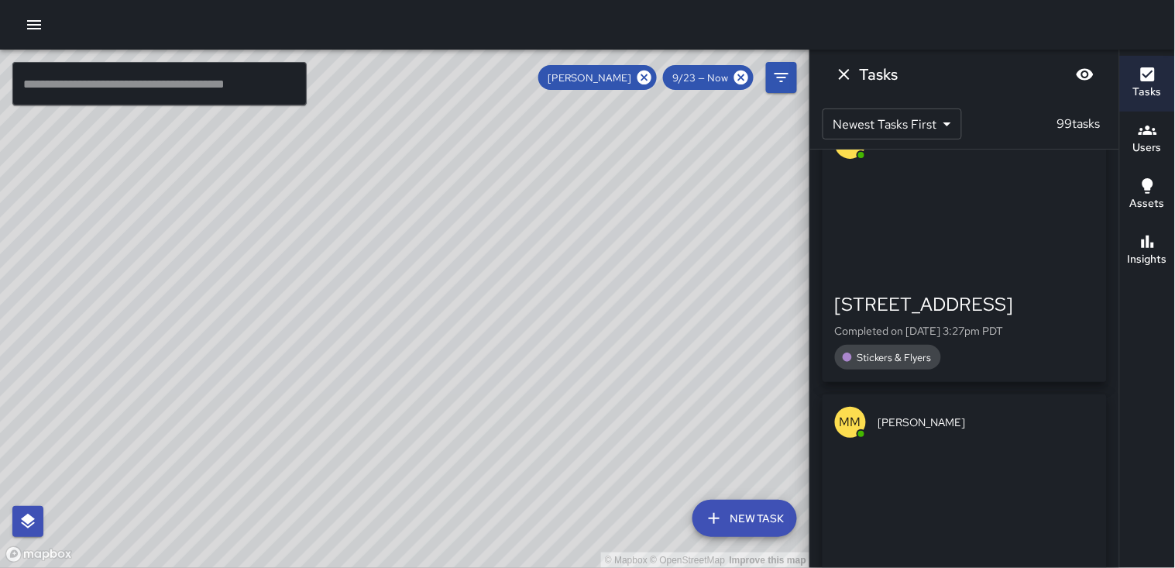
scroll to position [2157, 0]
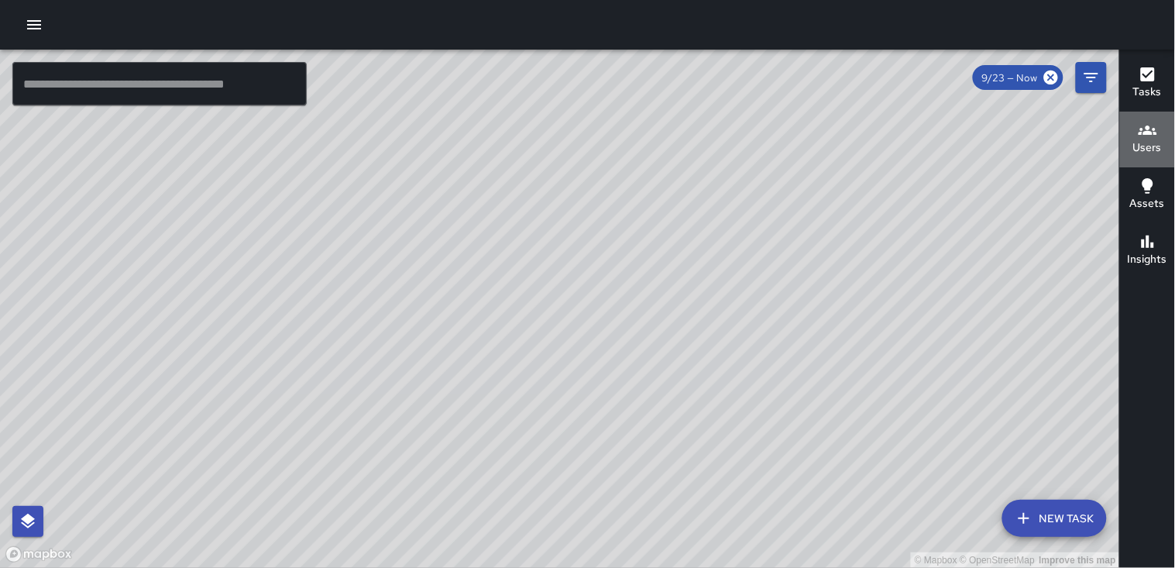
click at [1165, 142] on button "Users" at bounding box center [1147, 140] width 55 height 56
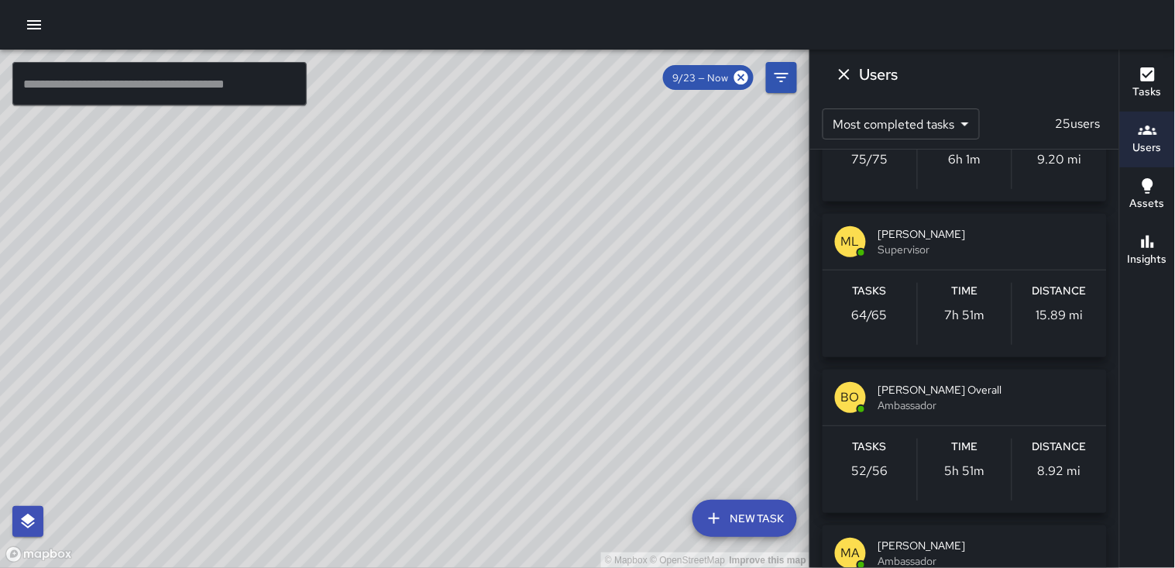
scroll to position [344, 0]
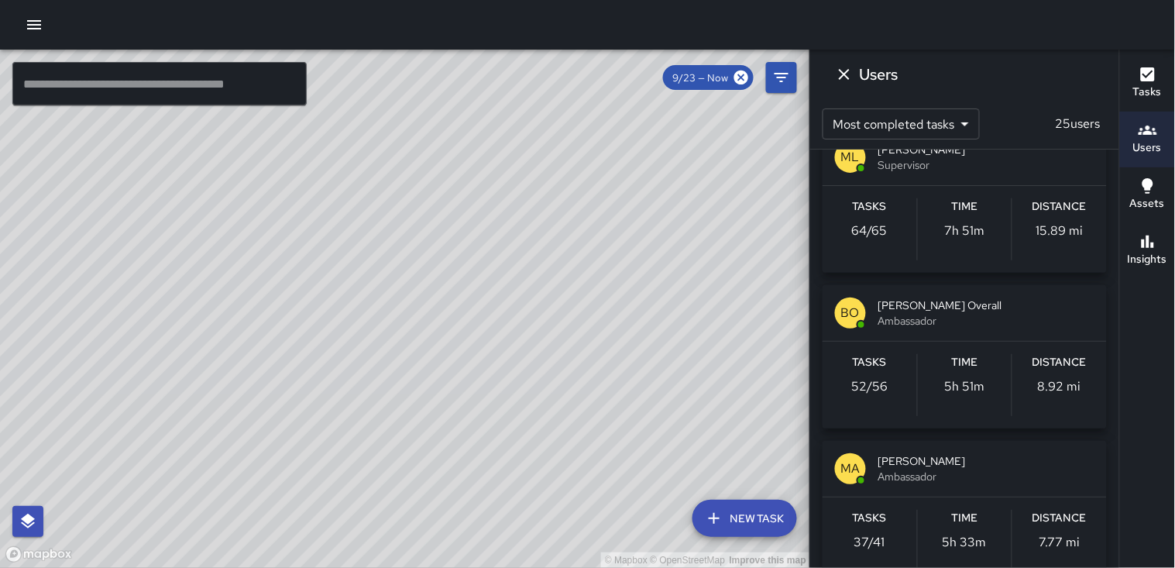
click at [1062, 219] on div "Distance 15.89 mi" at bounding box center [1059, 229] width 94 height 62
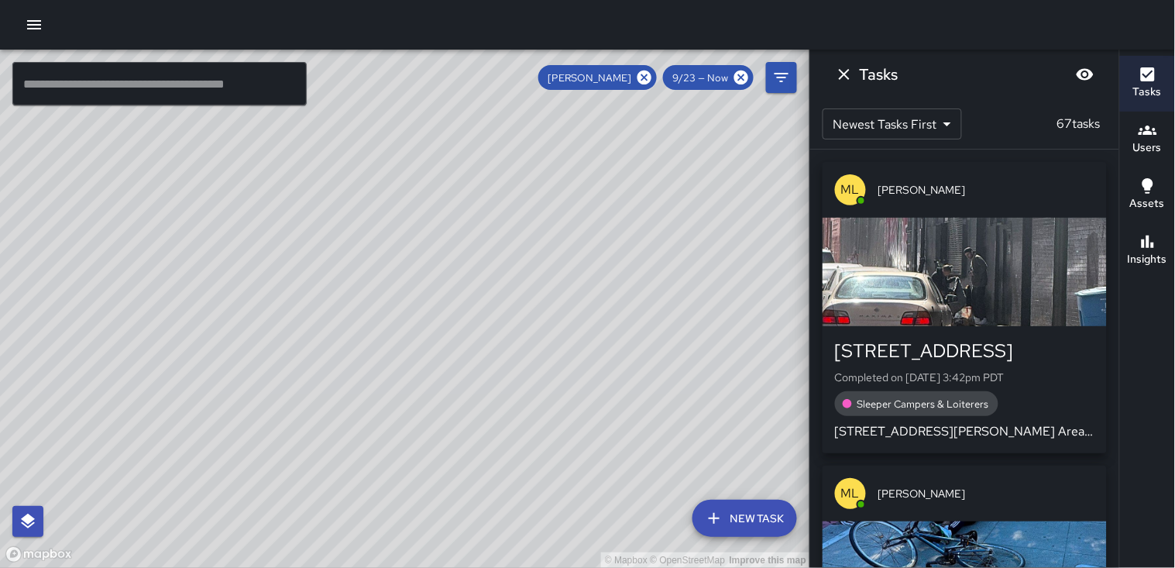
scroll to position [86, 0]
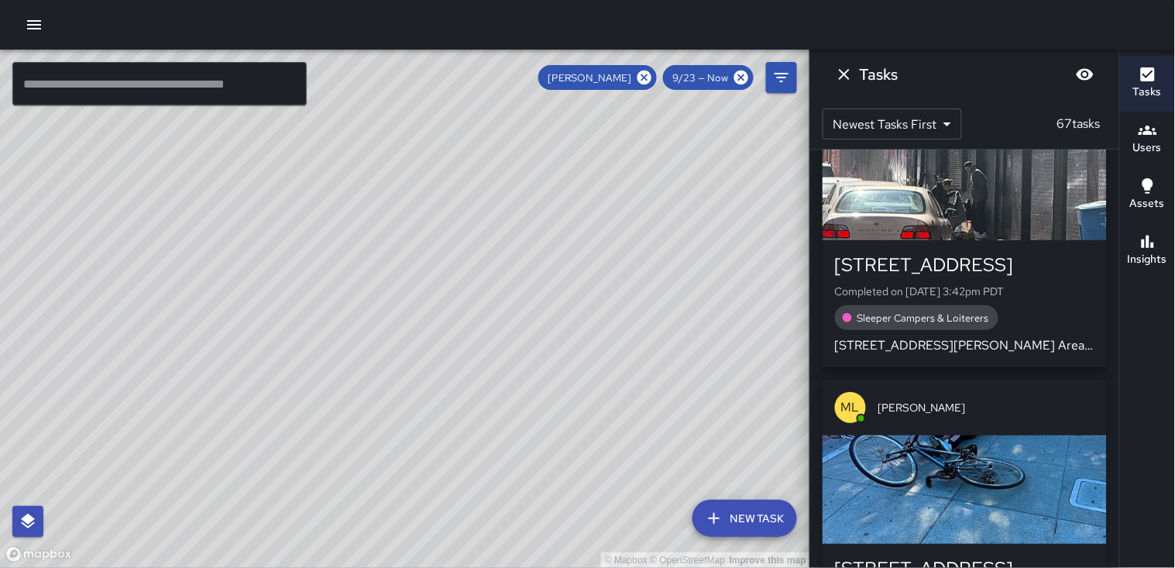
click at [1010, 462] on div "button" at bounding box center [964, 489] width 284 height 108
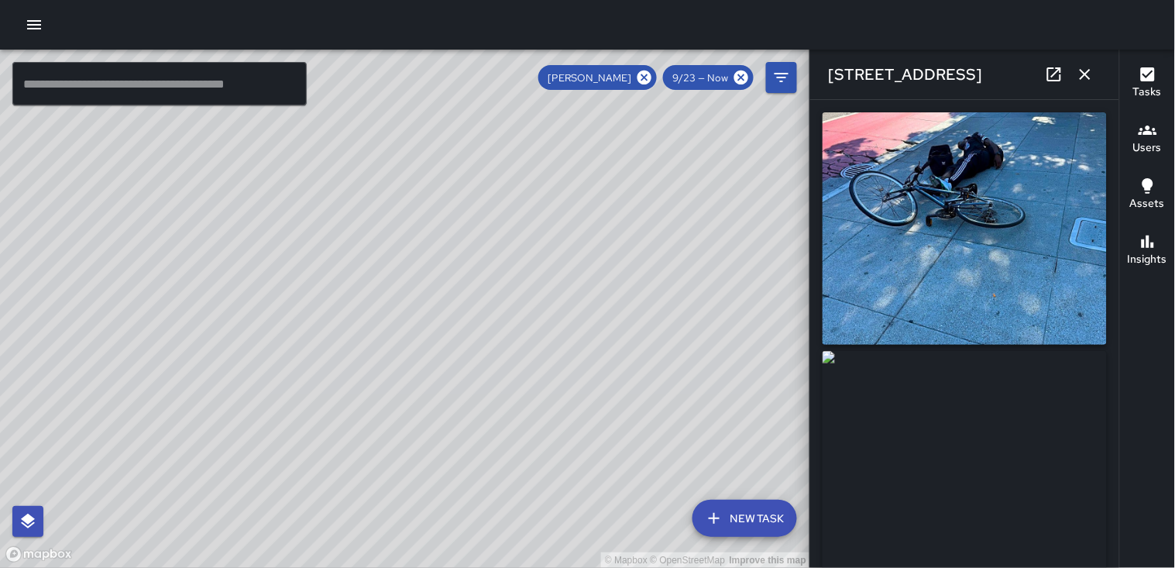
type input "**********"
click at [946, 203] on img at bounding box center [964, 228] width 284 height 232
click at [939, 190] on img at bounding box center [964, 228] width 284 height 232
click at [1018, 188] on img at bounding box center [964, 228] width 284 height 232
click at [915, 403] on img at bounding box center [964, 467] width 284 height 232
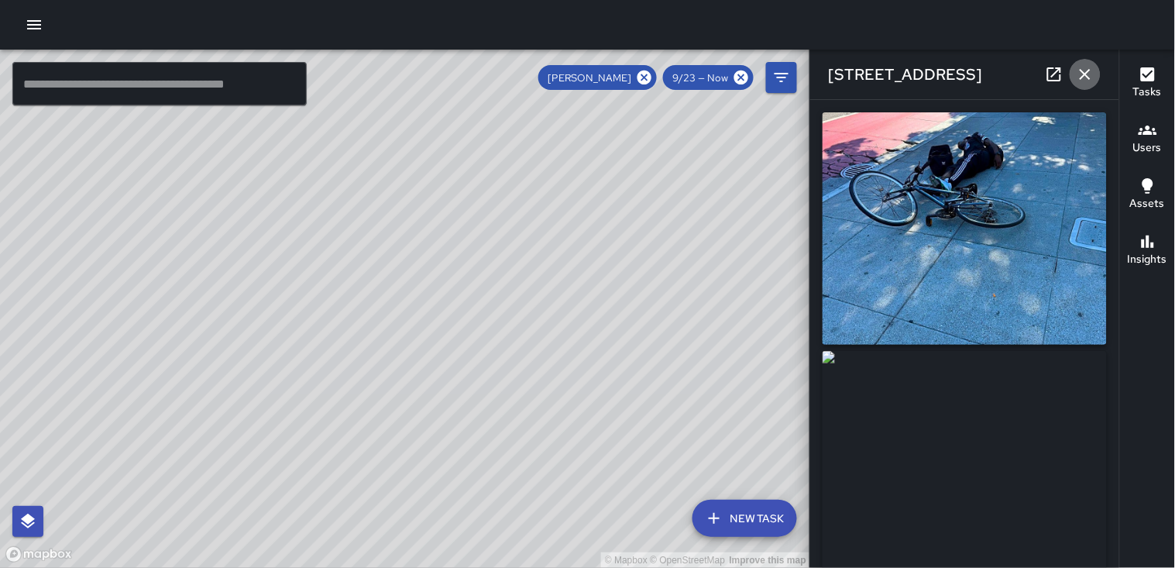
click at [1085, 67] on icon "button" at bounding box center [1085, 74] width 19 height 19
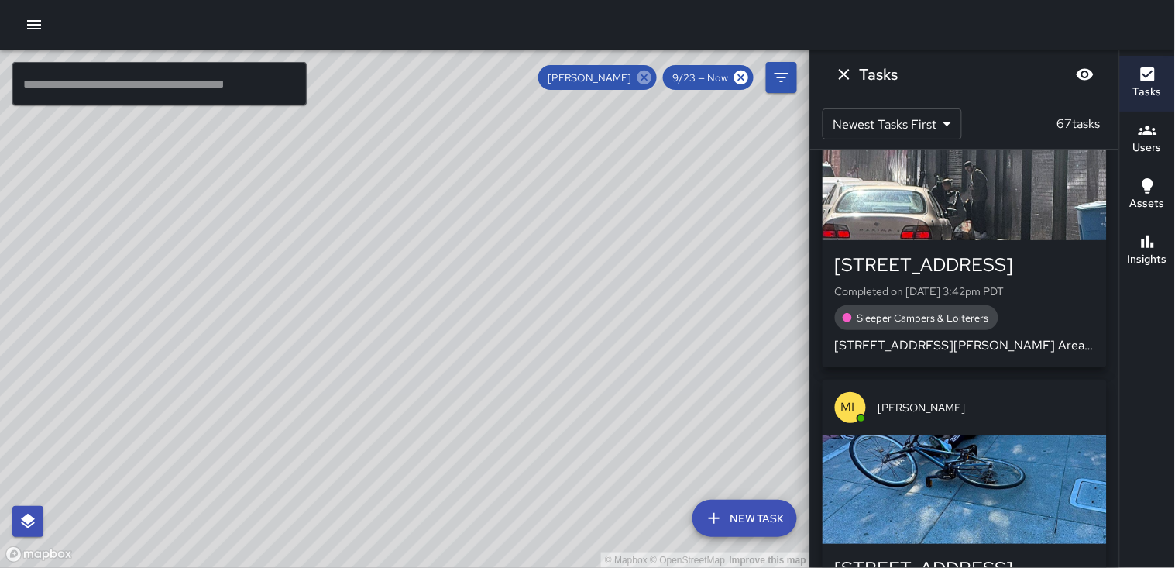
click at [646, 77] on icon at bounding box center [644, 77] width 17 height 17
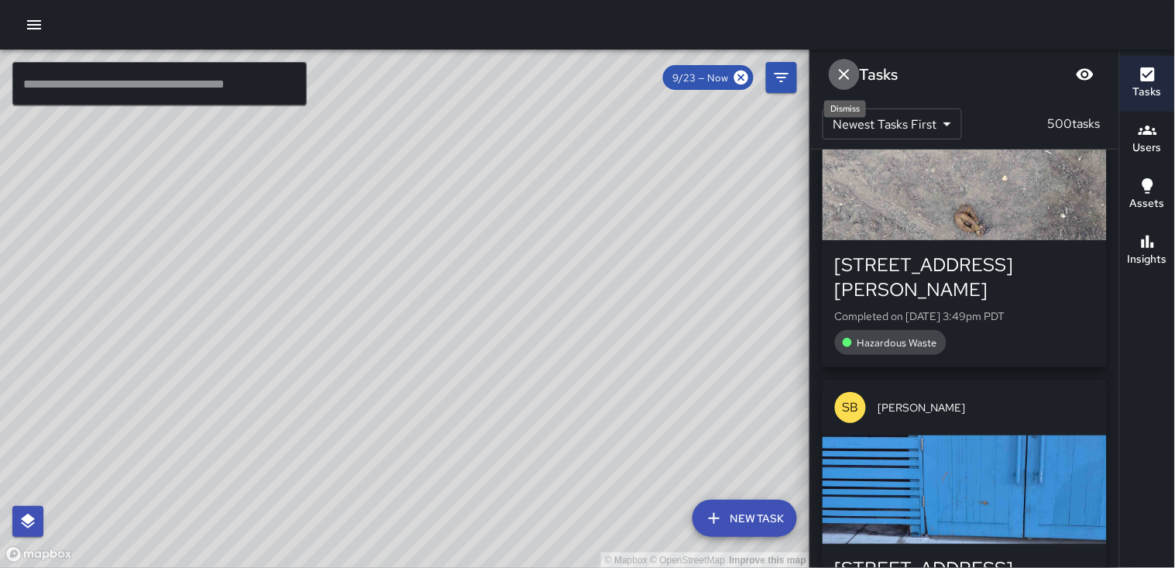
click at [846, 72] on icon "Dismiss" at bounding box center [844, 74] width 11 height 11
